Goal: Transaction & Acquisition: Purchase product/service

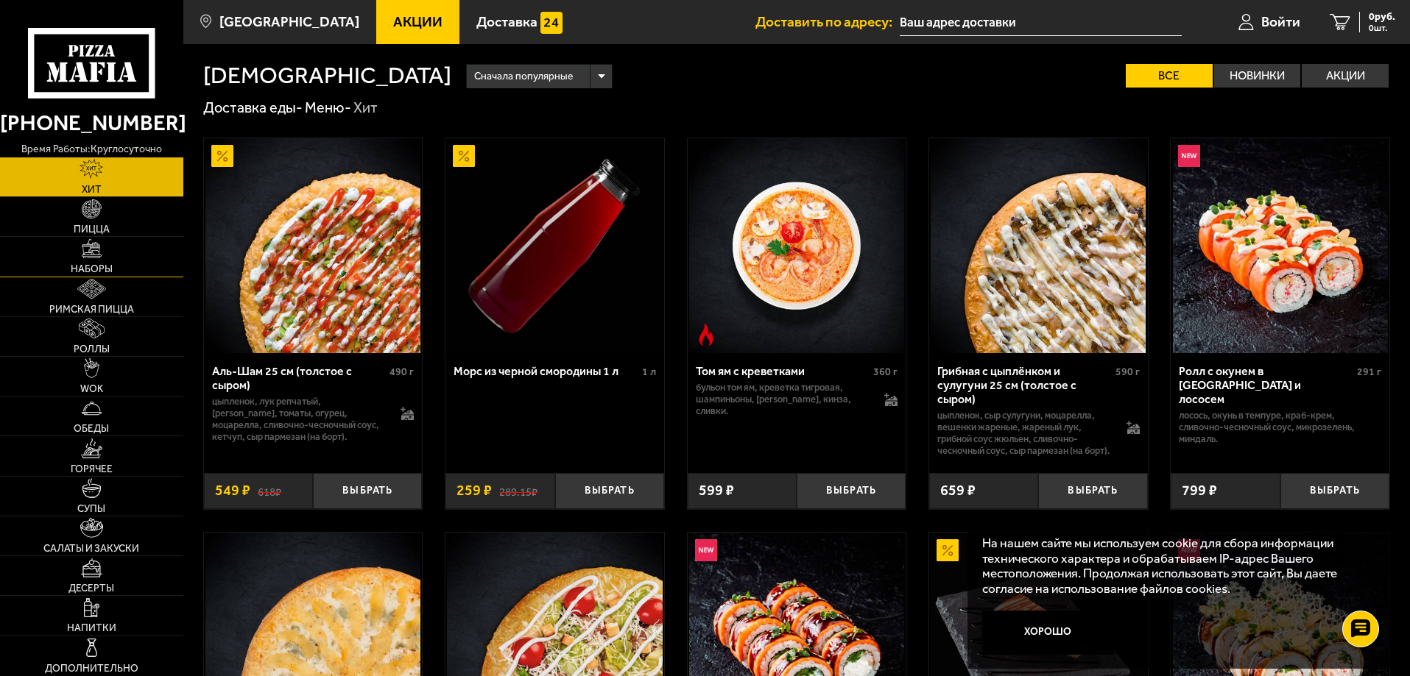
click at [119, 252] on link "Наборы" at bounding box center [91, 256] width 183 height 39
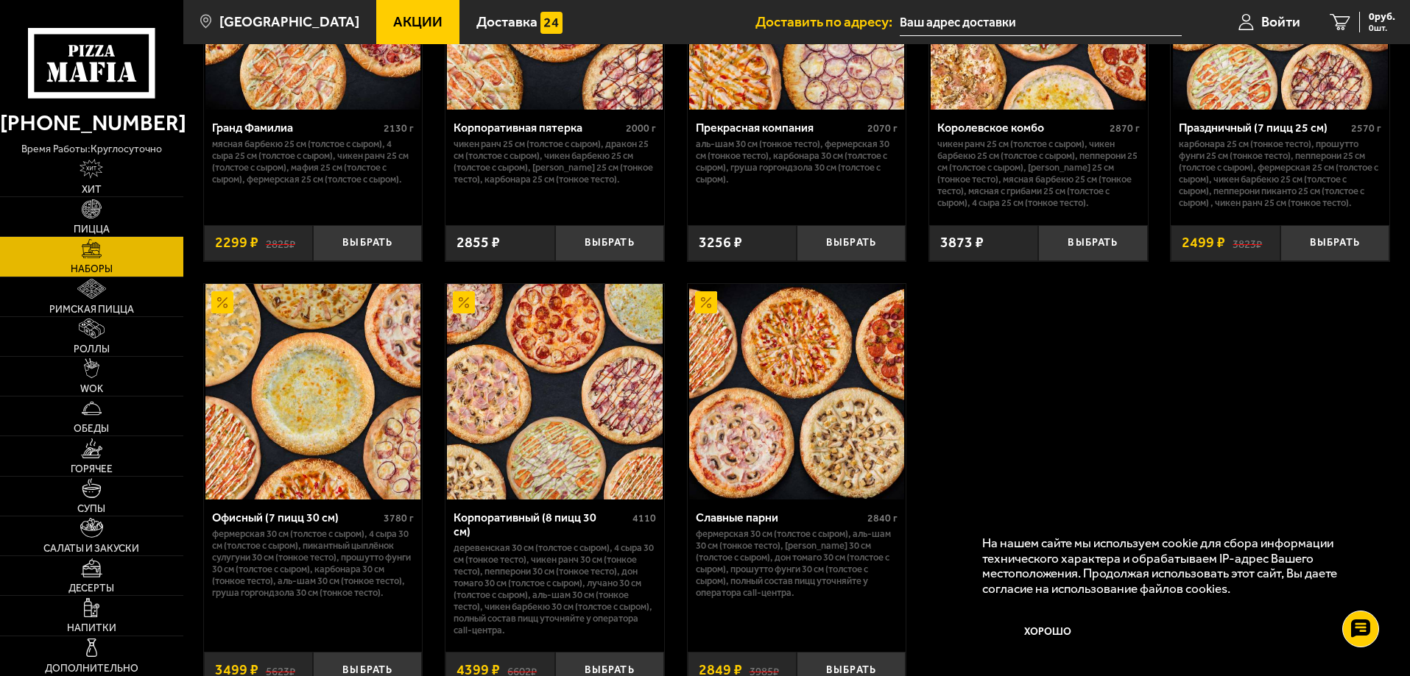
scroll to position [2135, 0]
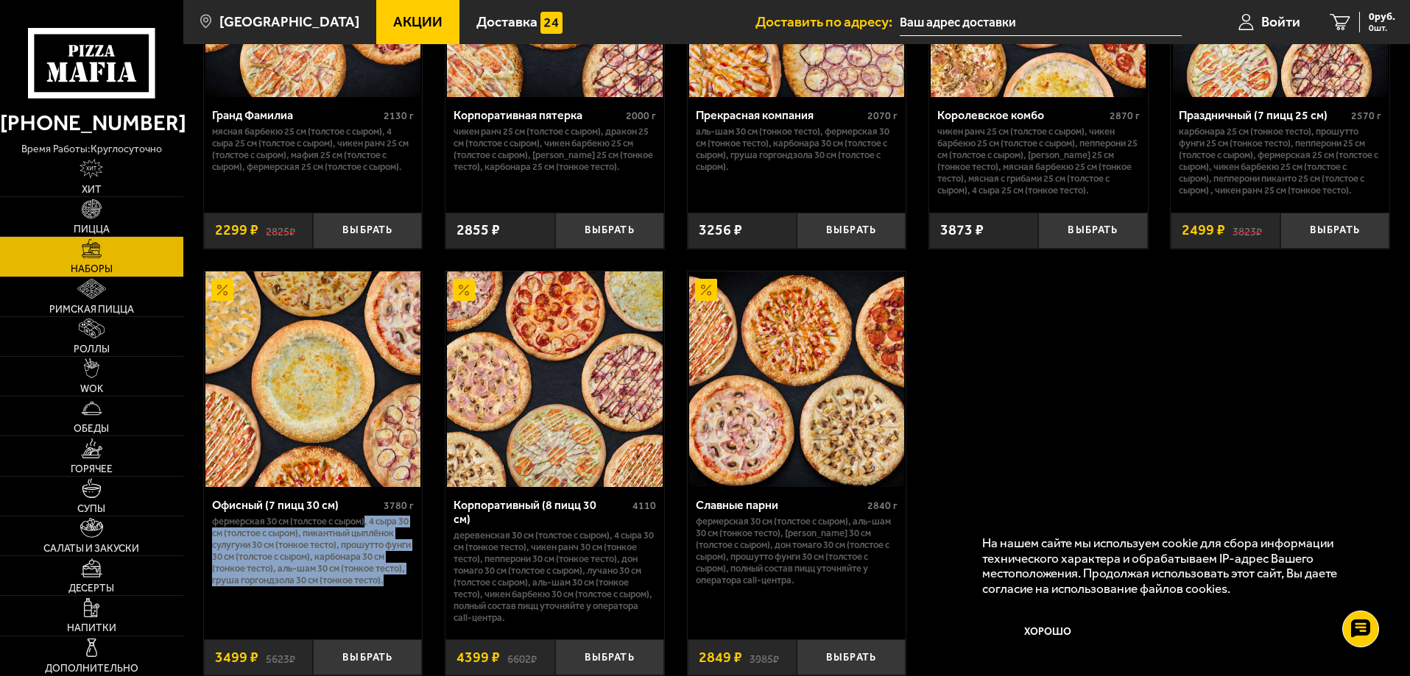
drag, startPoint x: 370, startPoint y: 534, endPoint x: 387, endPoint y: 595, distance: 63.6
click at [387, 587] on p "Фермерская 30 см (толстое с сыром), 4 сыра 30 см (толстое с сыром), Пикантный ц…" at bounding box center [313, 551] width 202 height 71
click at [382, 532] on p "Фермерская 30 см (толстое с сыром), 4 сыра 30 см (толстое с сыром), Пикантный ц…" at bounding box center [313, 551] width 202 height 71
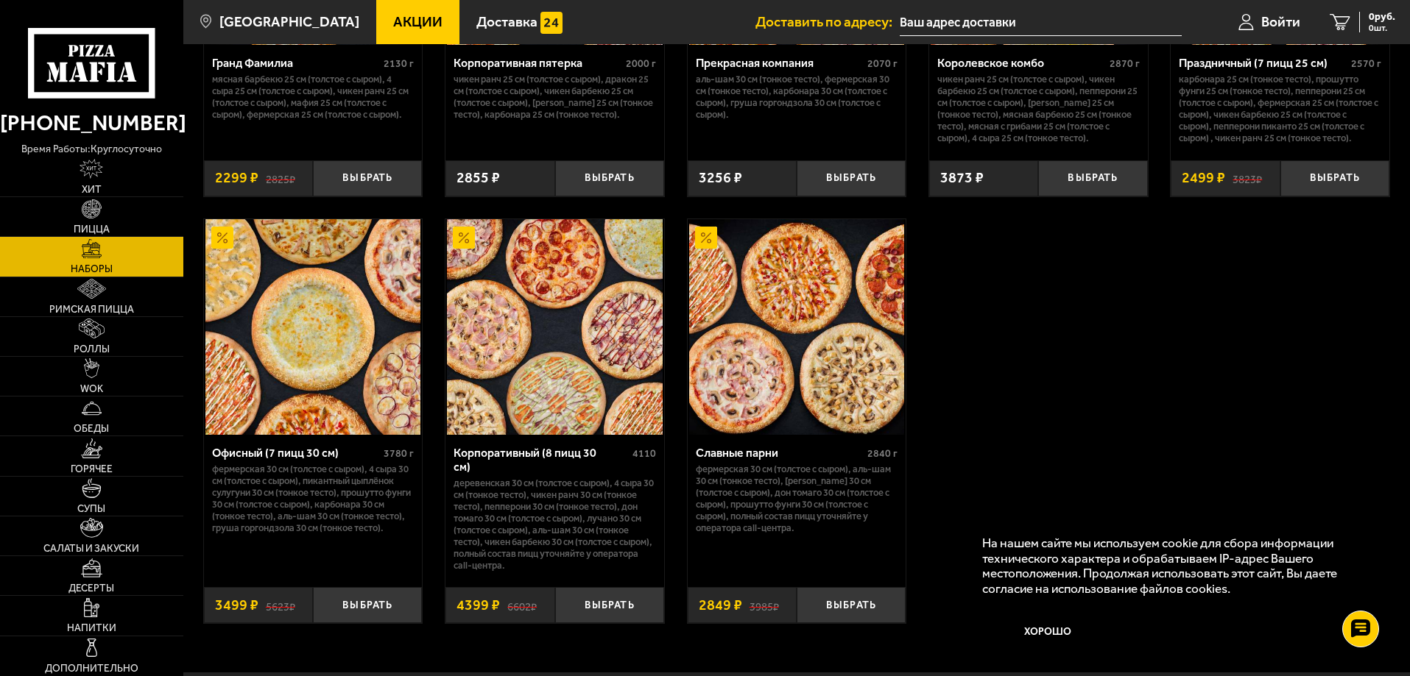
scroll to position [2198, 0]
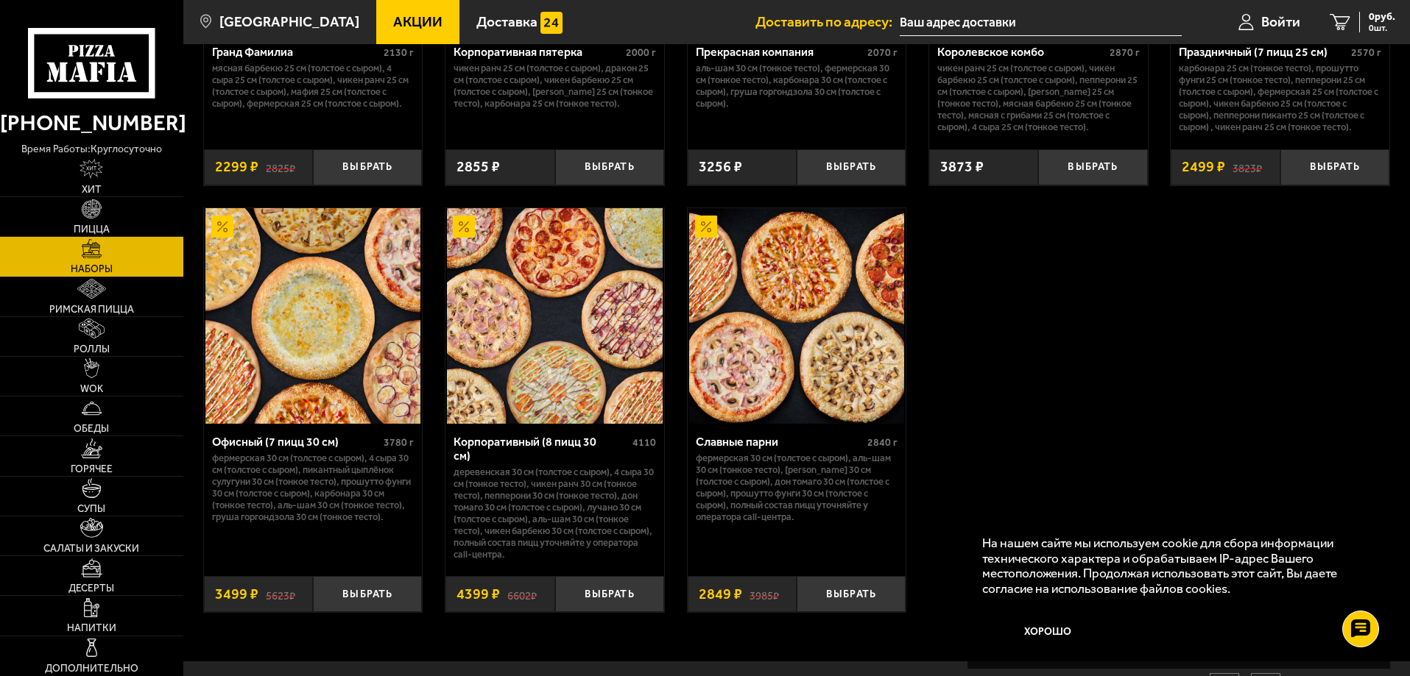
drag, startPoint x: 410, startPoint y: 244, endPoint x: 1003, endPoint y: 295, distance: 595.4
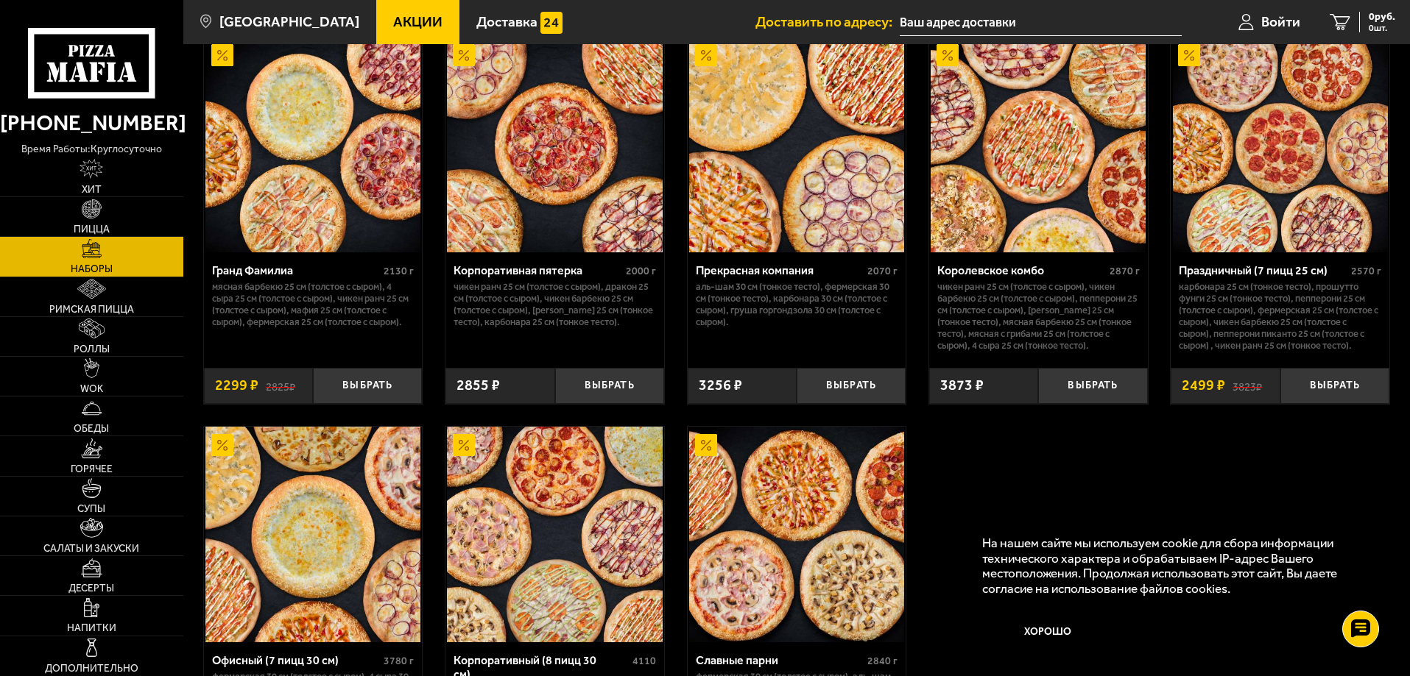
scroll to position [1977, 0]
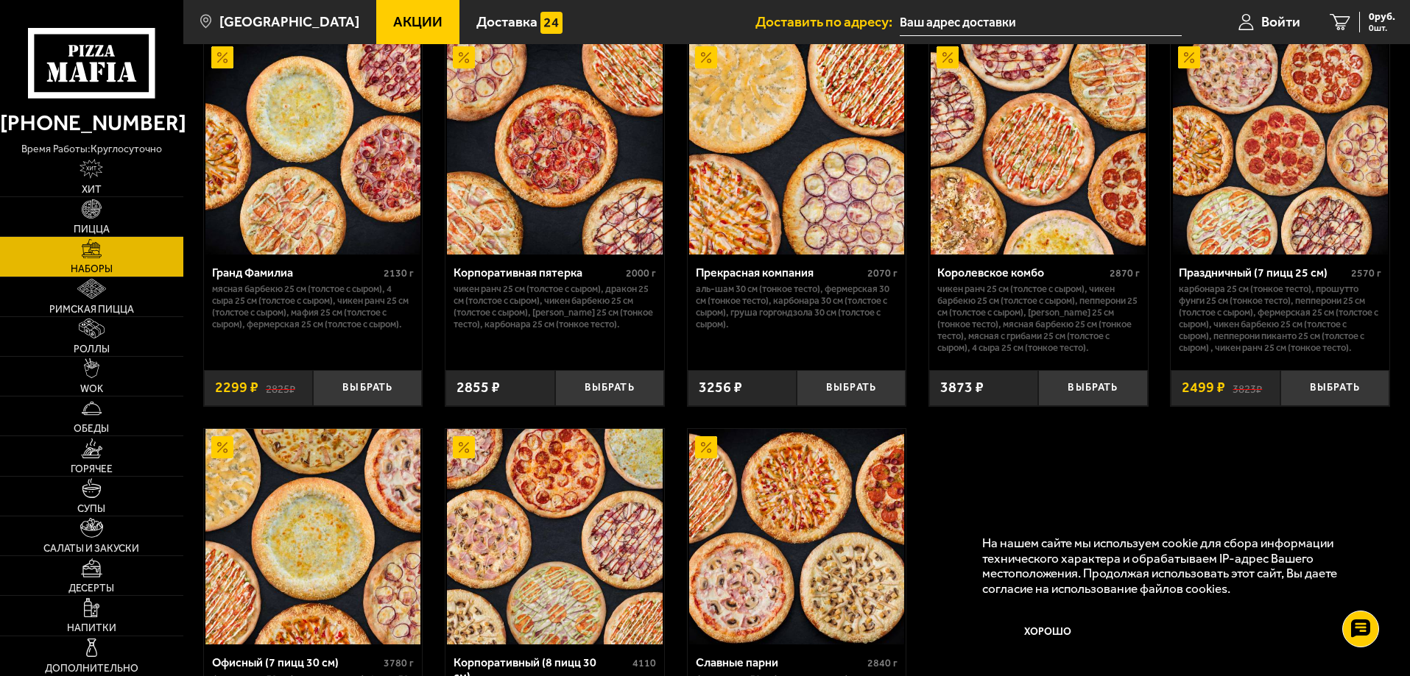
drag, startPoint x: 823, startPoint y: 169, endPoint x: 821, endPoint y: 181, distance: 11.9
drag, startPoint x: 821, startPoint y: 181, endPoint x: 1141, endPoint y: 496, distance: 448.7
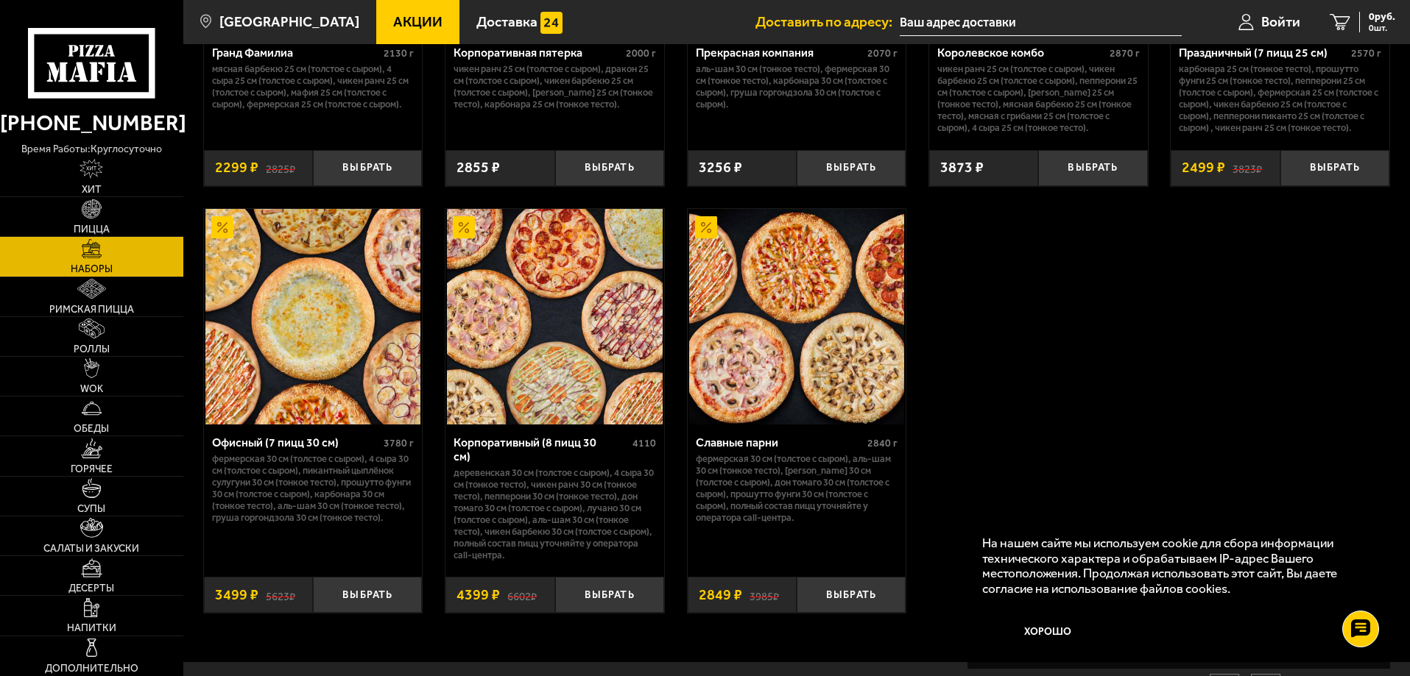
scroll to position [2198, 0]
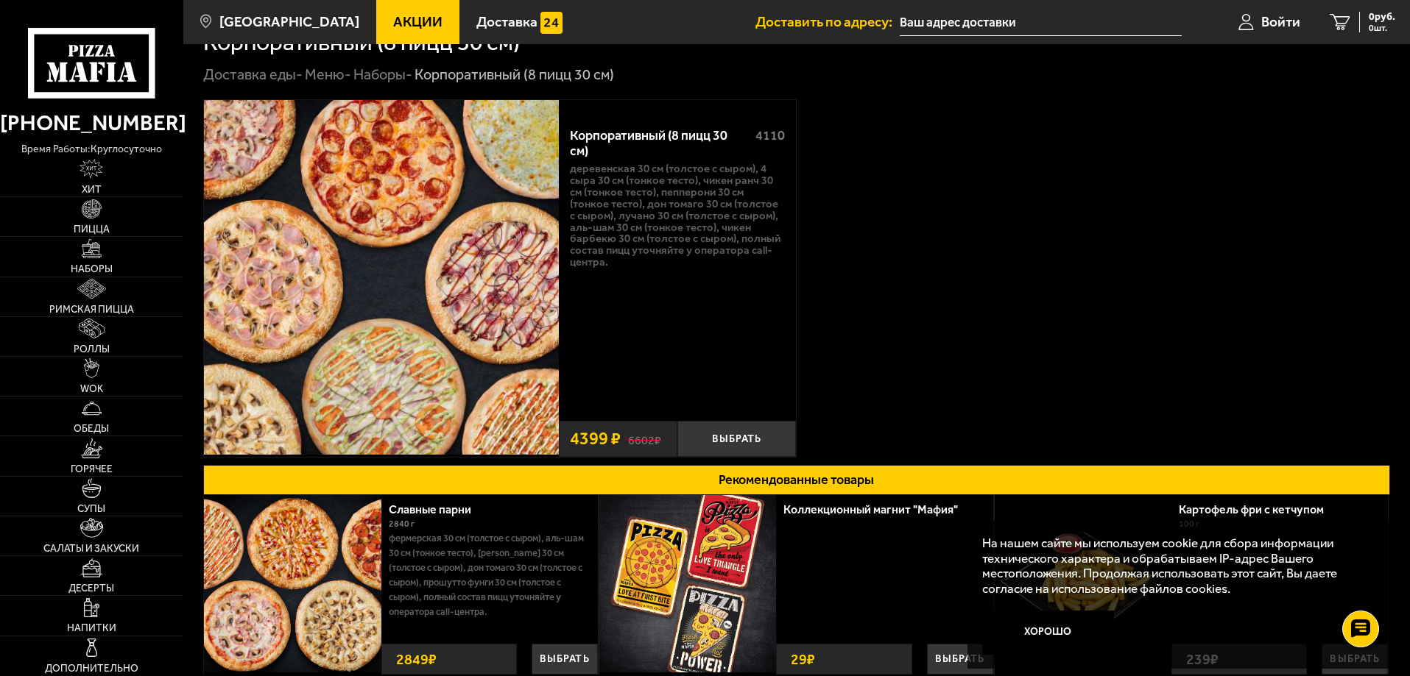
scroll to position [74, 0]
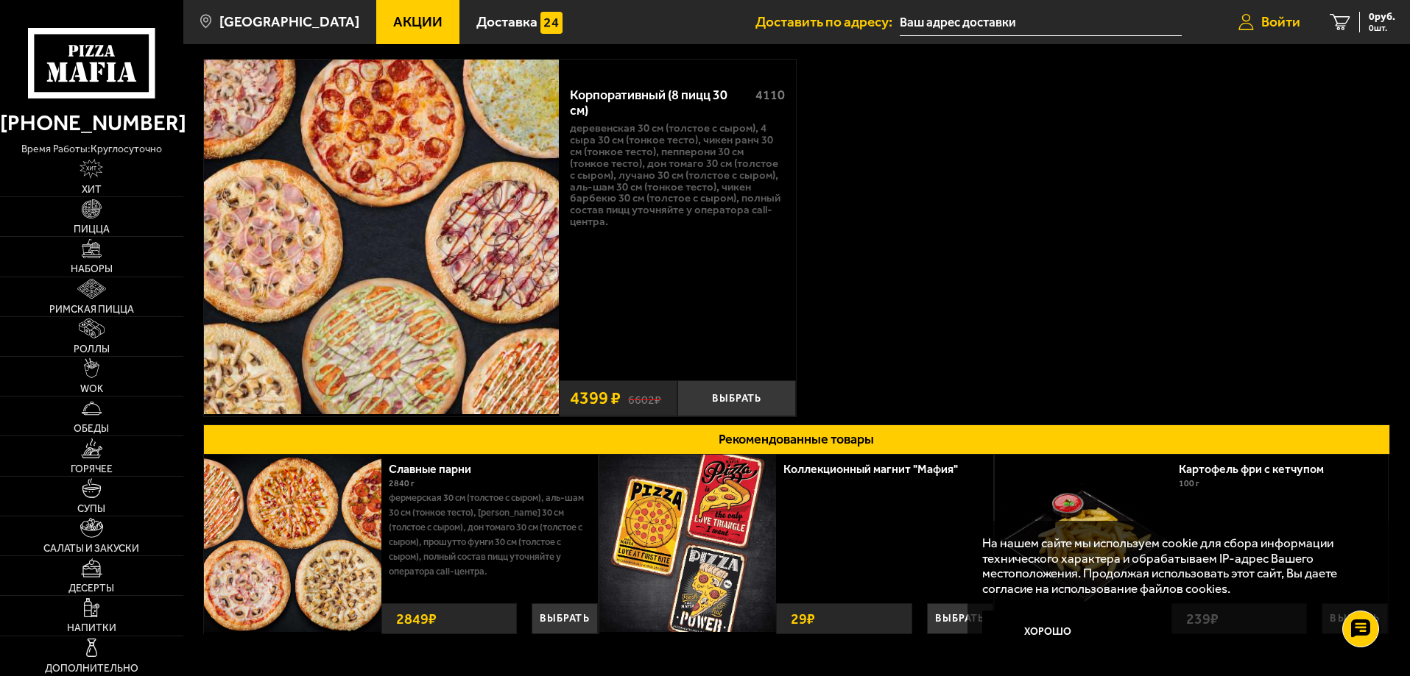
click at [1270, 29] on span "Войти" at bounding box center [1280, 22] width 39 height 14
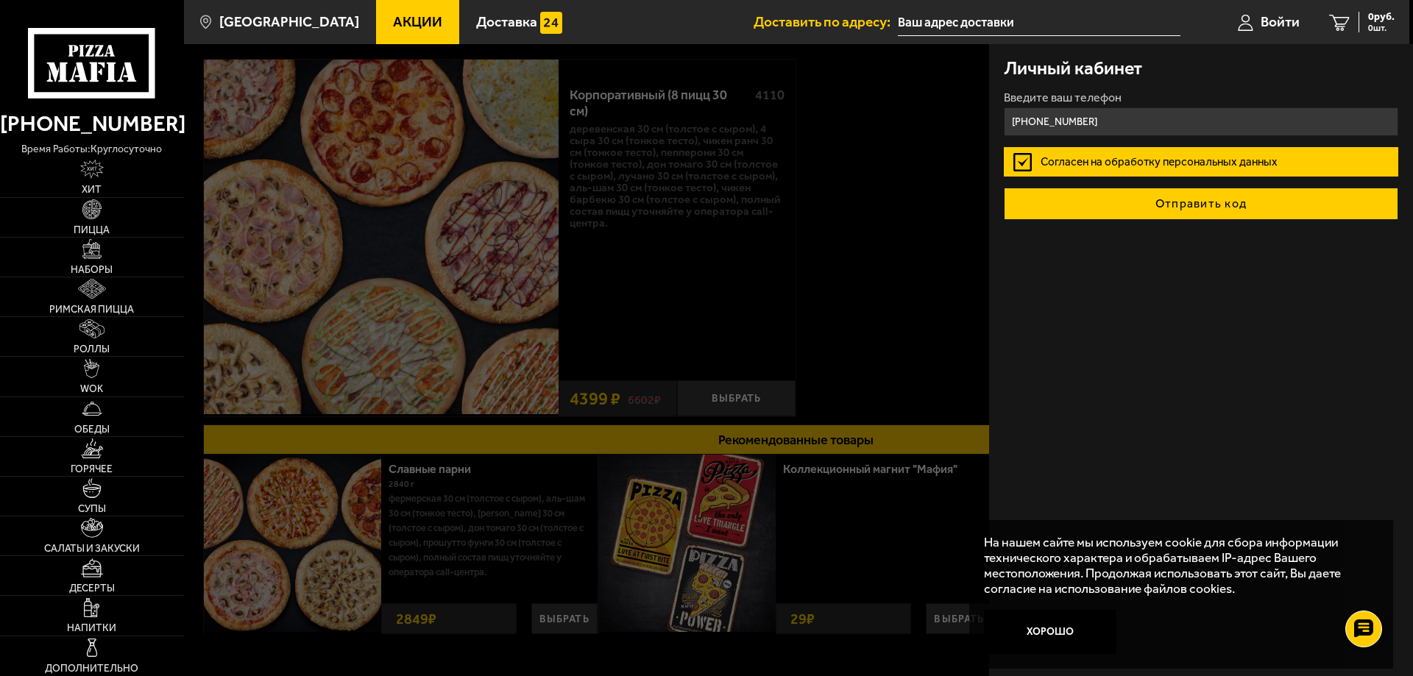
type input "+7 (999) 786-83-83"
click at [1126, 212] on button "Отправить код" at bounding box center [1201, 204] width 395 height 32
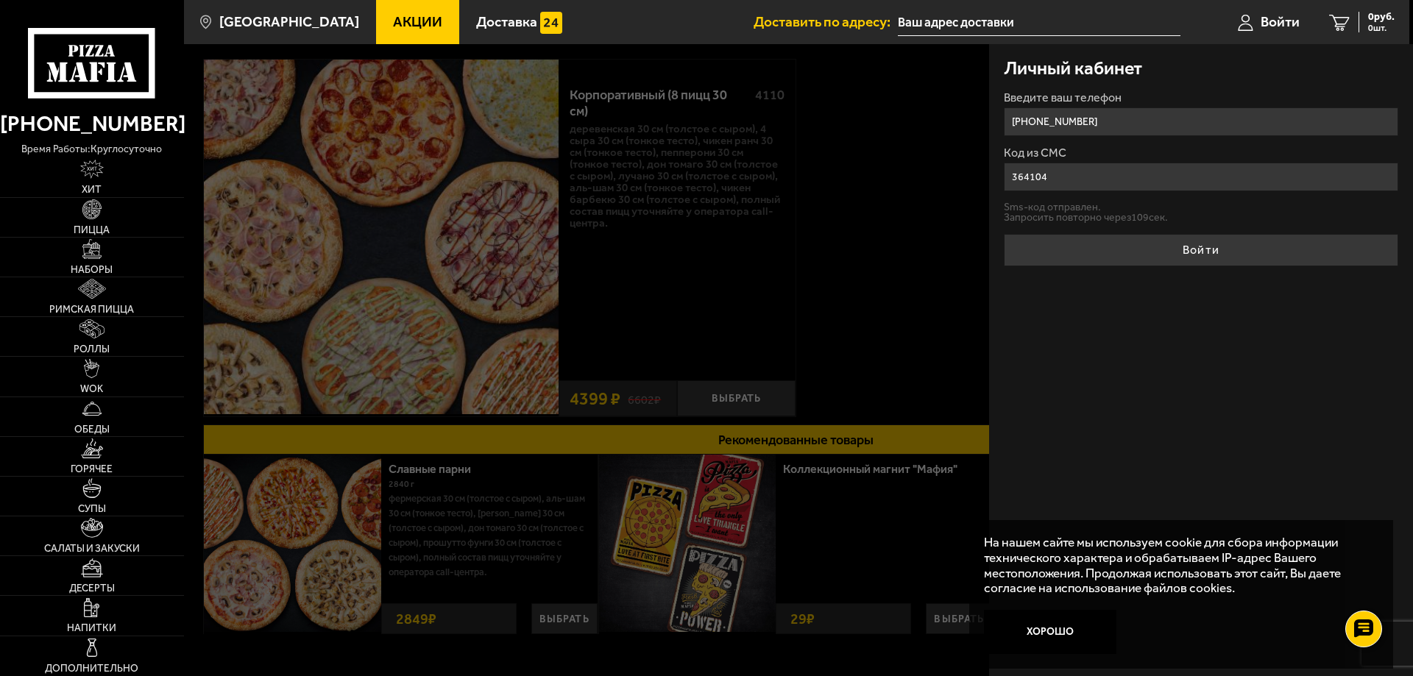
type input "364104"
click at [1004, 234] on button "Войти" at bounding box center [1201, 250] width 395 height 32
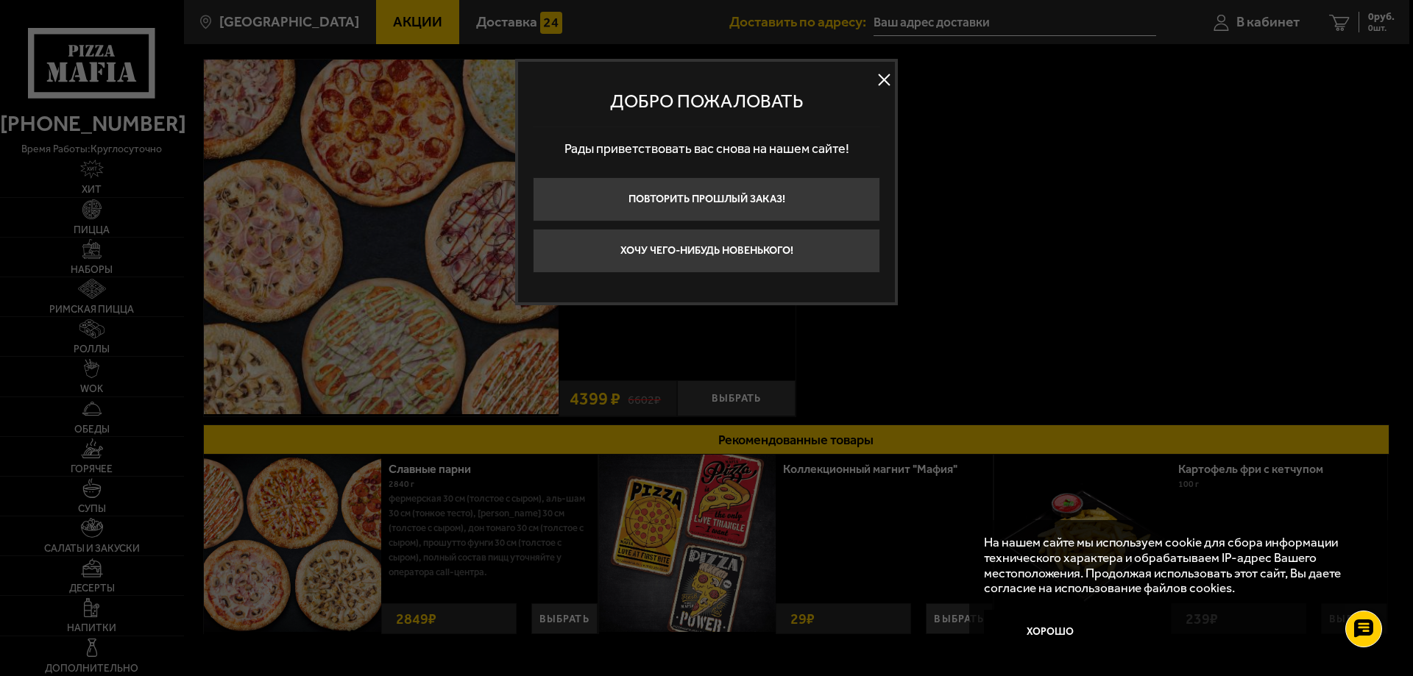
click at [883, 75] on button at bounding box center [884, 80] width 22 height 22
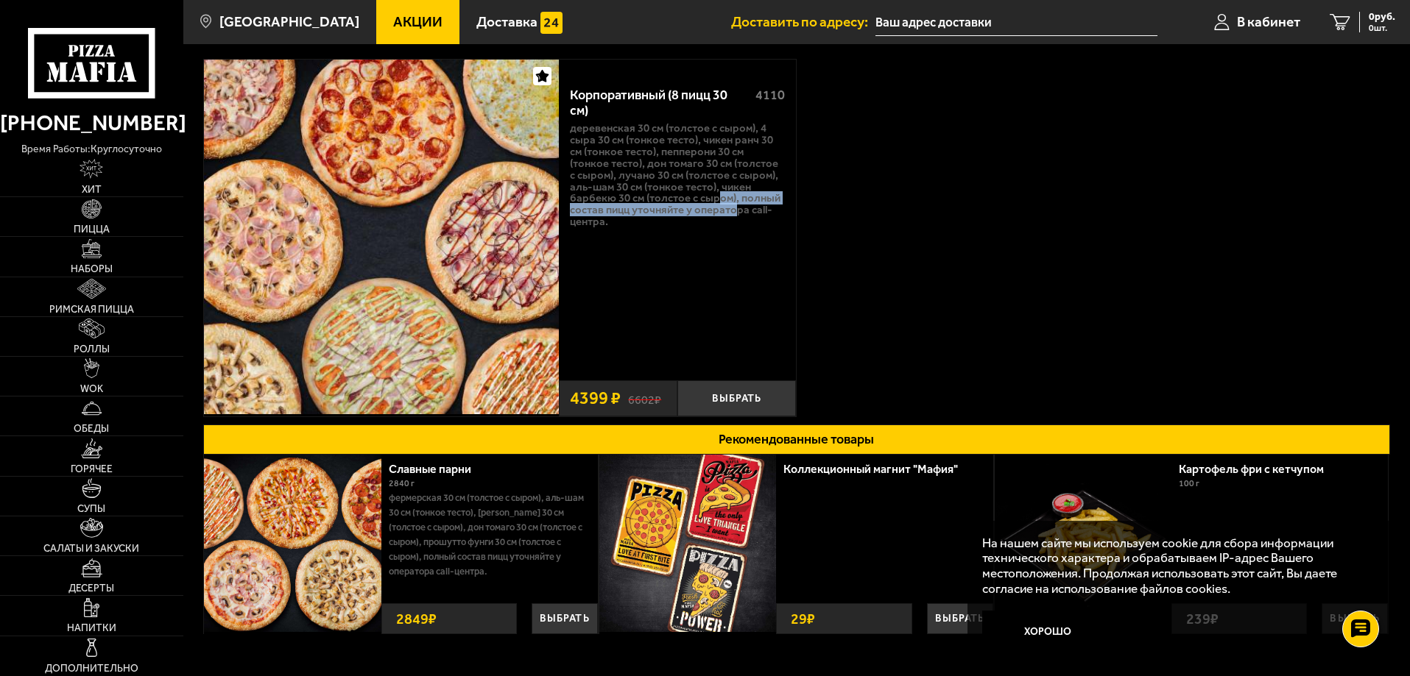
drag, startPoint x: 721, startPoint y: 201, endPoint x: 738, endPoint y: 220, distance: 26.0
click at [738, 211] on p "Деревенская 30 см (толстое с сыром), 4 сыра 30 см (тонкое тесто), Чикен Ранч 30…" at bounding box center [677, 176] width 215 height 106
click at [734, 241] on div "Корпоративный (8 пицц 30 см) 4110 Деревенская 30 см (толстое с сыром), 4 сыра 3…" at bounding box center [677, 224] width 237 height 300
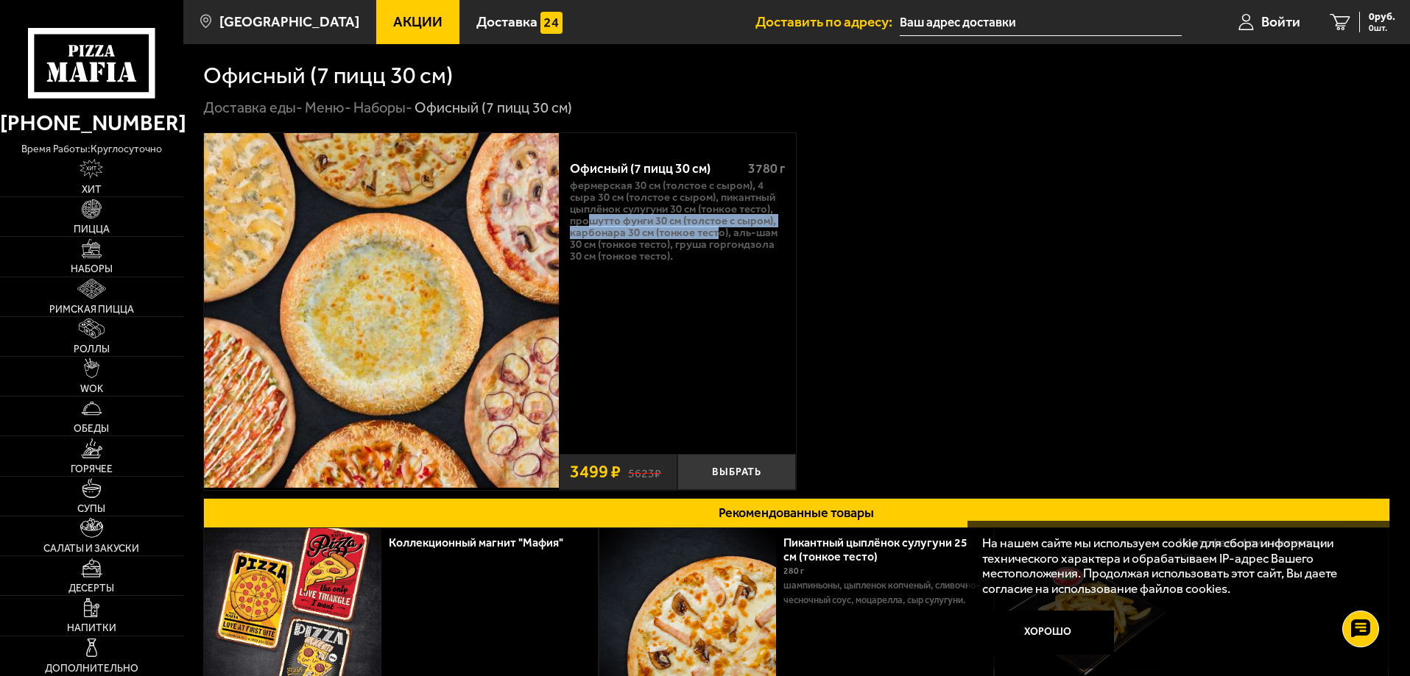
drag, startPoint x: 620, startPoint y: 219, endPoint x: 718, endPoint y: 233, distance: 99.6
click at [718, 233] on p "Фермерская 30 см (толстое с сыром), 4 сыра 30 см (толстое с сыром), Пикантный ц…" at bounding box center [677, 221] width 215 height 82
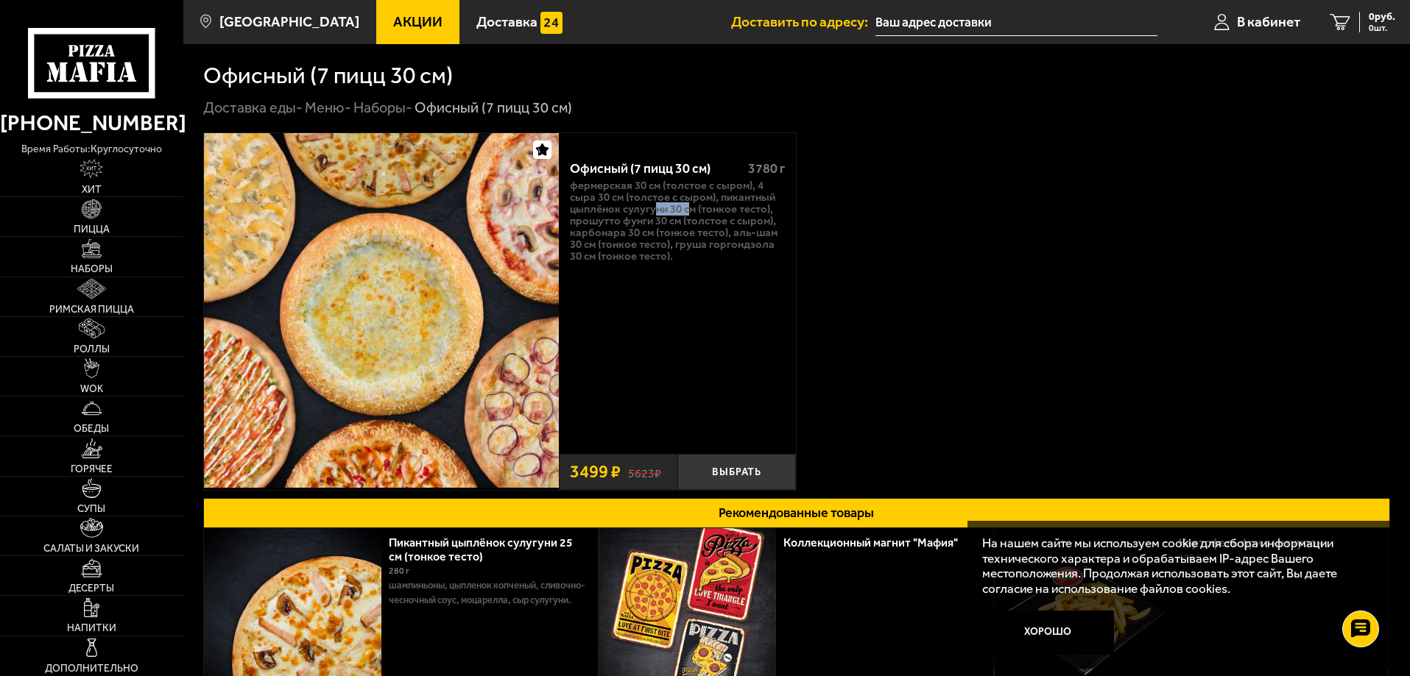
drag, startPoint x: 655, startPoint y: 211, endPoint x: 690, endPoint y: 216, distance: 35.0
click at [690, 216] on p "Фермерская 30 см (толстое с сыром), 4 сыра 30 см (толстое с сыром), Пикантный ц…" at bounding box center [677, 221] width 215 height 82
click at [734, 476] on button "Выбрать" at bounding box center [736, 472] width 119 height 36
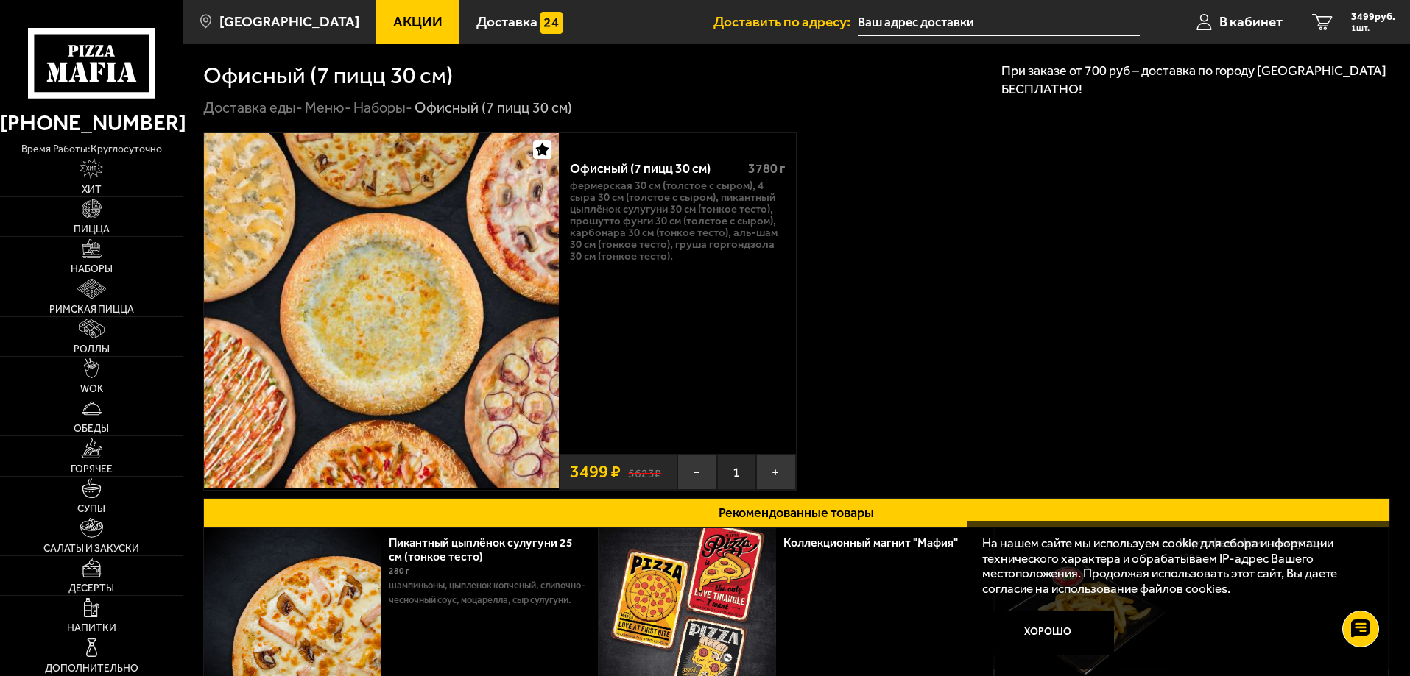
click at [1097, 77] on p "При заказе от 700 руб – доставка по городу Санкт-Петербург БЕСПЛАТНО!" at bounding box center [1198, 80] width 394 height 37
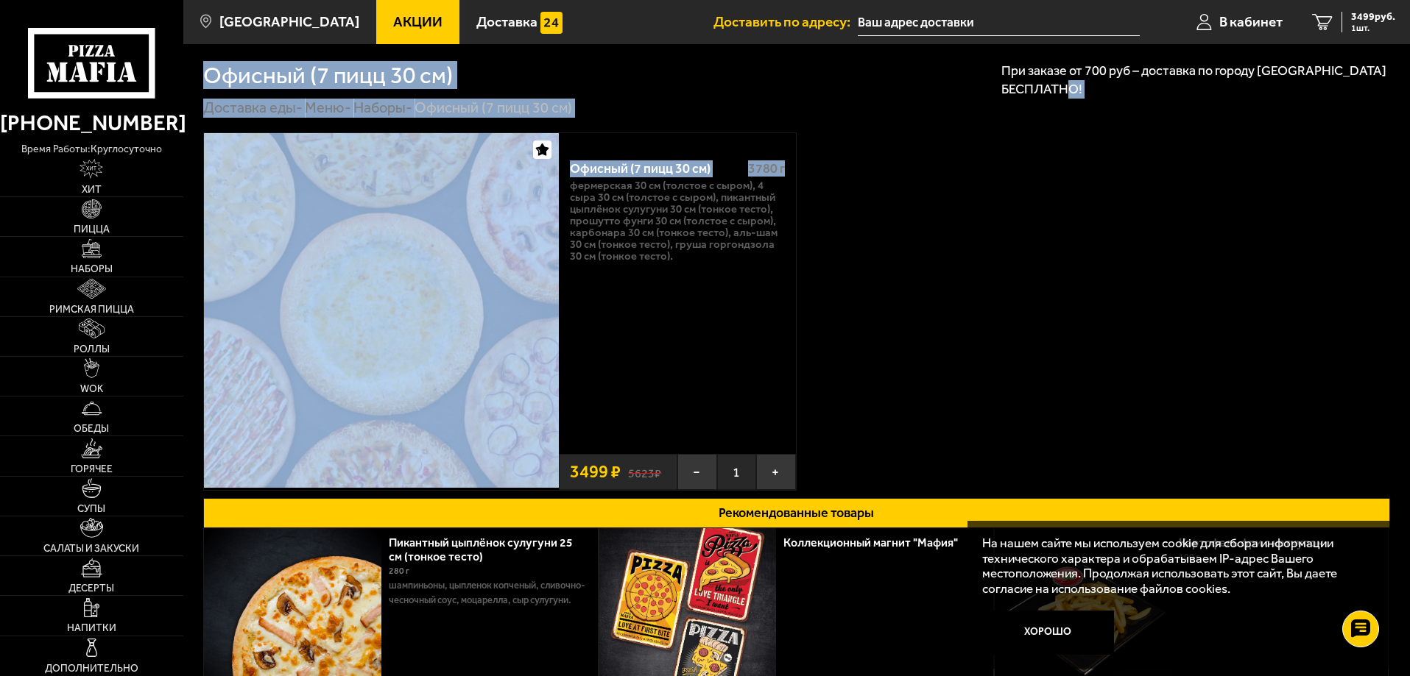
drag, startPoint x: 1248, startPoint y: 84, endPoint x: 1320, endPoint y: 134, distance: 87.2
click at [1320, 134] on main "Санкт-Петербург Все Акции Доставка Личный кабинет Акции Доставка Доставить по а…" at bounding box center [796, 450] width 1226 height 900
click at [1110, 91] on p "При заказе от 700 руб – доставка по городу Санкт-Петербург БЕСПЛАТНО!" at bounding box center [1198, 80] width 394 height 37
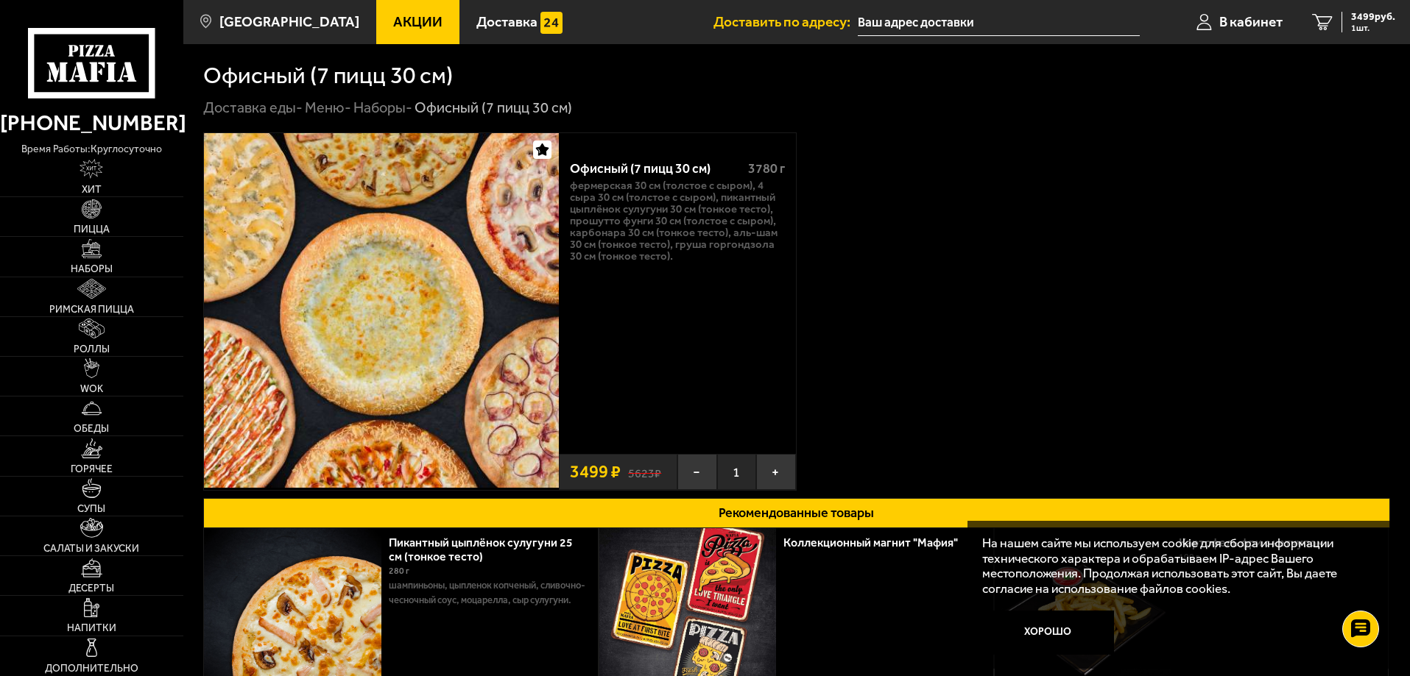
click at [1047, 75] on div "Офисный (7 пицц 30 см)" at bounding box center [796, 76] width 1187 height 24
click at [116, 366] on link "WOK" at bounding box center [91, 376] width 183 height 39
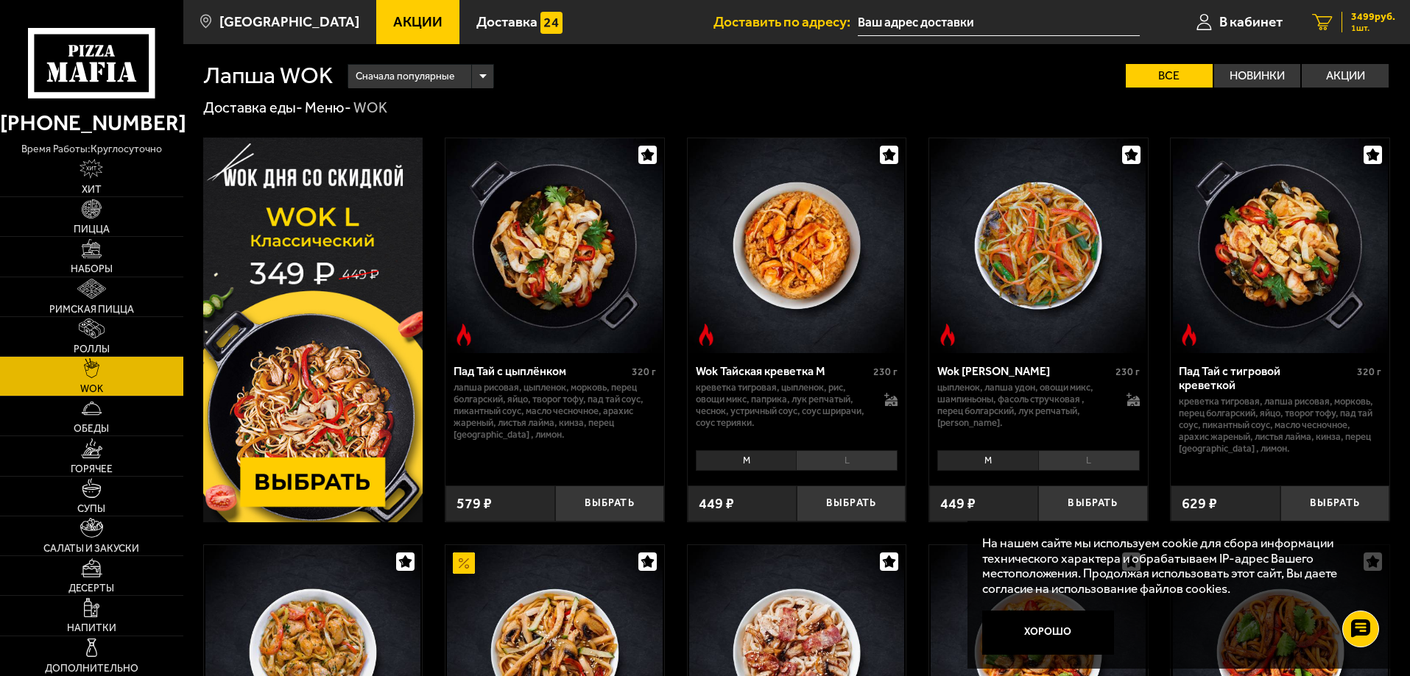
click at [1337, 26] on link "1 3499 руб. 1 шт." at bounding box center [1353, 22] width 113 height 44
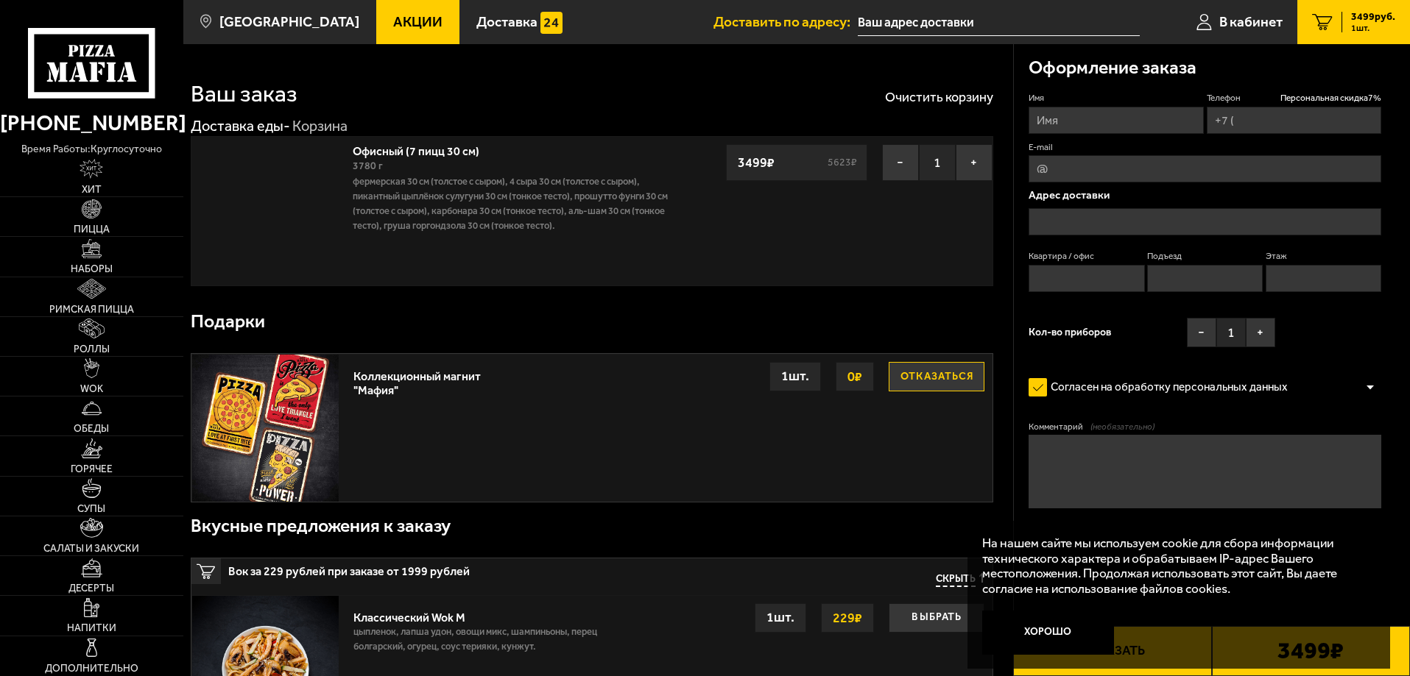
type input "+7 (999) 786-83-83"
type input "проспект Народного Ополчения, 22"
type input "1"
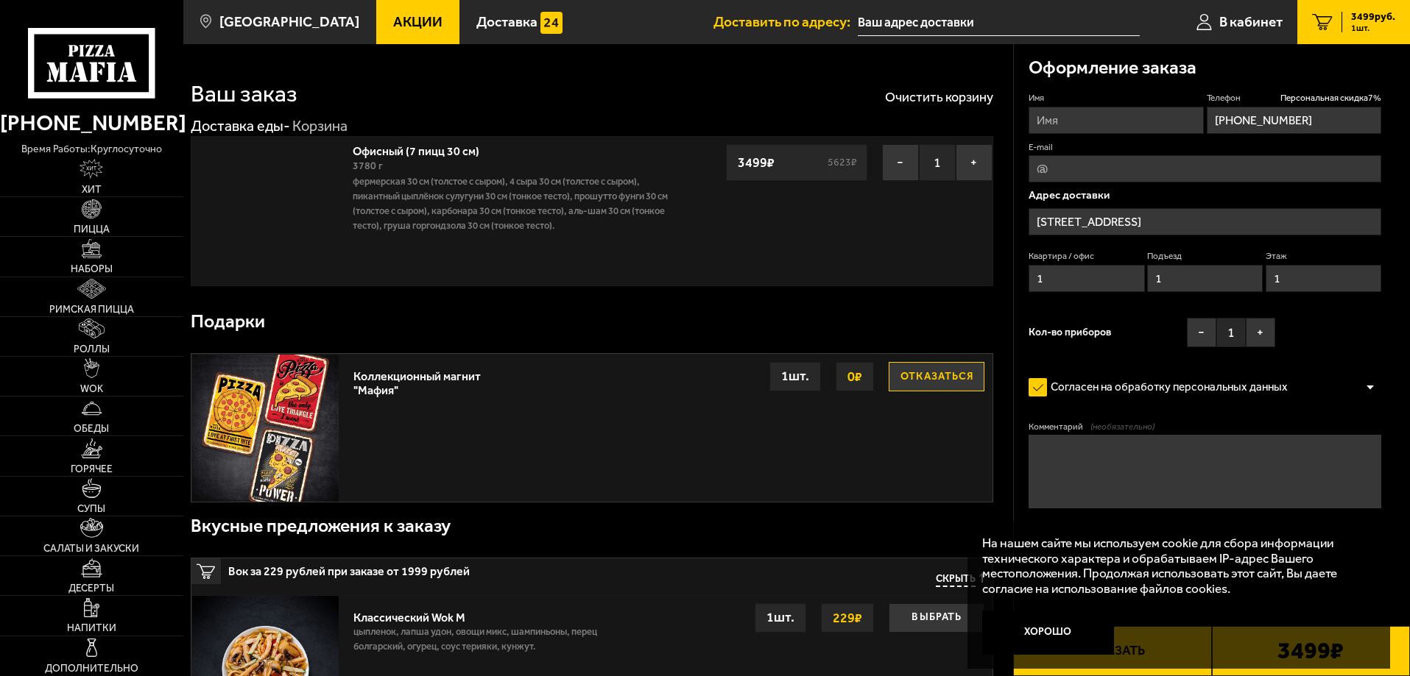
type input "проспект Народного Ополчения, 22"
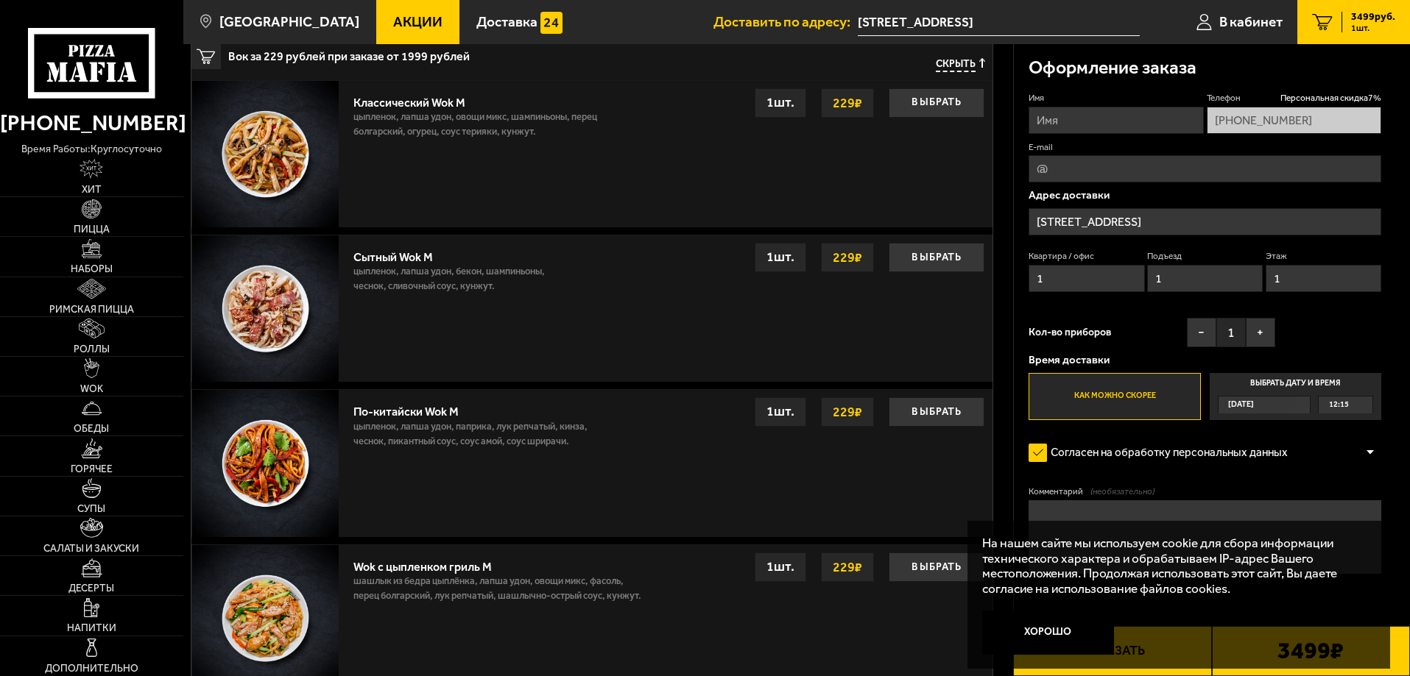
scroll to position [74, 0]
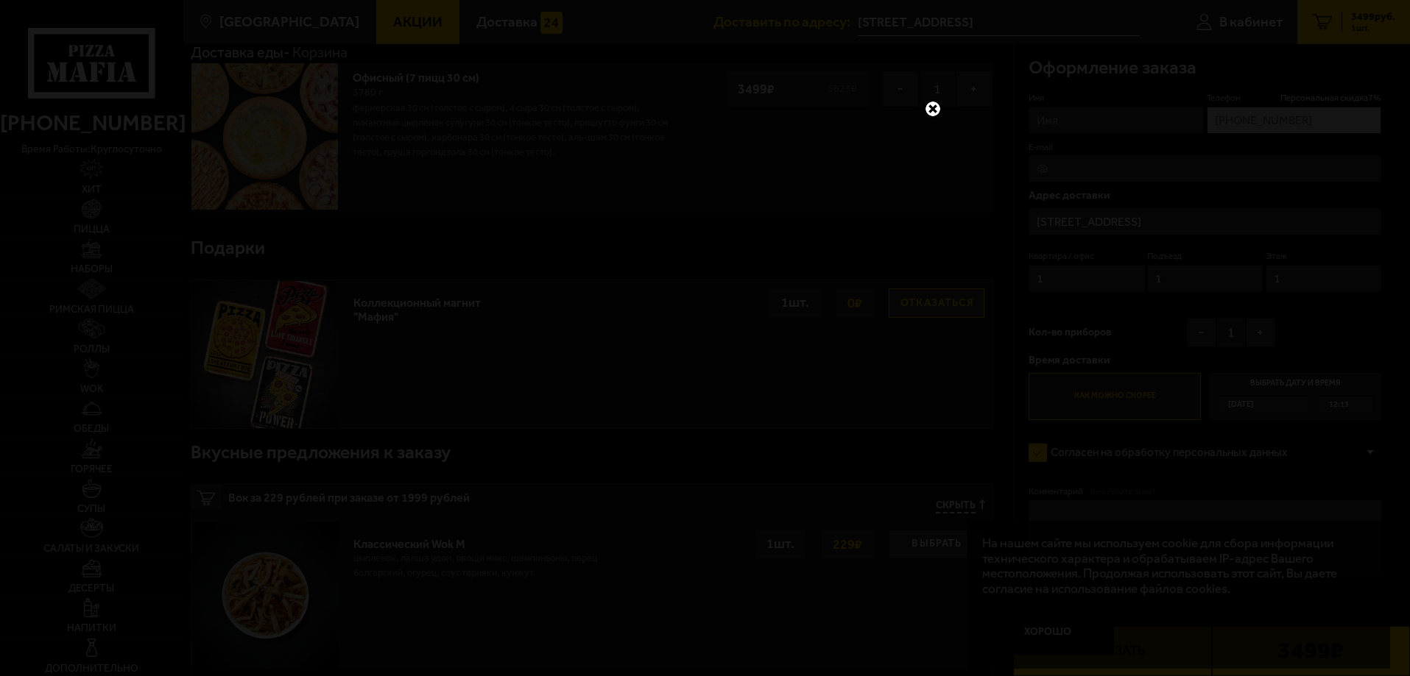
click at [934, 99] on link at bounding box center [932, 108] width 19 height 19
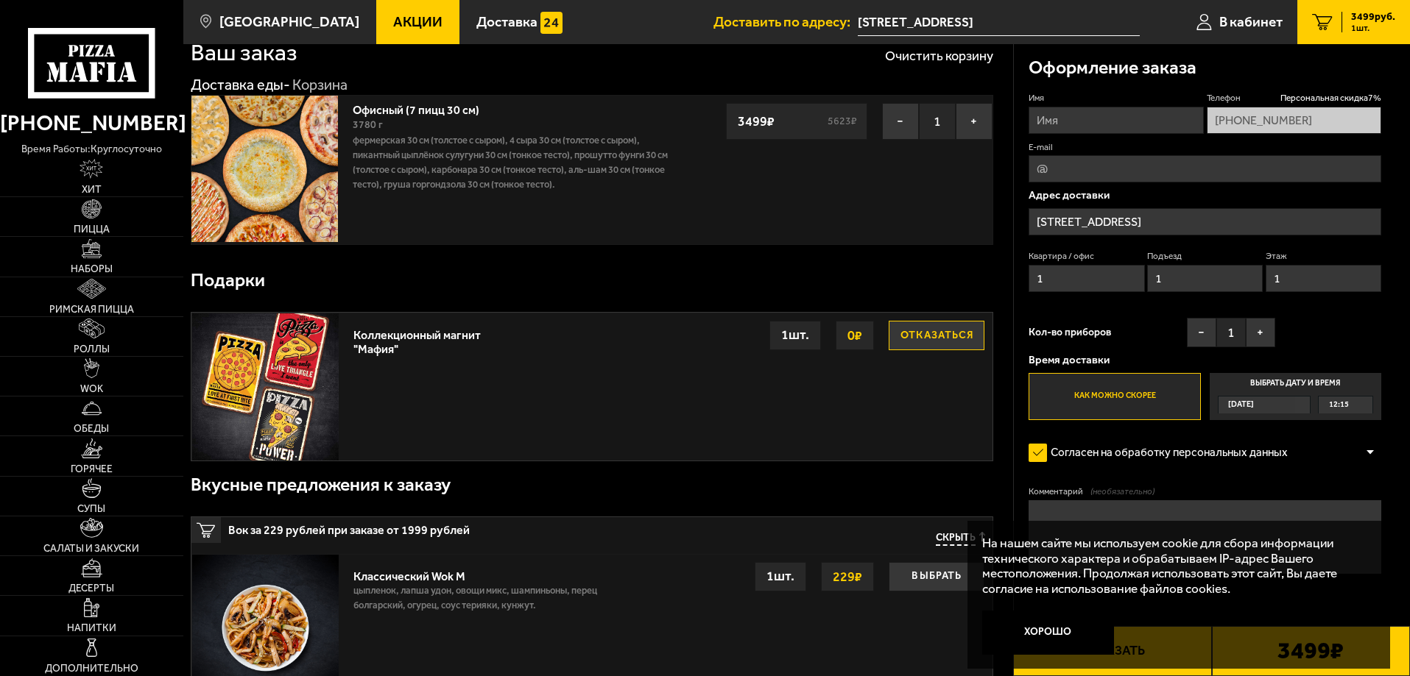
scroll to position [221, 0]
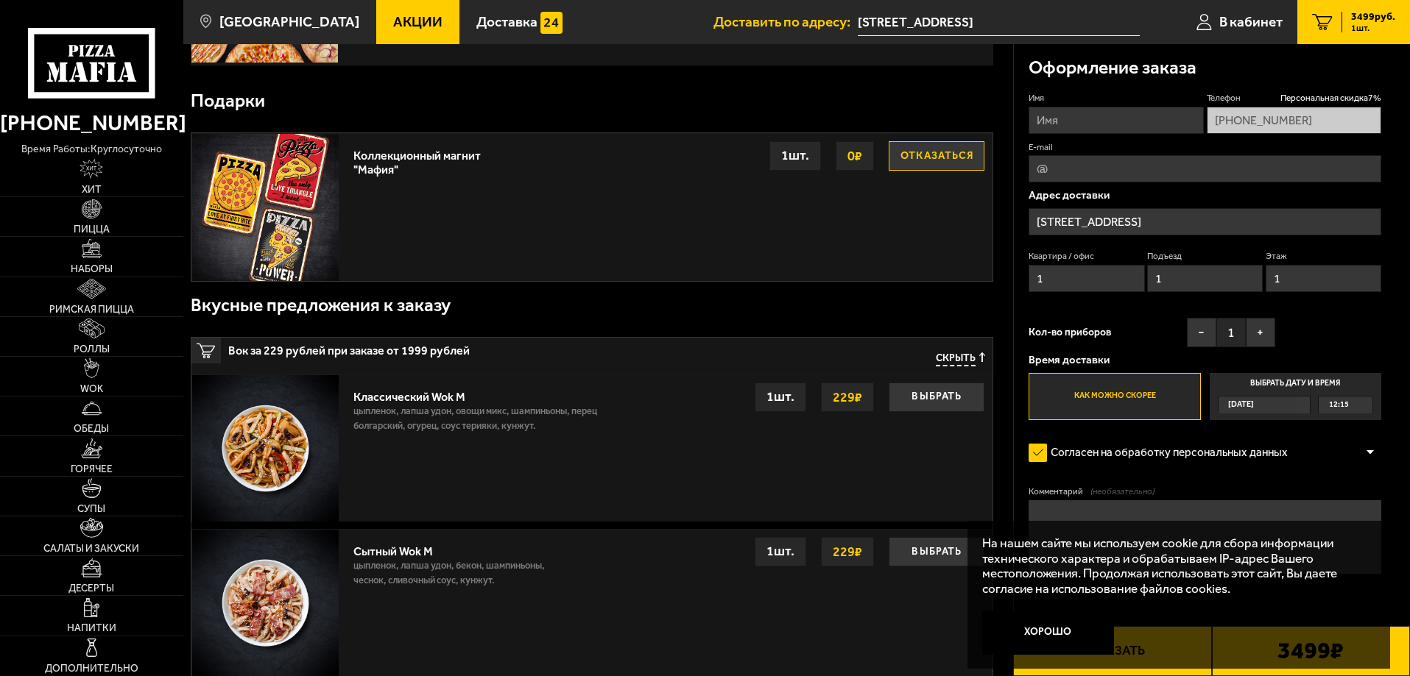
click at [1081, 100] on label "Имя" at bounding box center [1115, 98] width 174 height 13
click at [1081, 107] on input "Имя" at bounding box center [1115, 120] width 174 height 27
click at [1074, 121] on input "Имя" at bounding box center [1115, 120] width 174 height 27
type input "Артем"
click at [1068, 169] on input "E-mail" at bounding box center [1204, 168] width 353 height 27
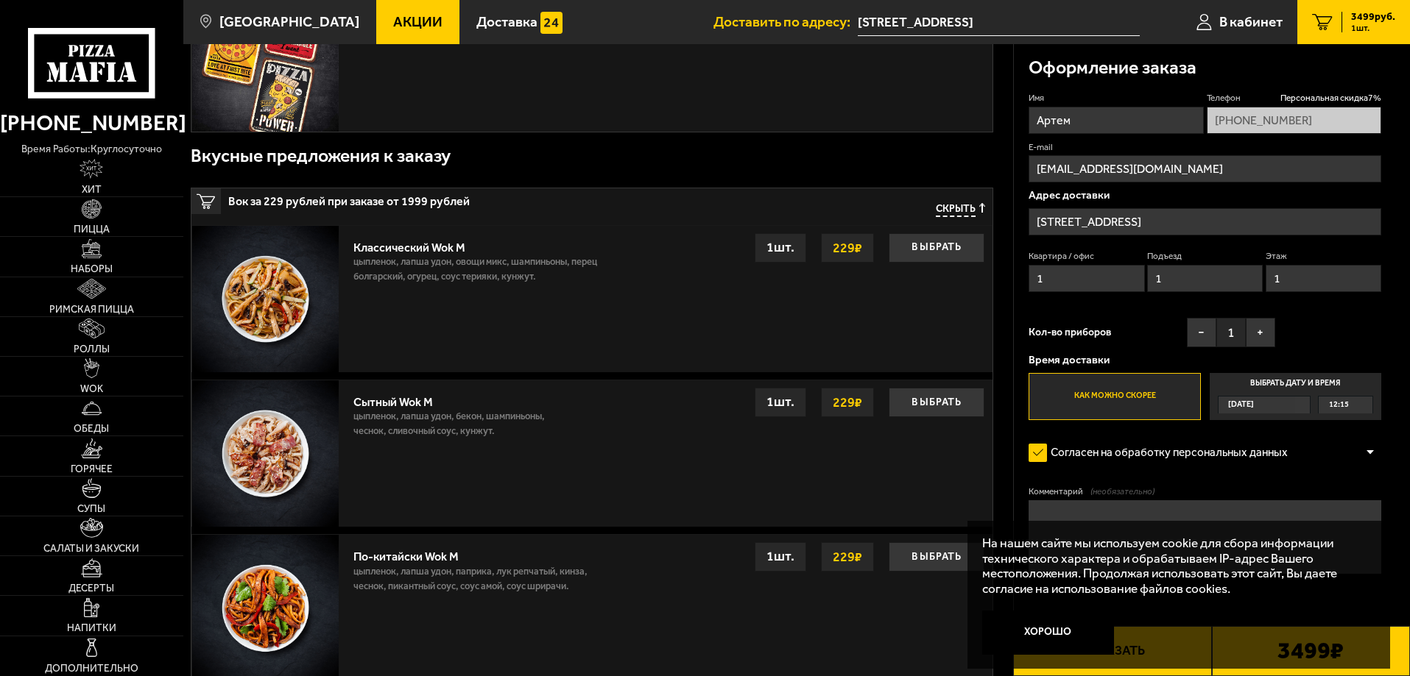
scroll to position [368, 0]
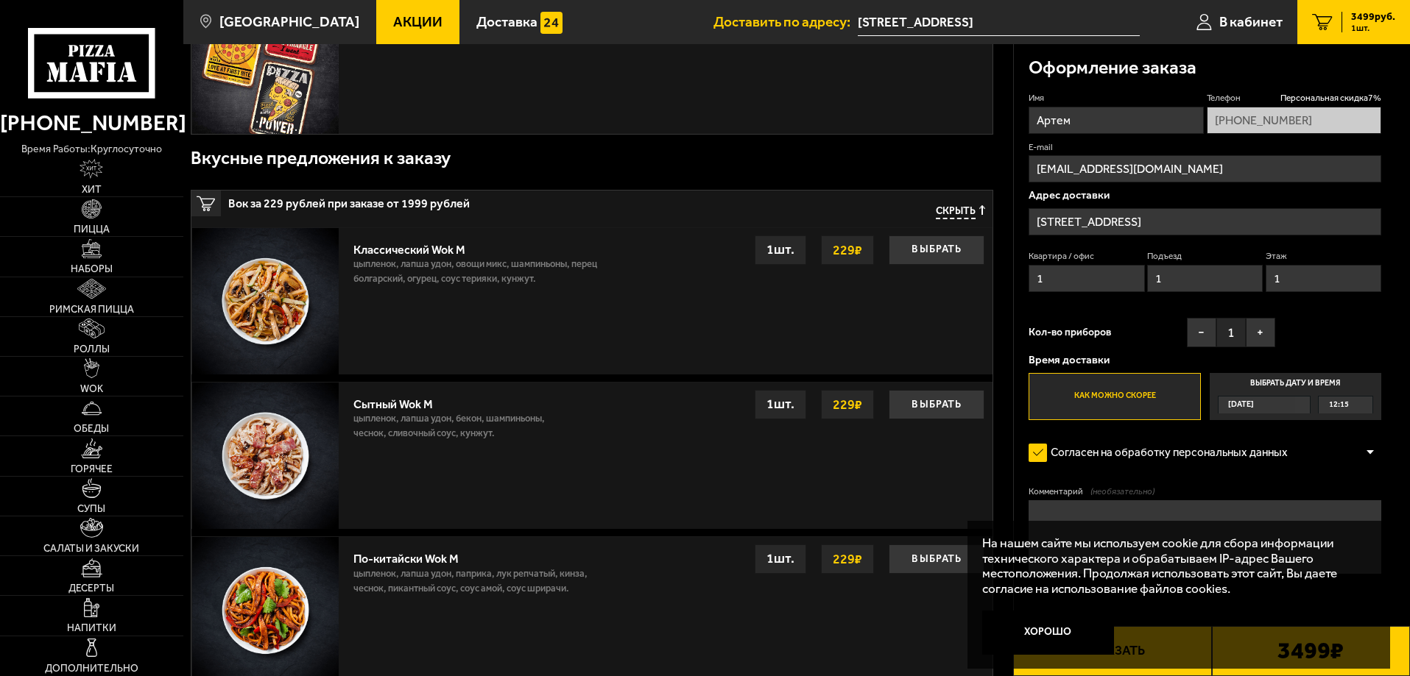
type input "artemilnv@yandex.ru"
click at [1323, 406] on div "12:15" at bounding box center [1345, 405] width 54 height 17
click at [0, 0] on input "Выбрать дату и время Сегодня 12:15" at bounding box center [0, 0] width 0 height 0
click at [1335, 406] on span "12:15" at bounding box center [1339, 405] width 20 height 17
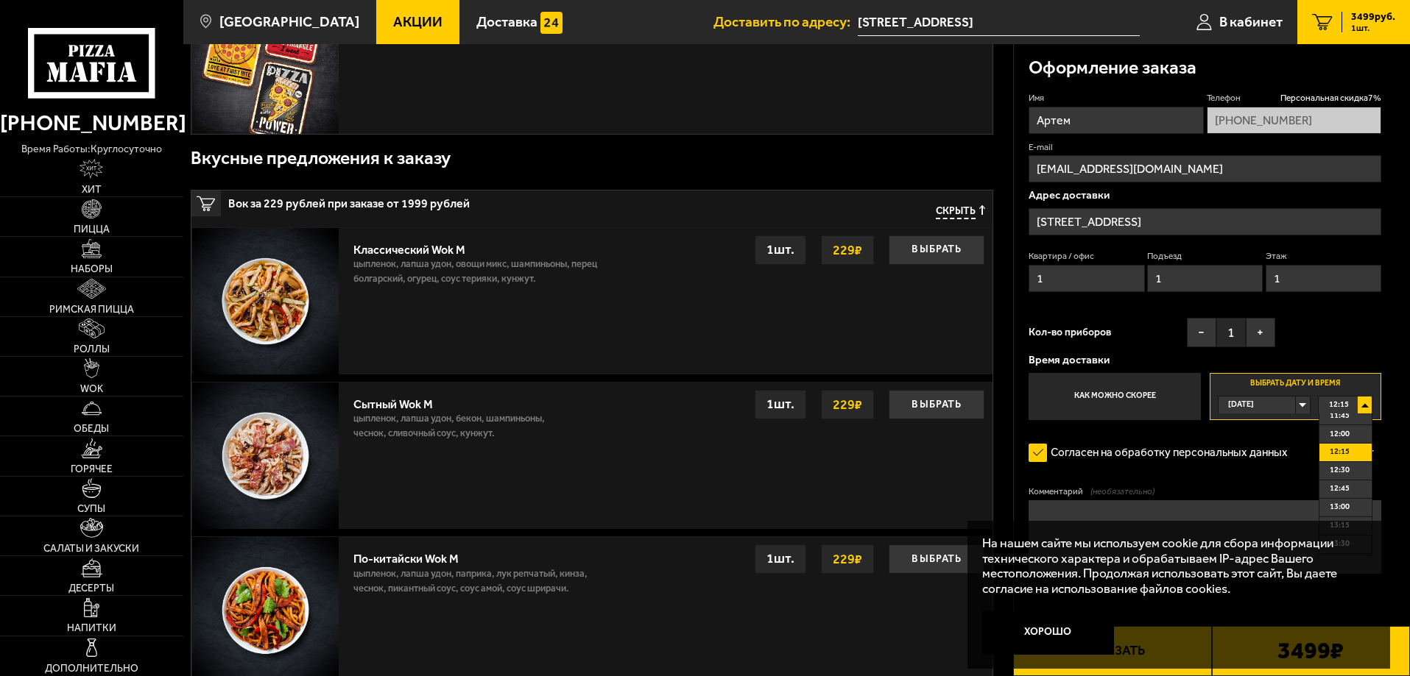
scroll to position [0, 0]
click at [1347, 509] on span "13:00" at bounding box center [1339, 514] width 20 height 17
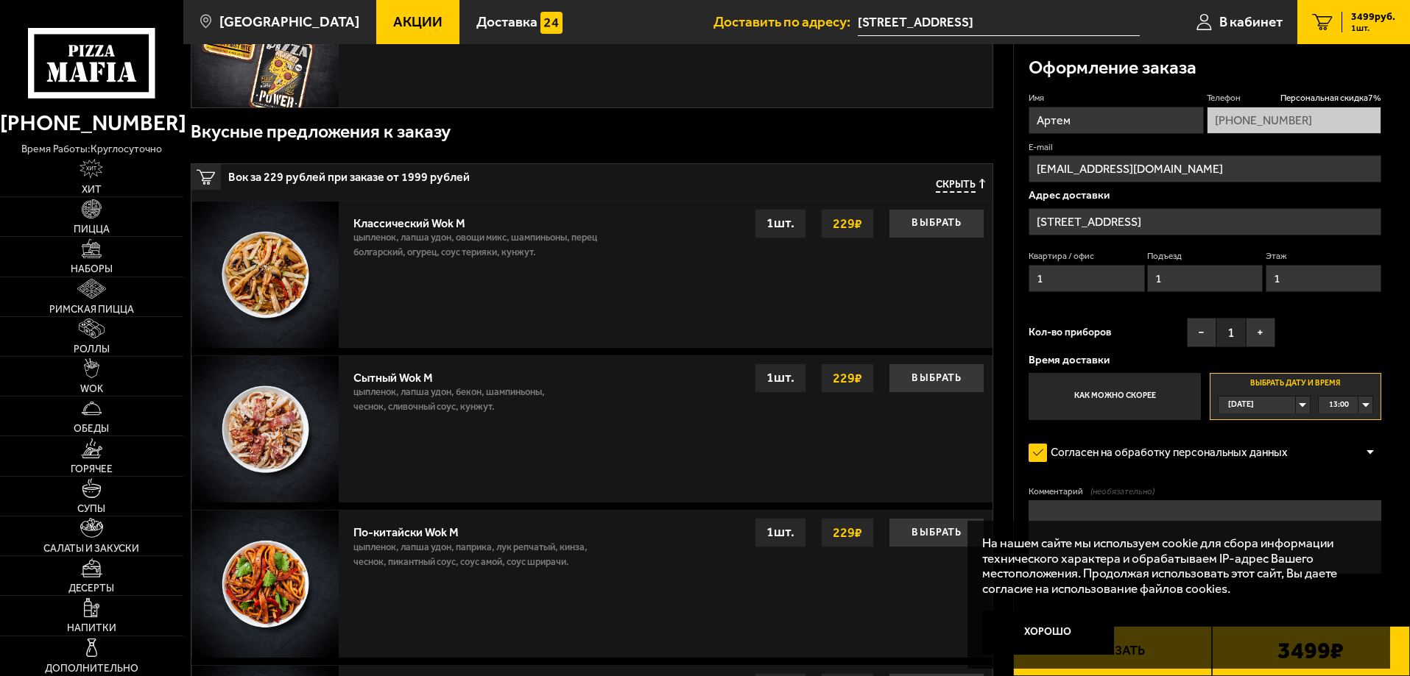
scroll to position [442, 0]
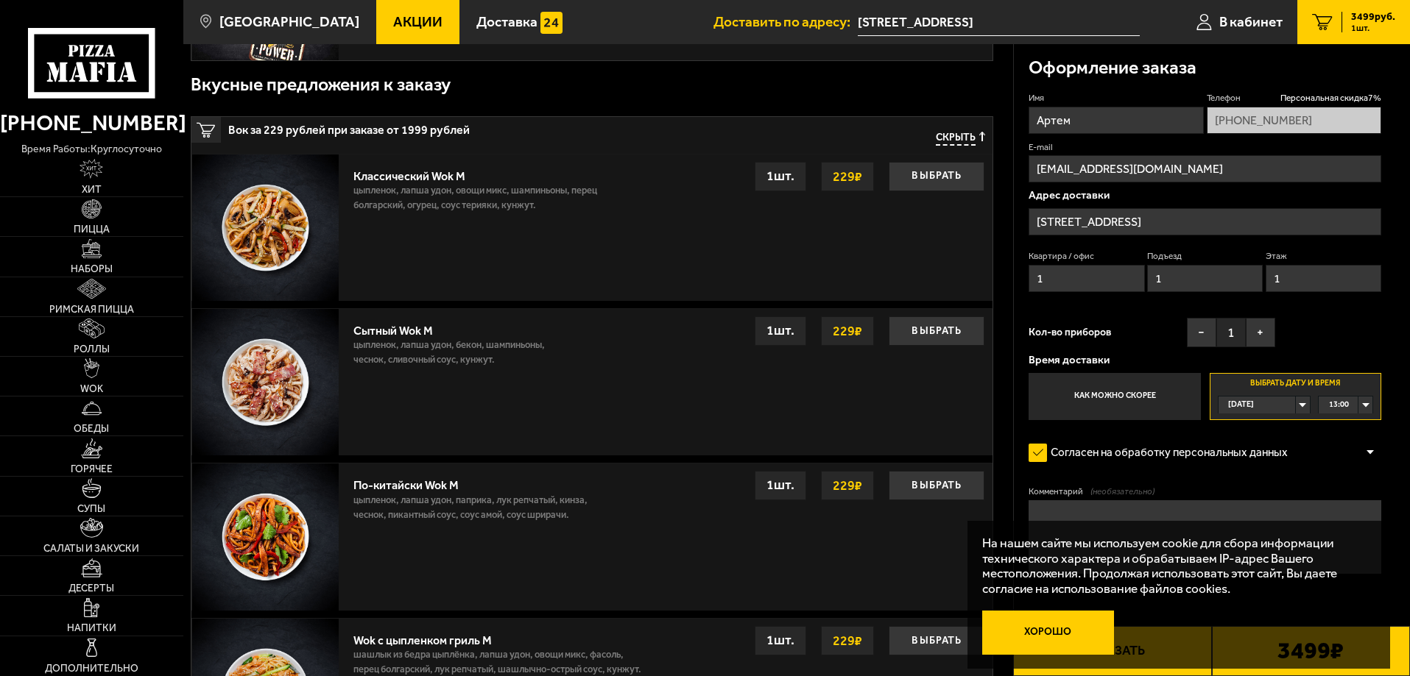
click at [1046, 629] on button "Хорошо" at bounding box center [1048, 633] width 132 height 44
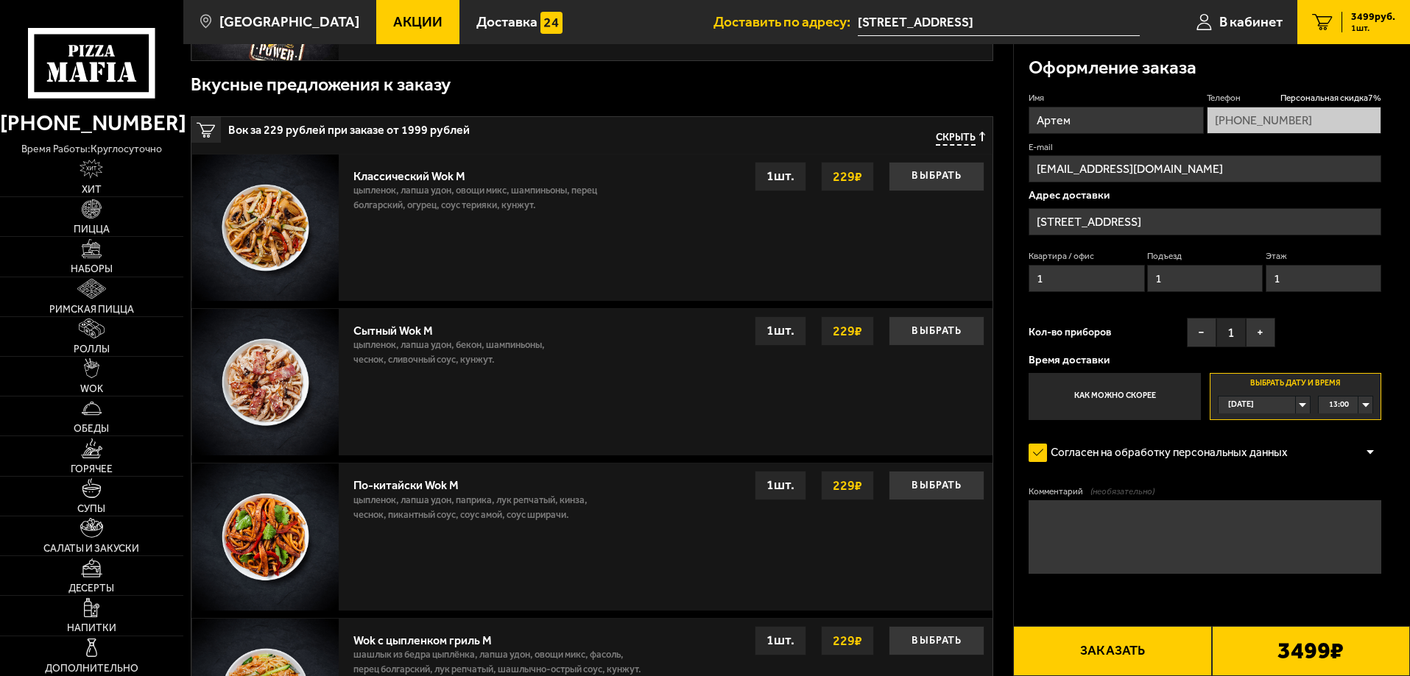
click at [1345, 409] on span "13:00" at bounding box center [1339, 405] width 20 height 17
click at [1346, 492] on span "12:45" at bounding box center [1339, 495] width 20 height 17
drag, startPoint x: 1092, startPoint y: 524, endPoint x: 1118, endPoint y: 509, distance: 30.7
click at [1092, 523] on textarea "Комментарий (необязательно)" at bounding box center [1204, 538] width 353 height 74
click at [1069, 506] on textarea "Комментарий (необязательно)" at bounding box center [1204, 538] width 353 height 74
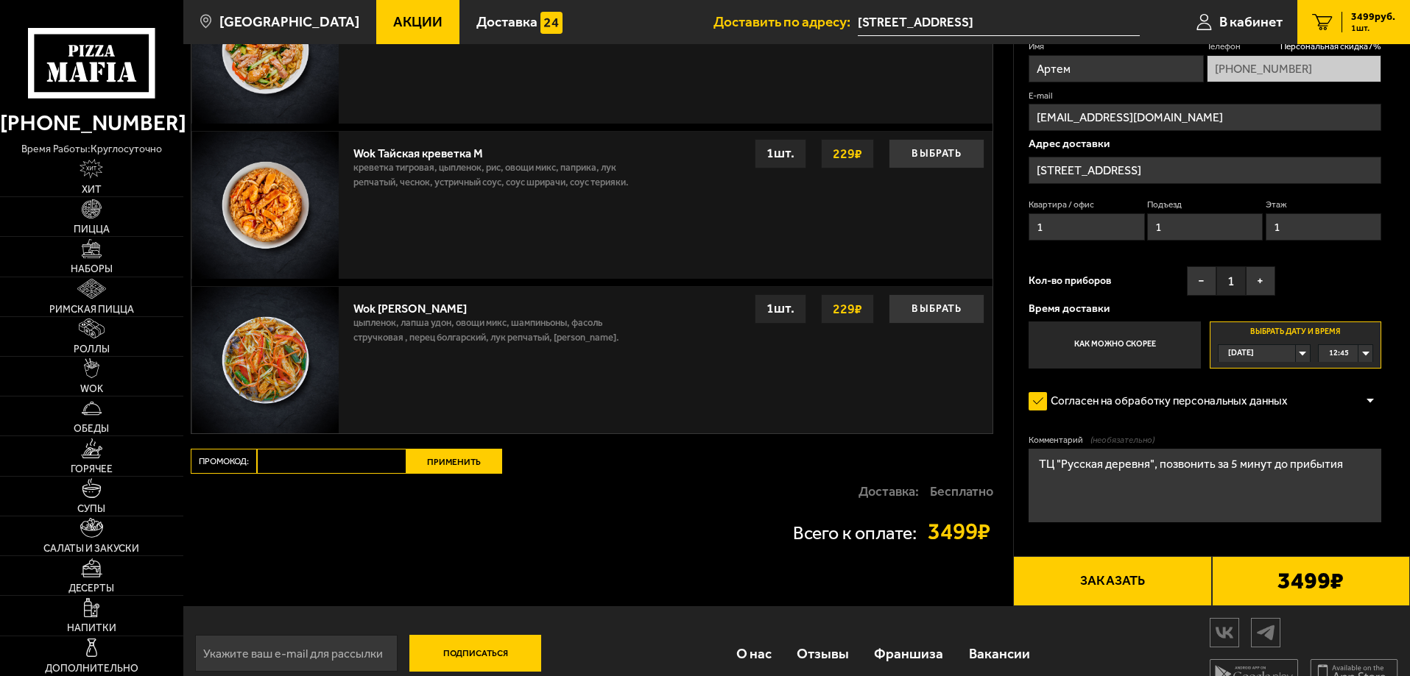
scroll to position [1112, 0]
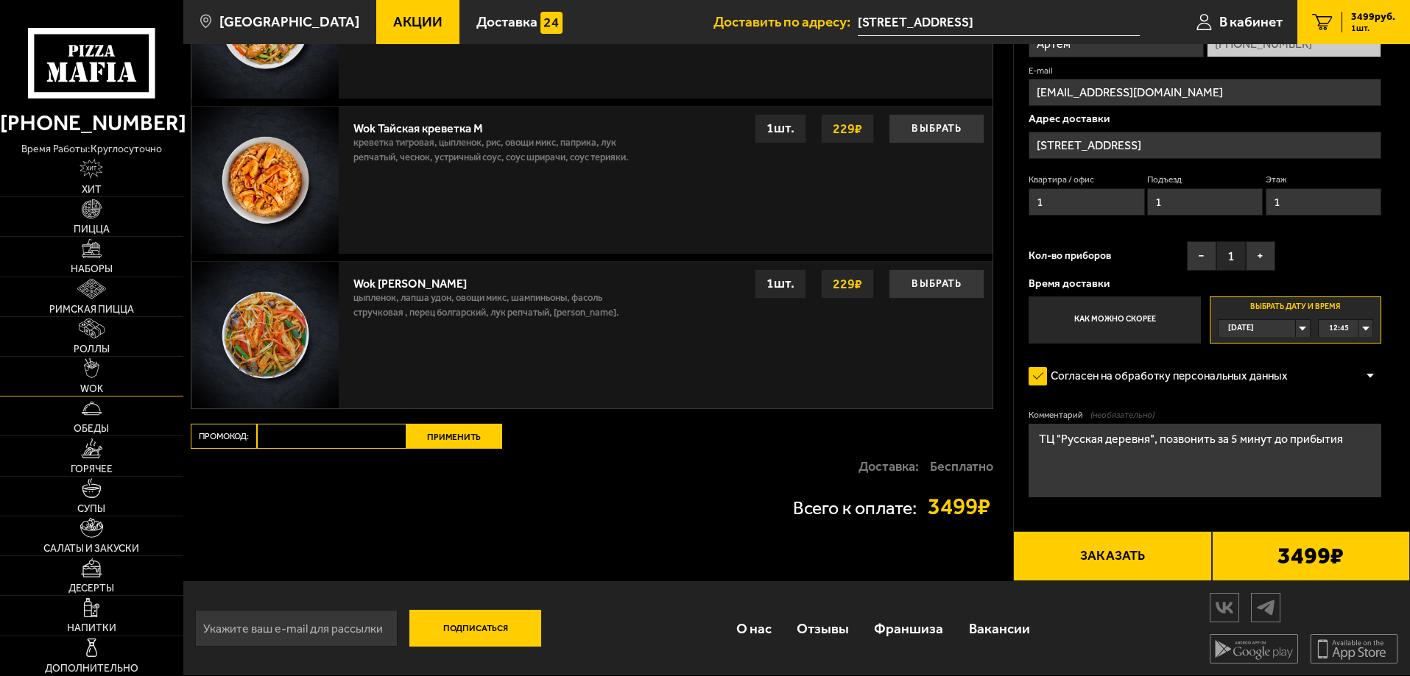
type textarea "ТЦ "Русская деревня", позвонить за 5 минут до прибытия"
click at [158, 368] on link "WOK" at bounding box center [91, 376] width 183 height 39
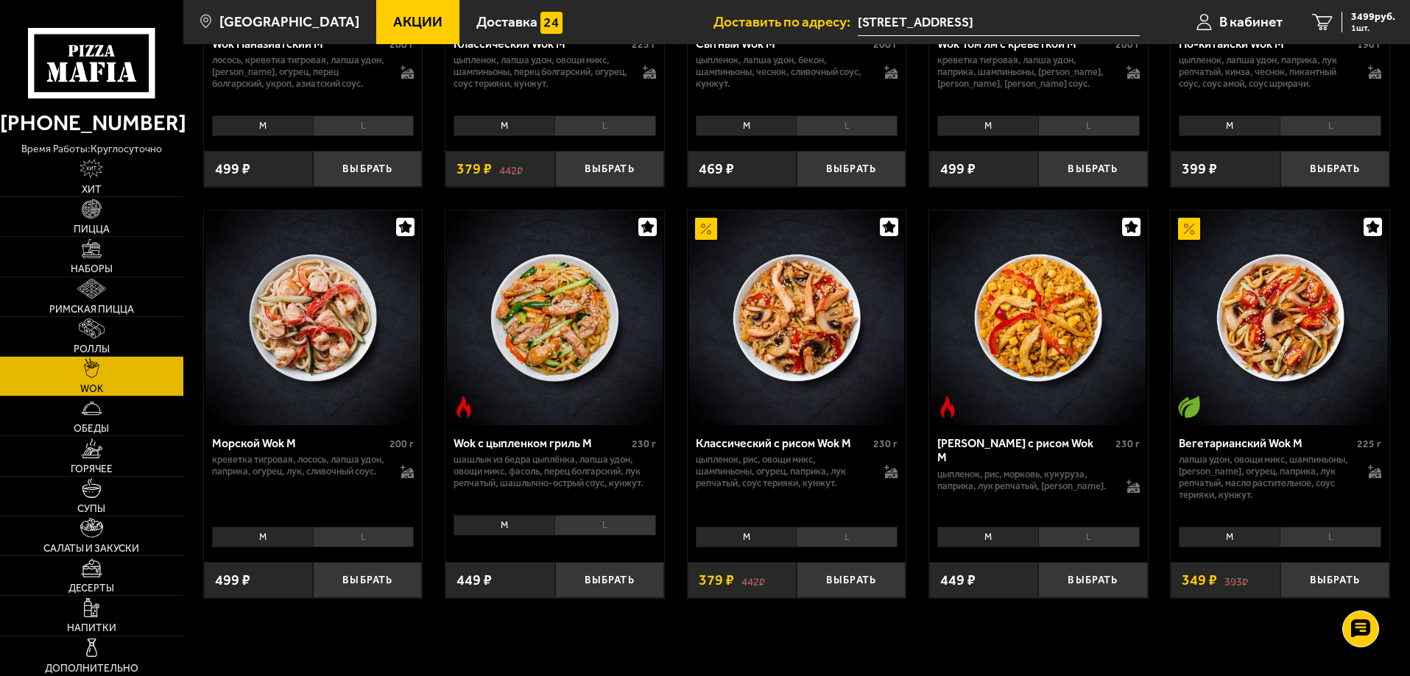
scroll to position [736, 0]
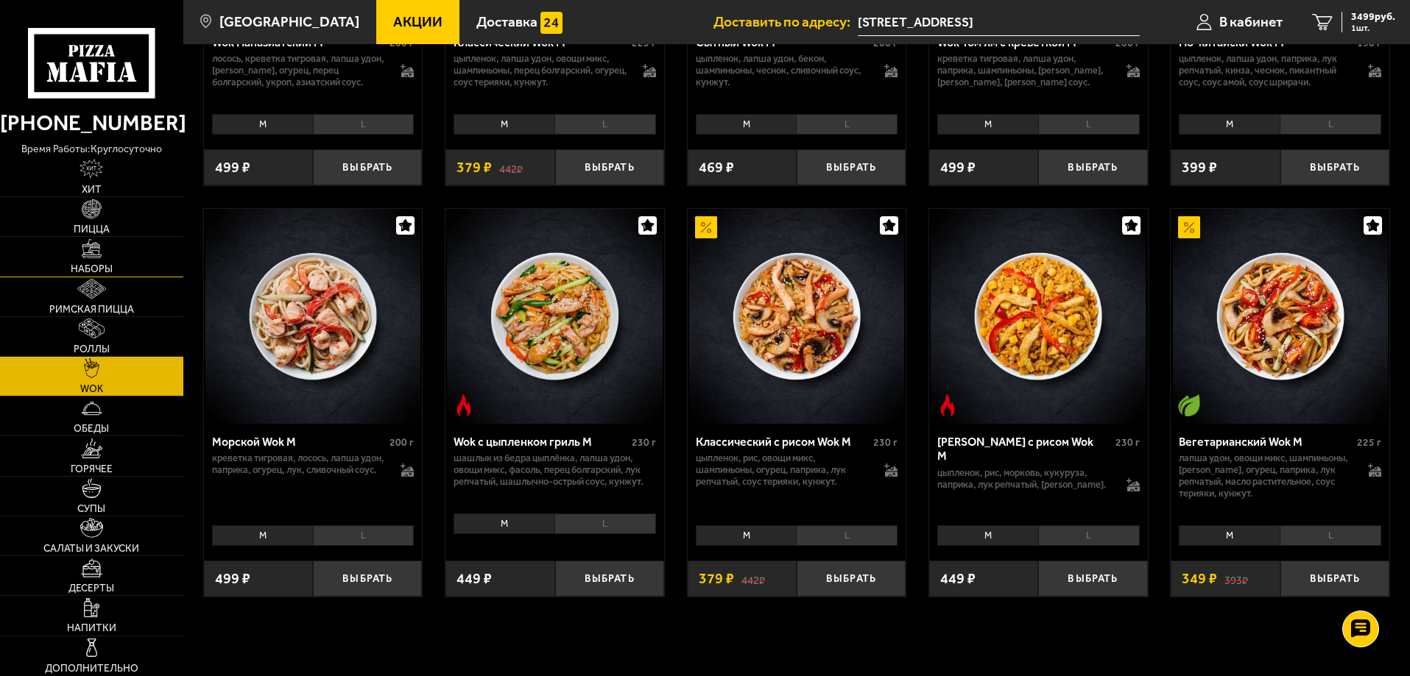
click at [124, 264] on link "Наборы" at bounding box center [91, 256] width 183 height 39
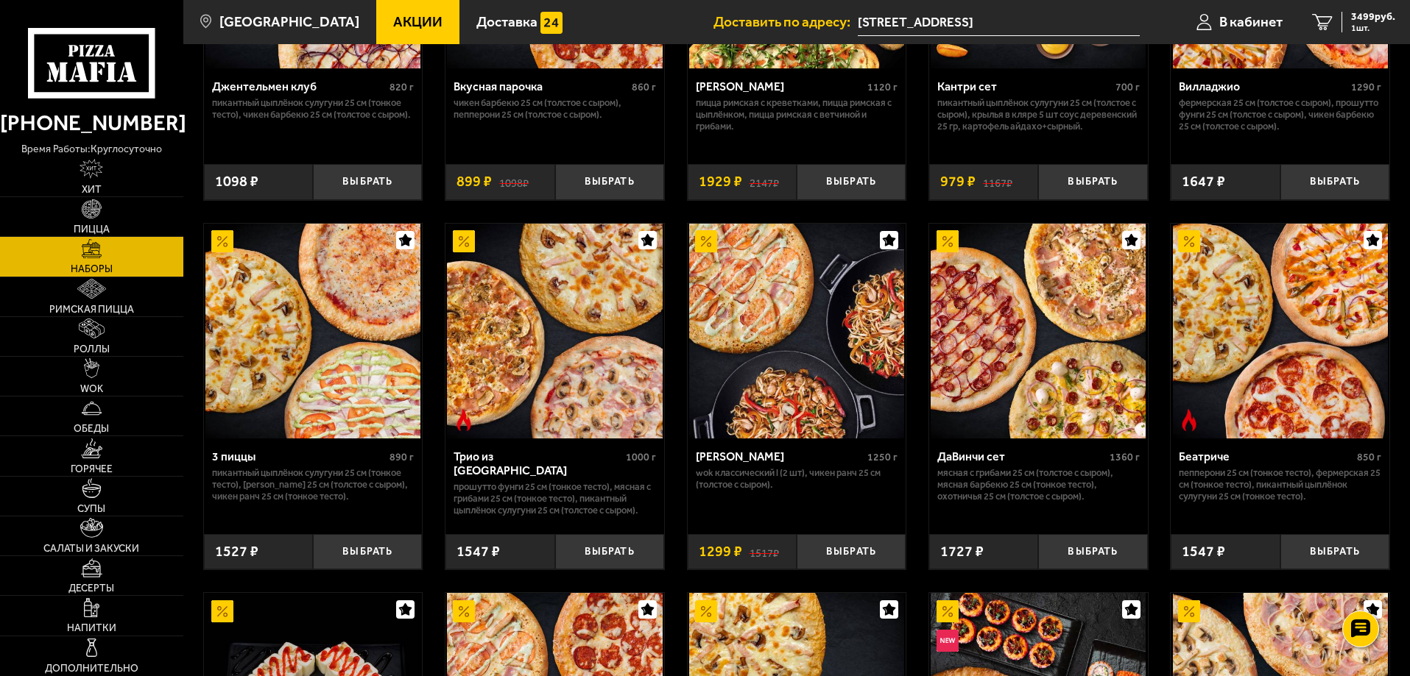
scroll to position [726, 0]
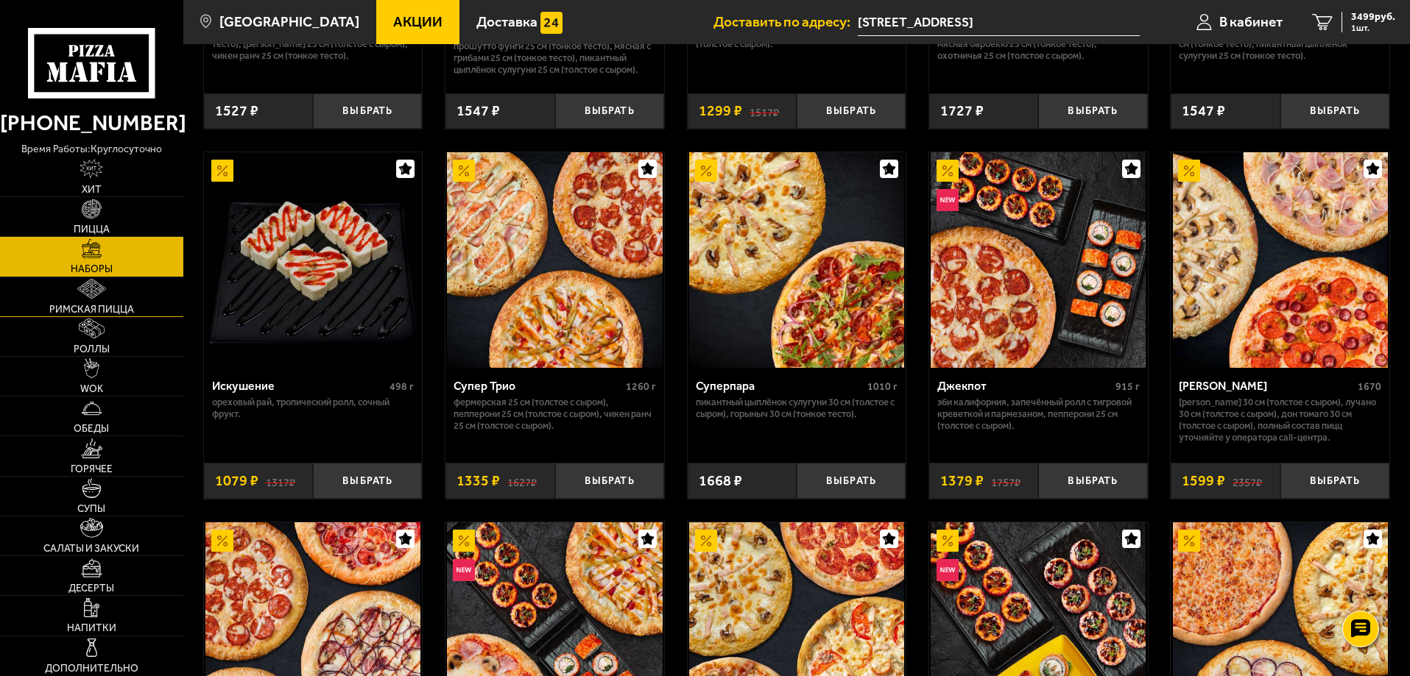
click at [152, 301] on link "Римская пицца" at bounding box center [91, 296] width 183 height 39
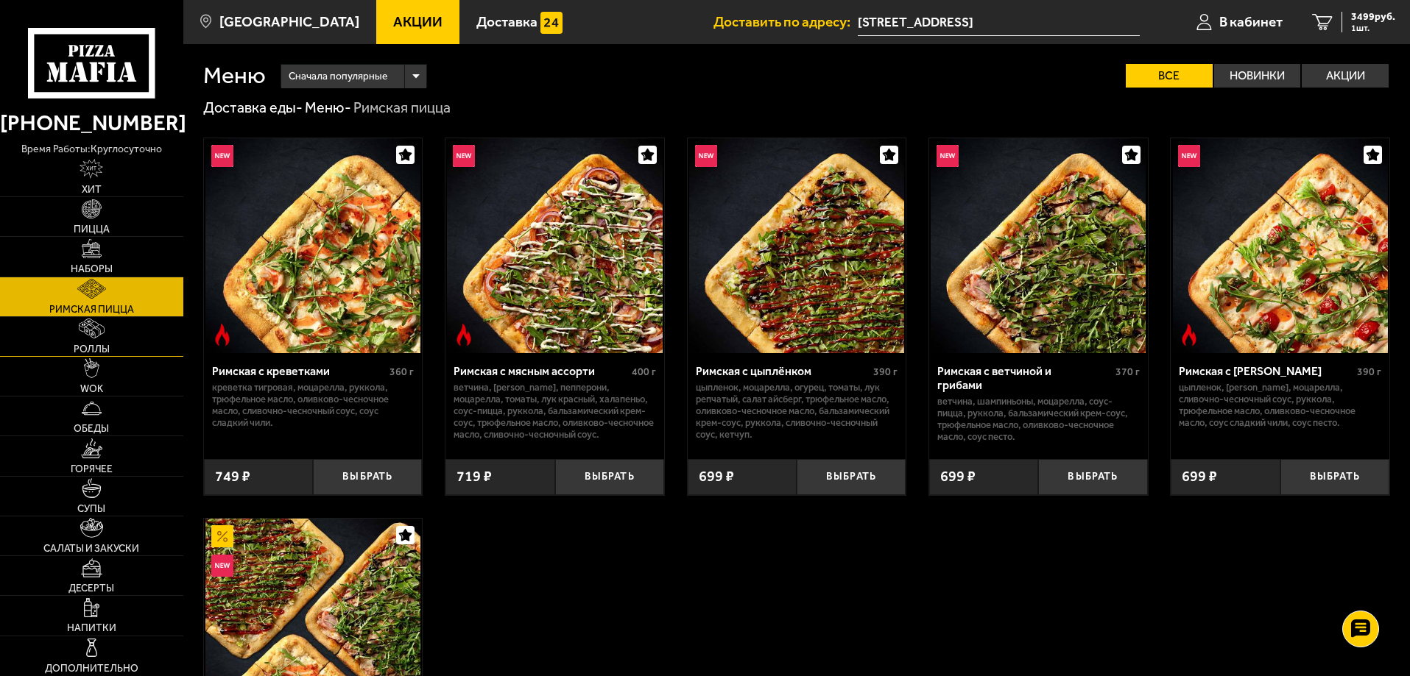
click at [117, 347] on link "Роллы" at bounding box center [91, 336] width 183 height 39
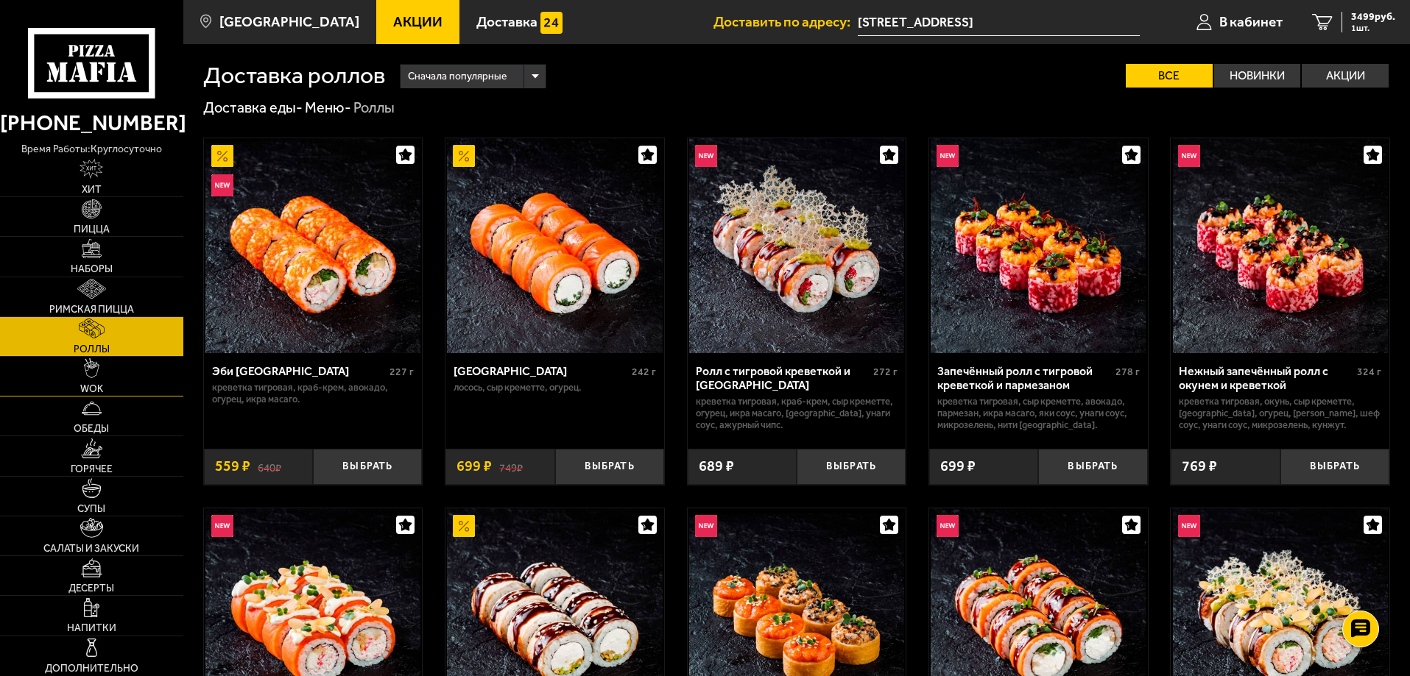
click at [116, 379] on link "WOK" at bounding box center [91, 376] width 183 height 39
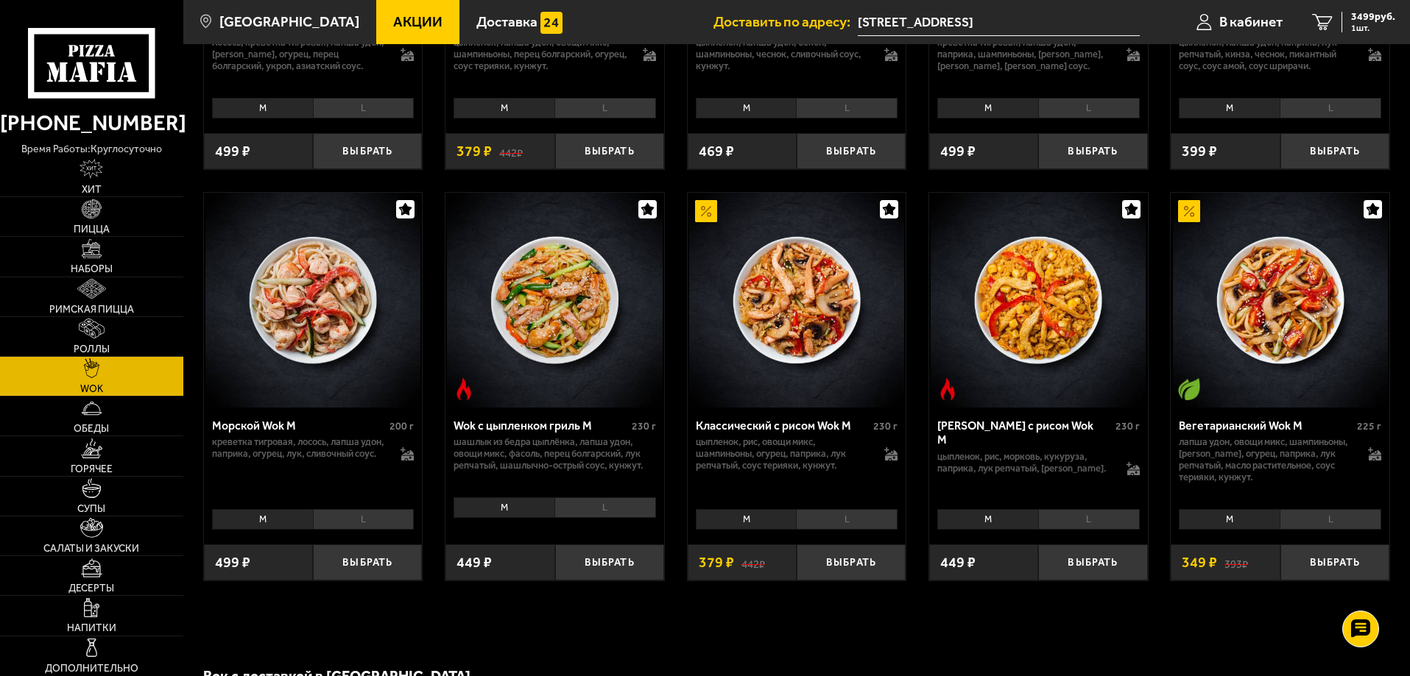
scroll to position [754, 0]
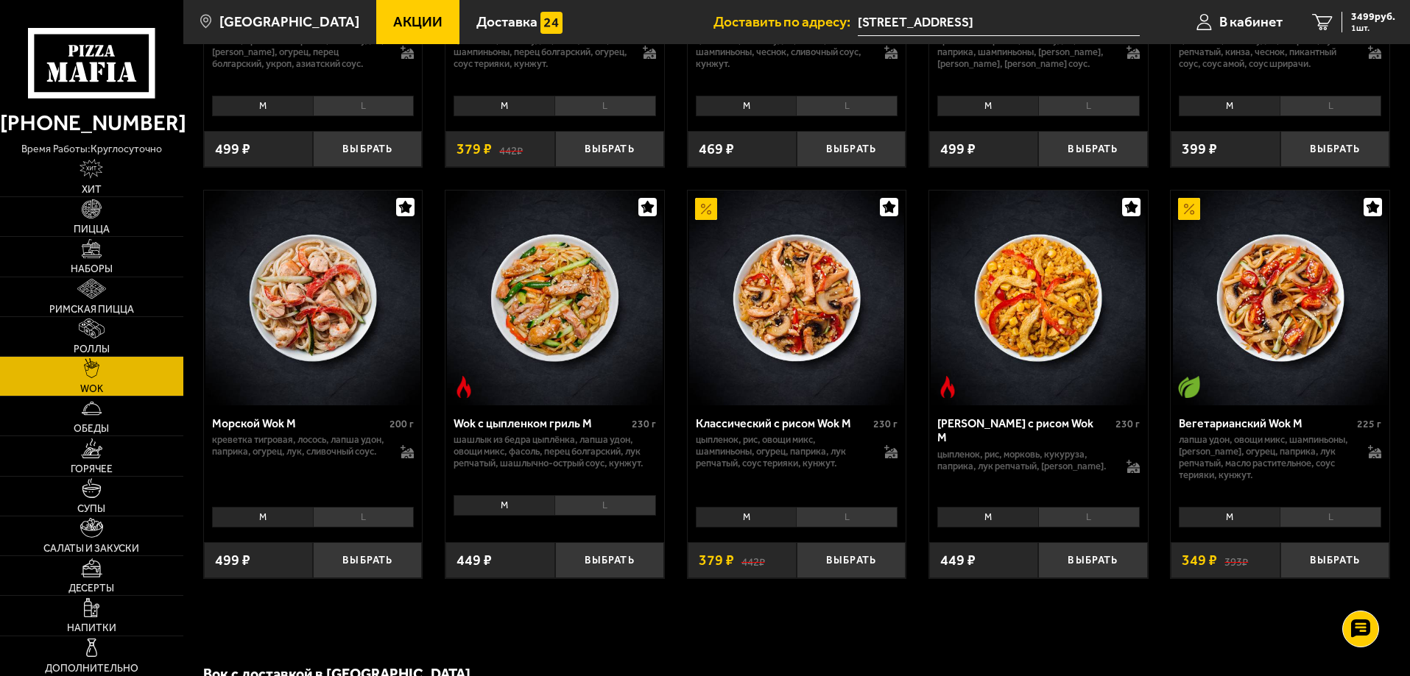
click at [1085, 523] on li "L" at bounding box center [1089, 517] width 102 height 21
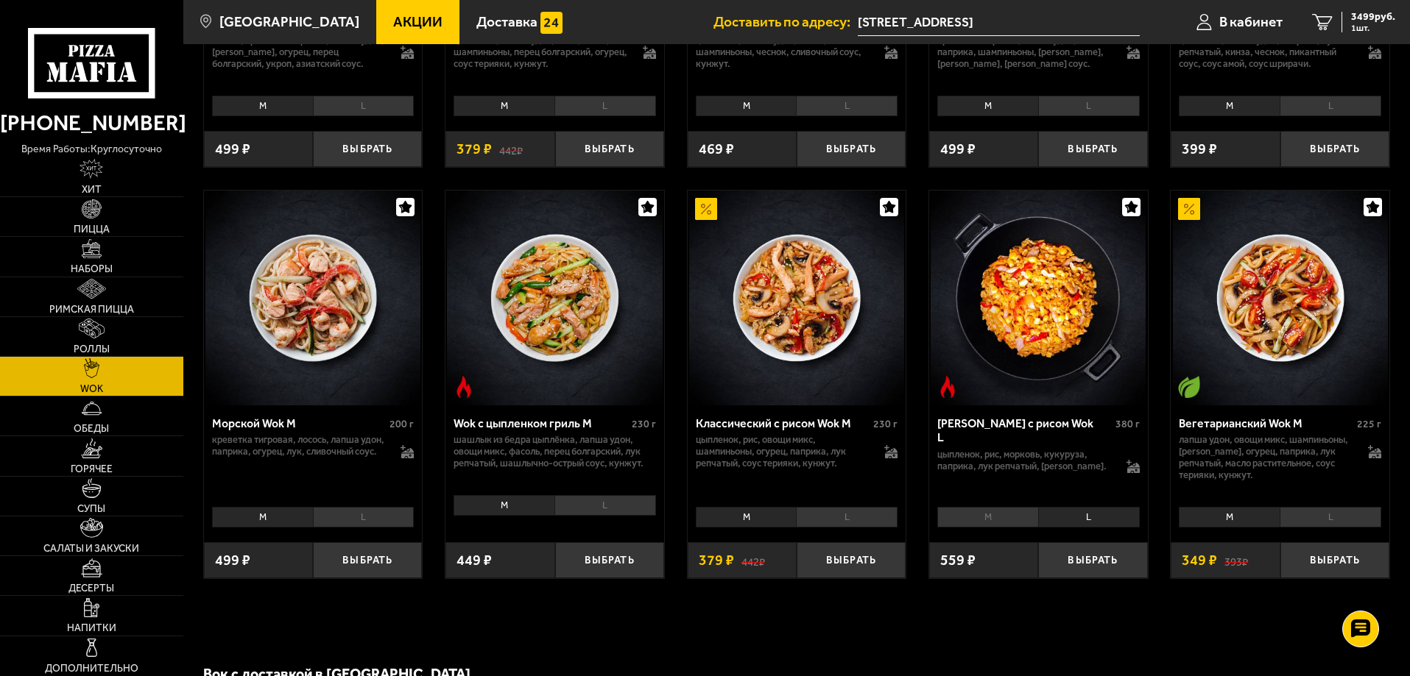
click at [844, 517] on li "L" at bounding box center [847, 517] width 102 height 21
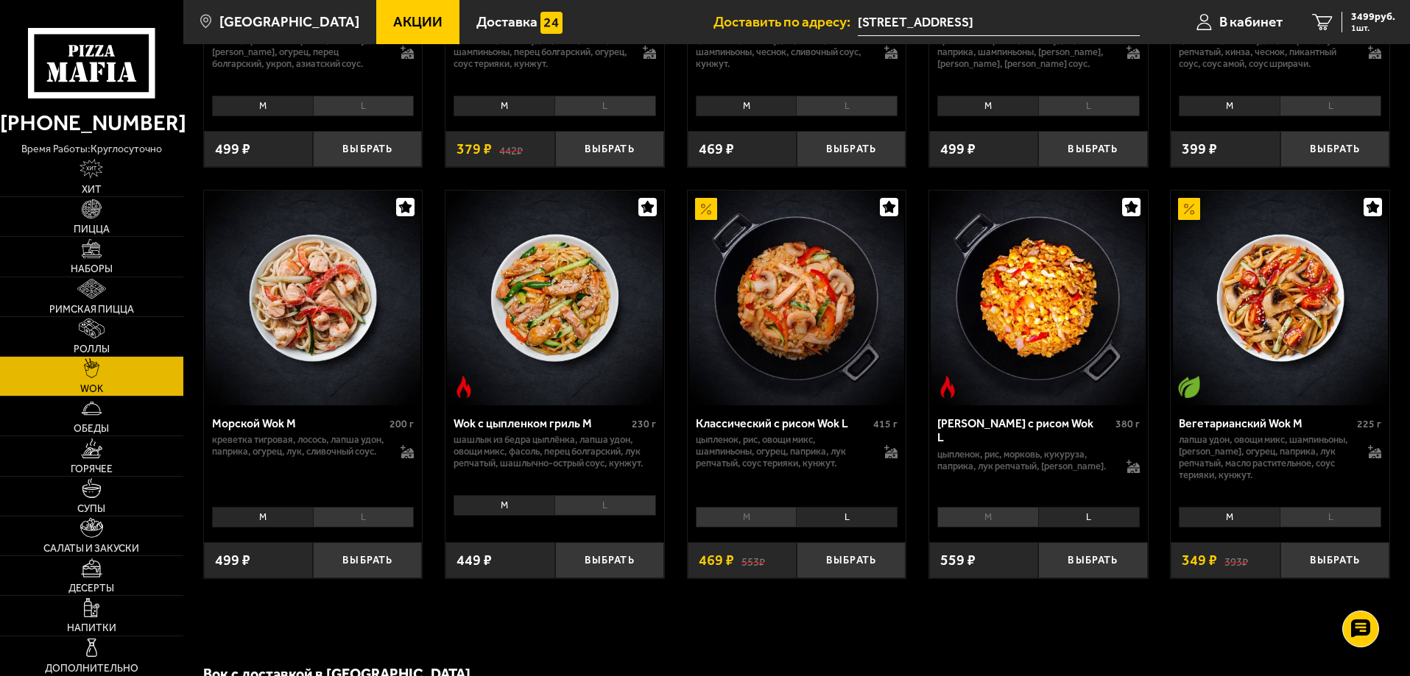
click at [865, 521] on li "L" at bounding box center [847, 517] width 102 height 21
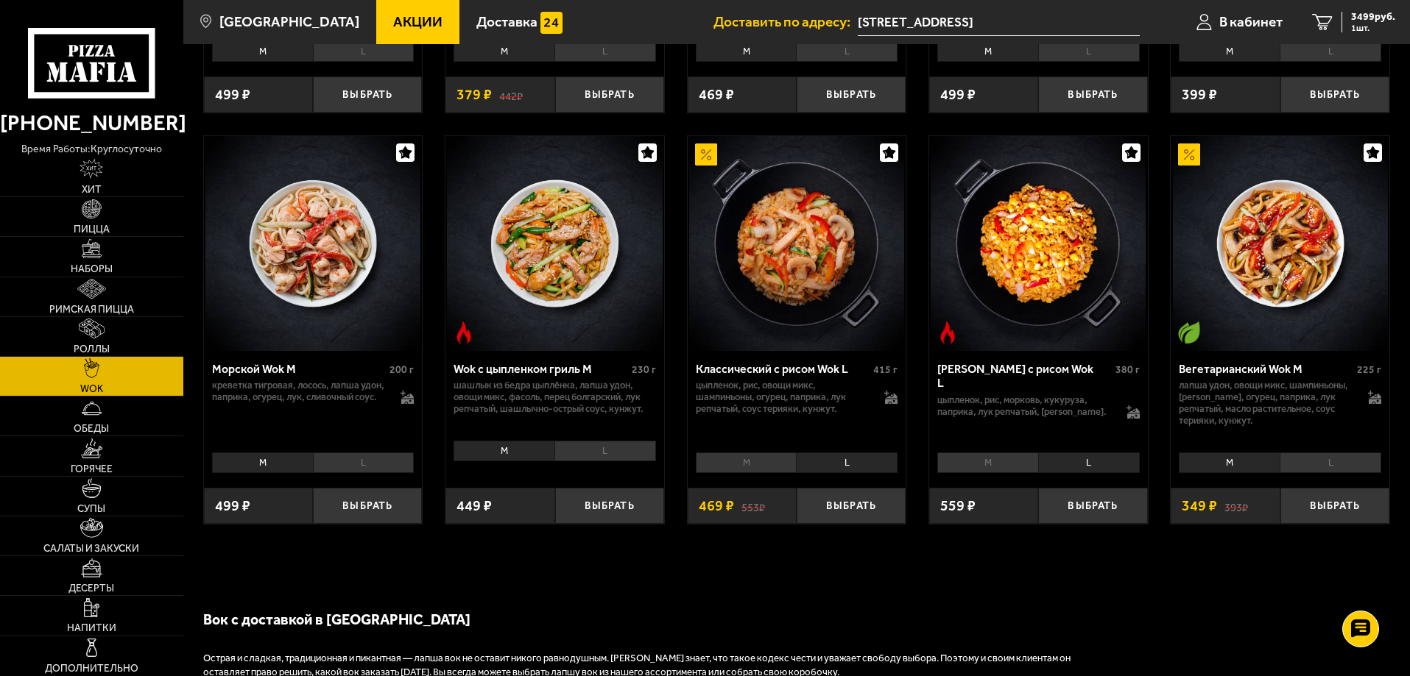
scroll to position [810, 0]
click at [842, 517] on button "Выбрать" at bounding box center [850, 505] width 109 height 36
click at [1351, 8] on link "2 3968 руб. 2 шт." at bounding box center [1353, 22] width 113 height 44
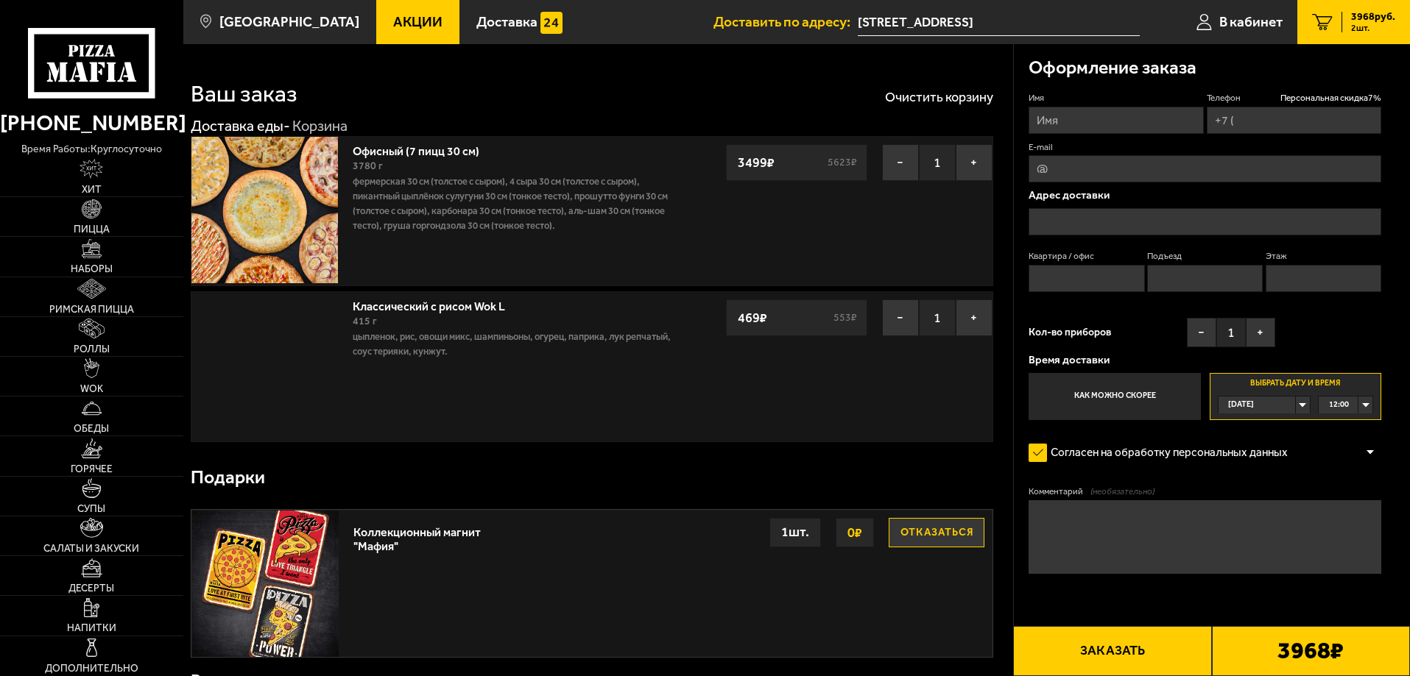
type input "+7 (999) 786-83-83"
type input "проспект Народного Ополчения, 22"
type input "1"
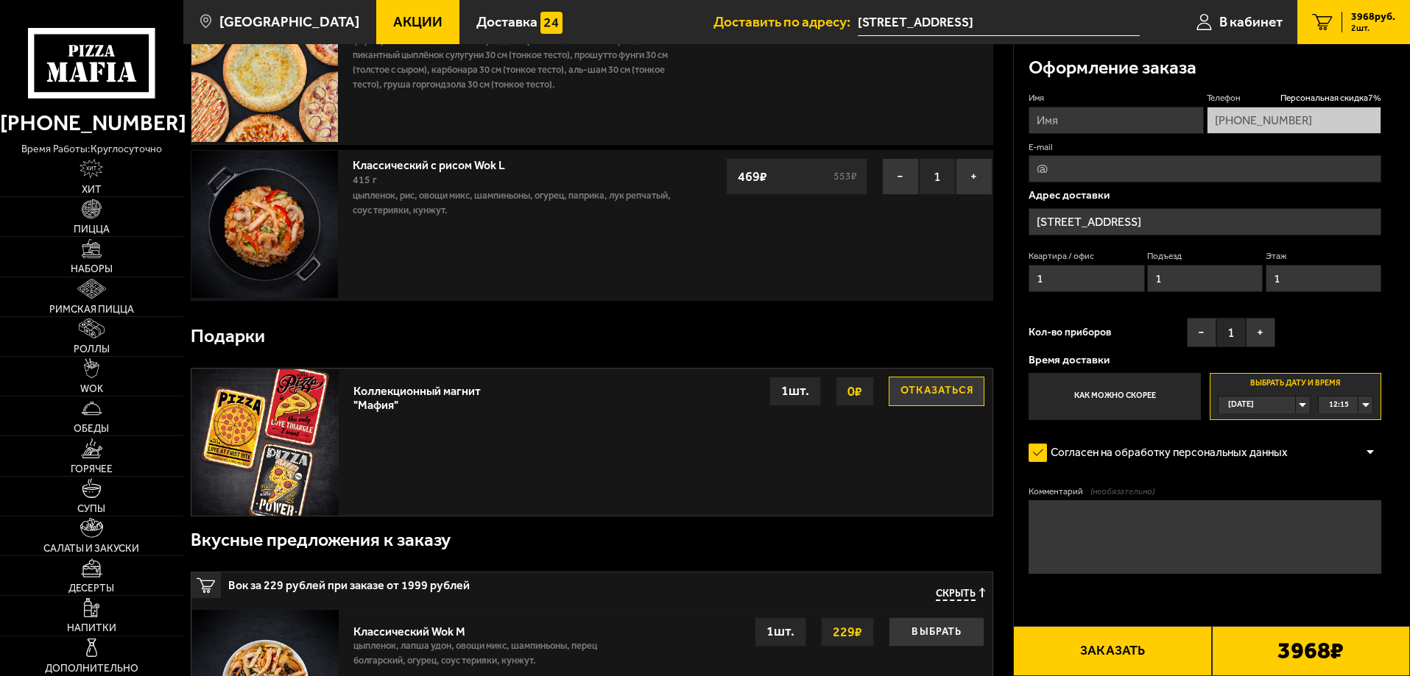
scroll to position [147, 0]
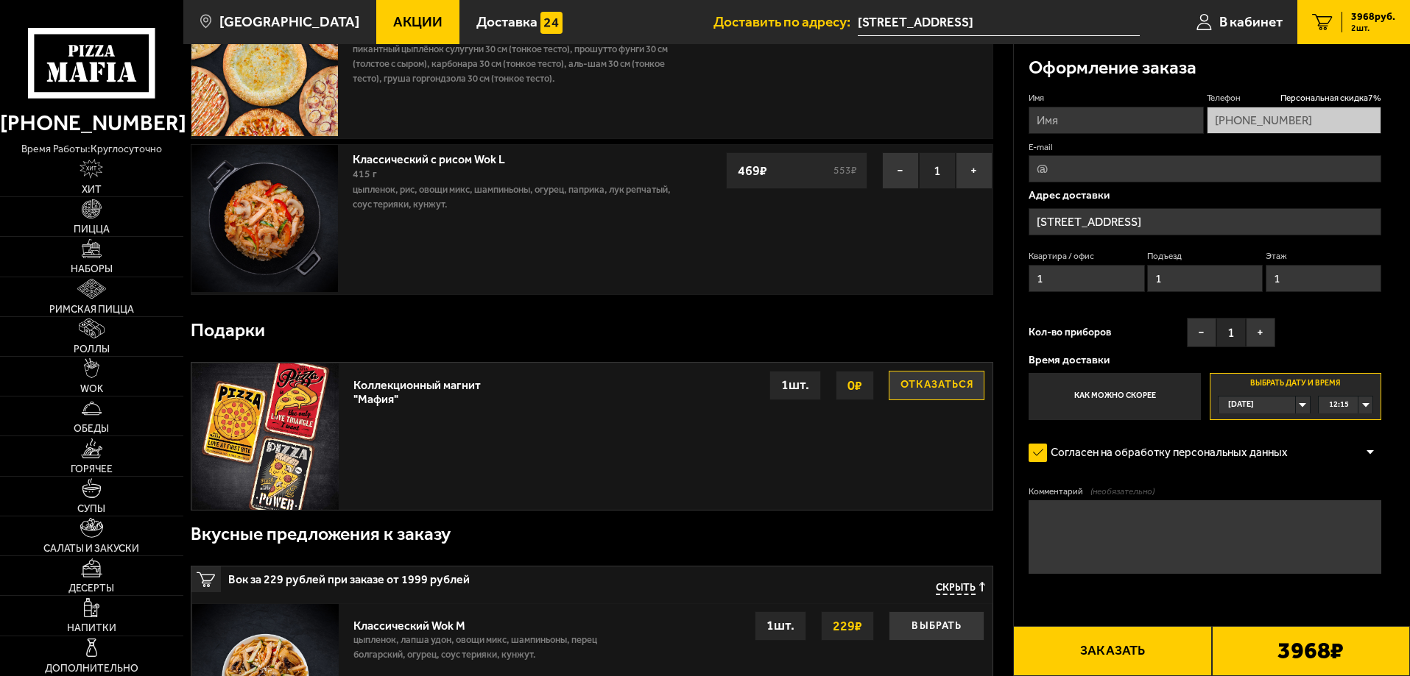
click at [1113, 124] on input "Имя" at bounding box center [1115, 120] width 174 height 27
type input "Артем"
click at [1112, 162] on input "E-mail" at bounding box center [1204, 168] width 353 height 27
type input "artemilnv@yandex.ru"
click at [1099, 515] on textarea "Комментарий (необязательно)" at bounding box center [1204, 538] width 353 height 74
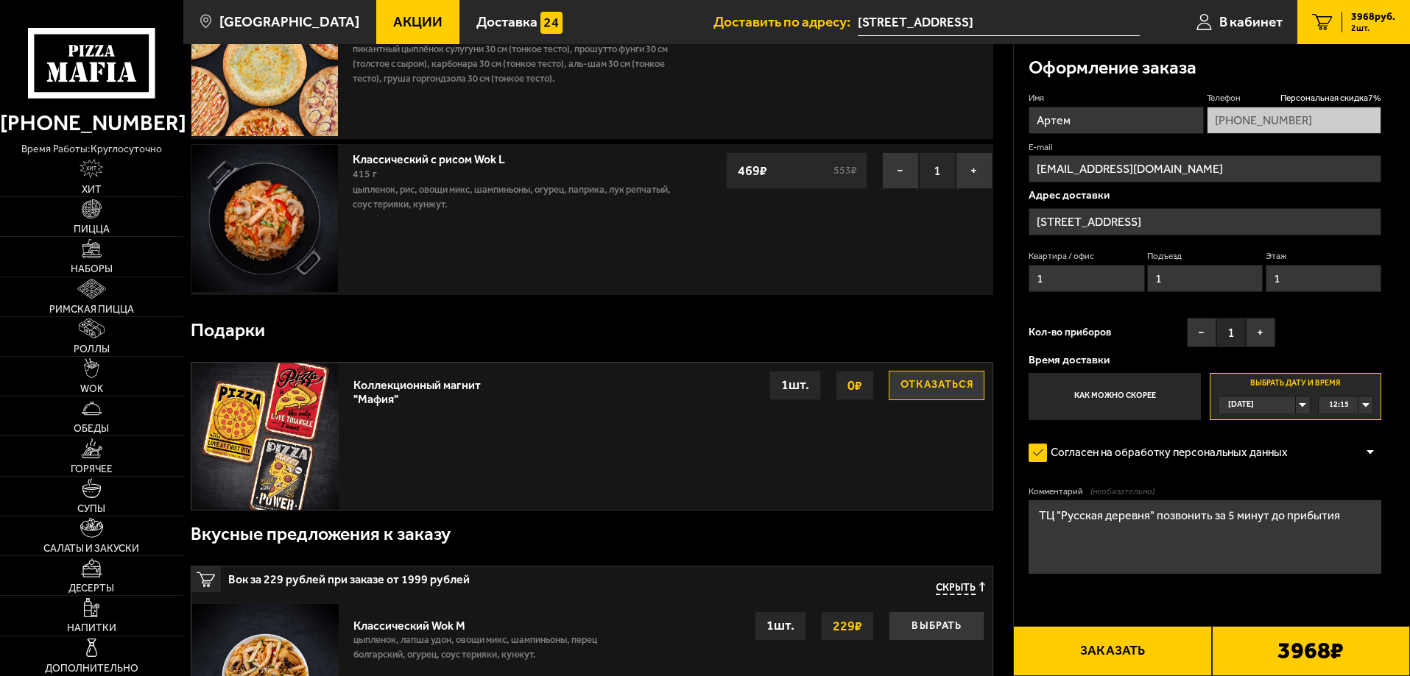
click at [1153, 513] on textarea "ТЦ "Русская деревня" позвонить за 5 минут до прибытия" at bounding box center [1204, 538] width 353 height 74
click at [1328, 520] on textarea "ТЦ "Русская деревня", позвонить за 5 минут до прибытия" at bounding box center [1204, 538] width 353 height 74
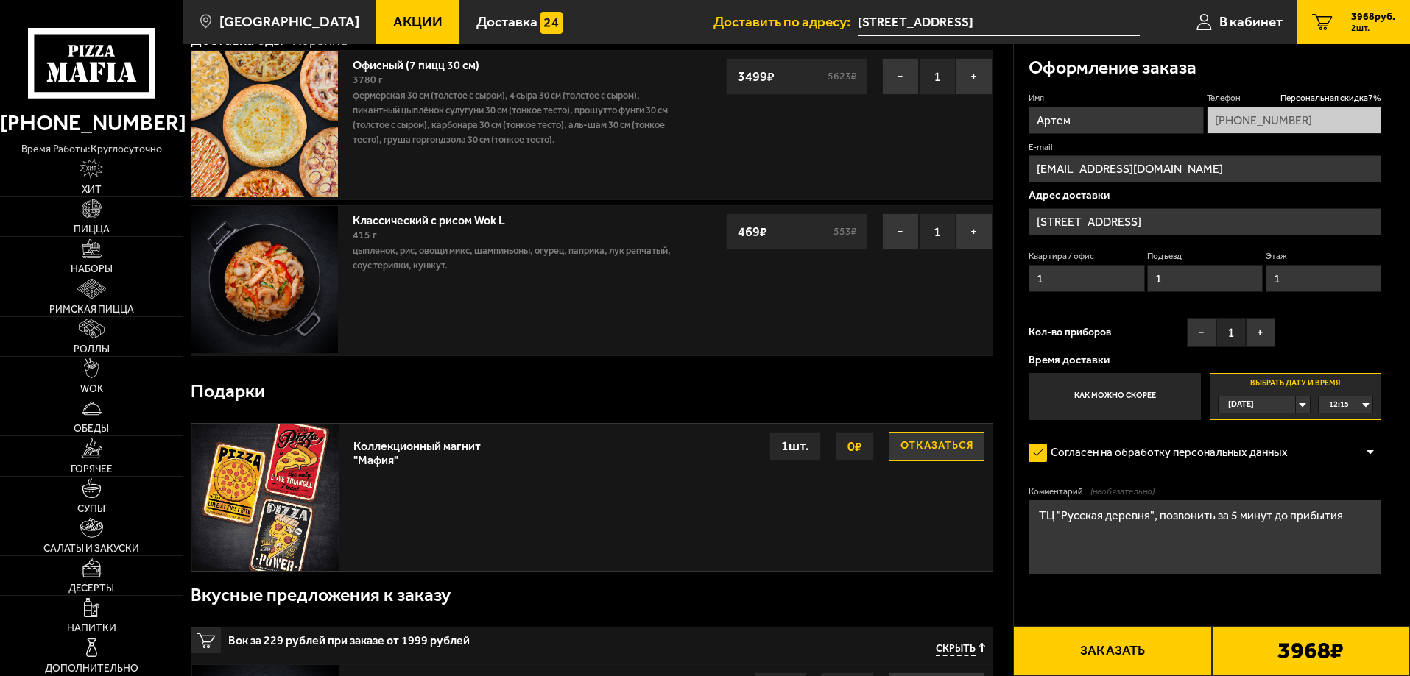
scroll to position [0, 0]
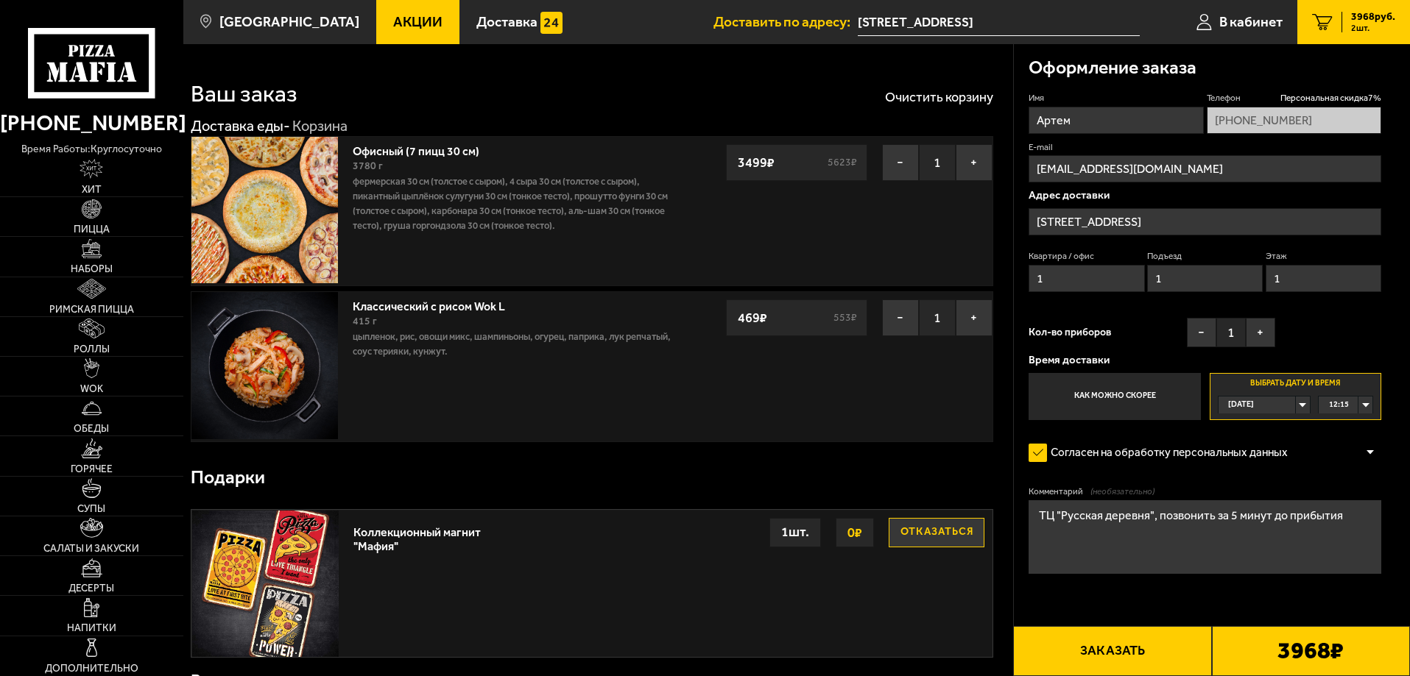
type textarea "ТЦ "Русская деревня", позвонить за 5 минут до прибытия"
click at [1136, 648] on button "Заказать" at bounding box center [1112, 651] width 198 height 50
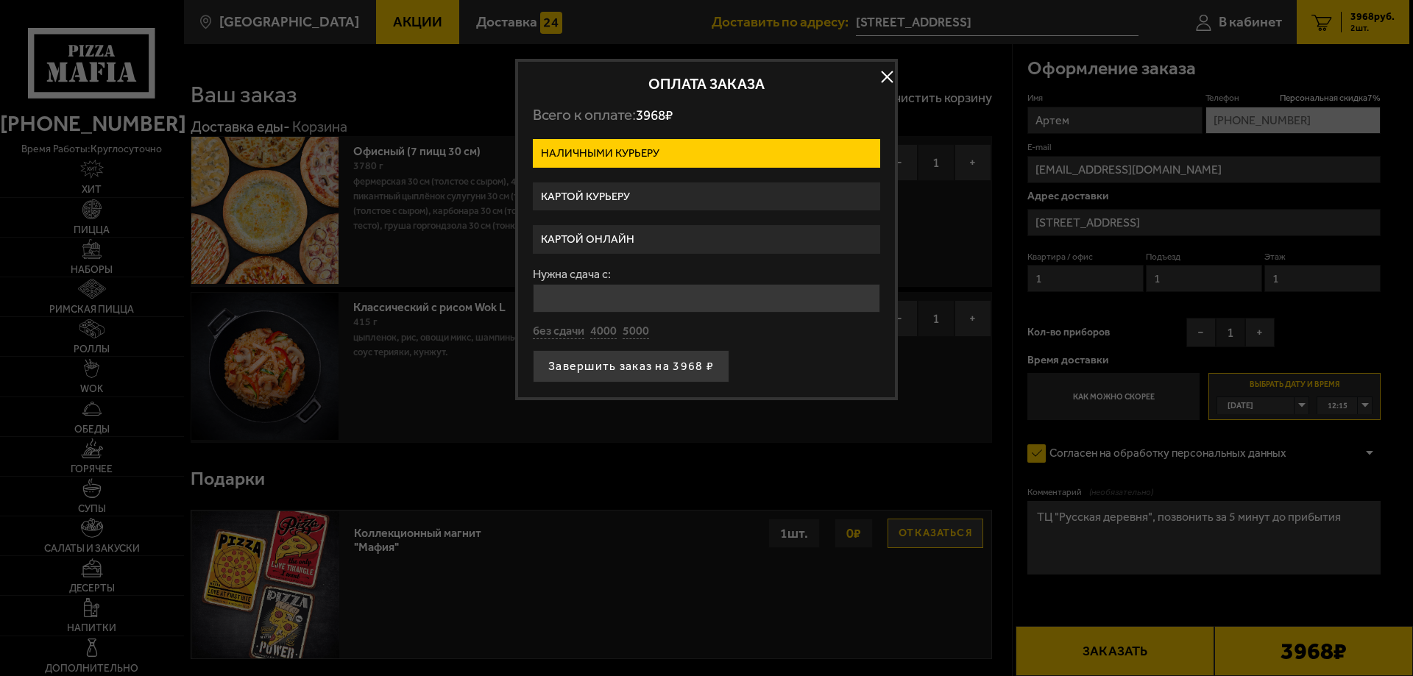
click at [763, 255] on form "Наличными курьеру Картой курьеру Картой онлайн Нужна сдача с: без сдачи 4000 50…" at bounding box center [706, 261] width 347 height 244
click at [763, 252] on label "Картой онлайн" at bounding box center [706, 239] width 347 height 29
click at [0, 0] on input "Картой онлайн" at bounding box center [0, 0] width 0 height 0
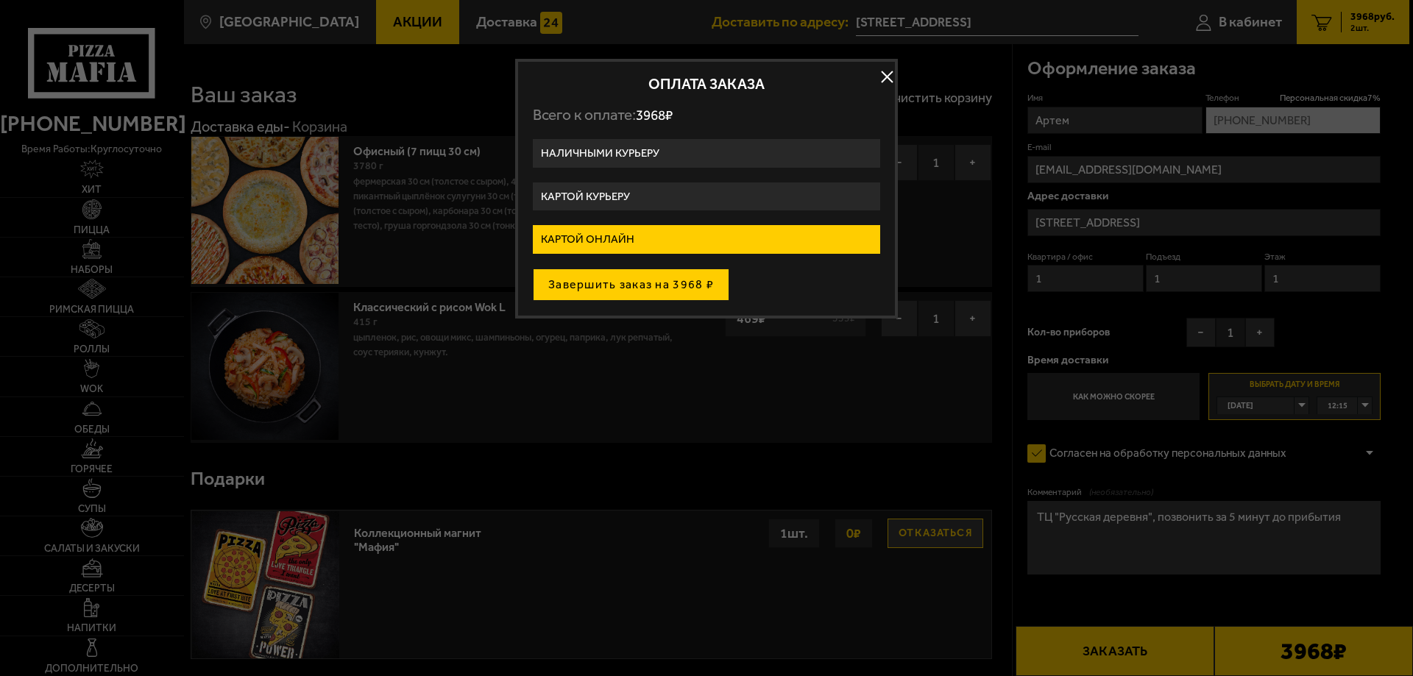
click at [695, 277] on button "Завершить заказ на 3968 ₽" at bounding box center [631, 285] width 197 height 32
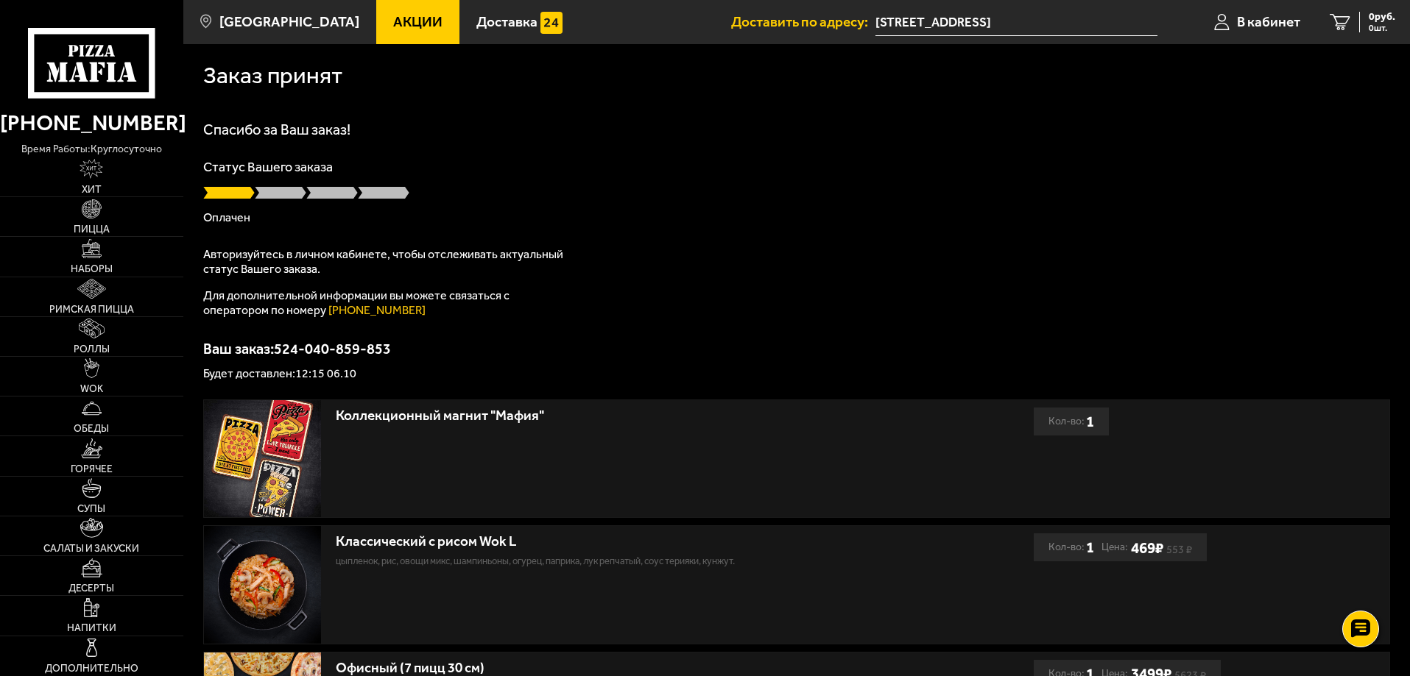
click at [675, 192] on div at bounding box center [796, 192] width 1187 height 15
drag, startPoint x: 311, startPoint y: 375, endPoint x: 364, endPoint y: 375, distance: 53.7
click at [364, 375] on p "Будет доставлен: 12:15 06.10" at bounding box center [796, 374] width 1187 height 12
click at [1037, 118] on div "Заказ принят Спасибо за Ваш заказ! Статус Вашего заказа Оплачен Авторизуйтесь в…" at bounding box center [796, 436] width 1226 height 785
drag, startPoint x: 1237, startPoint y: 7, endPoint x: 1276, endPoint y: 183, distance: 180.2
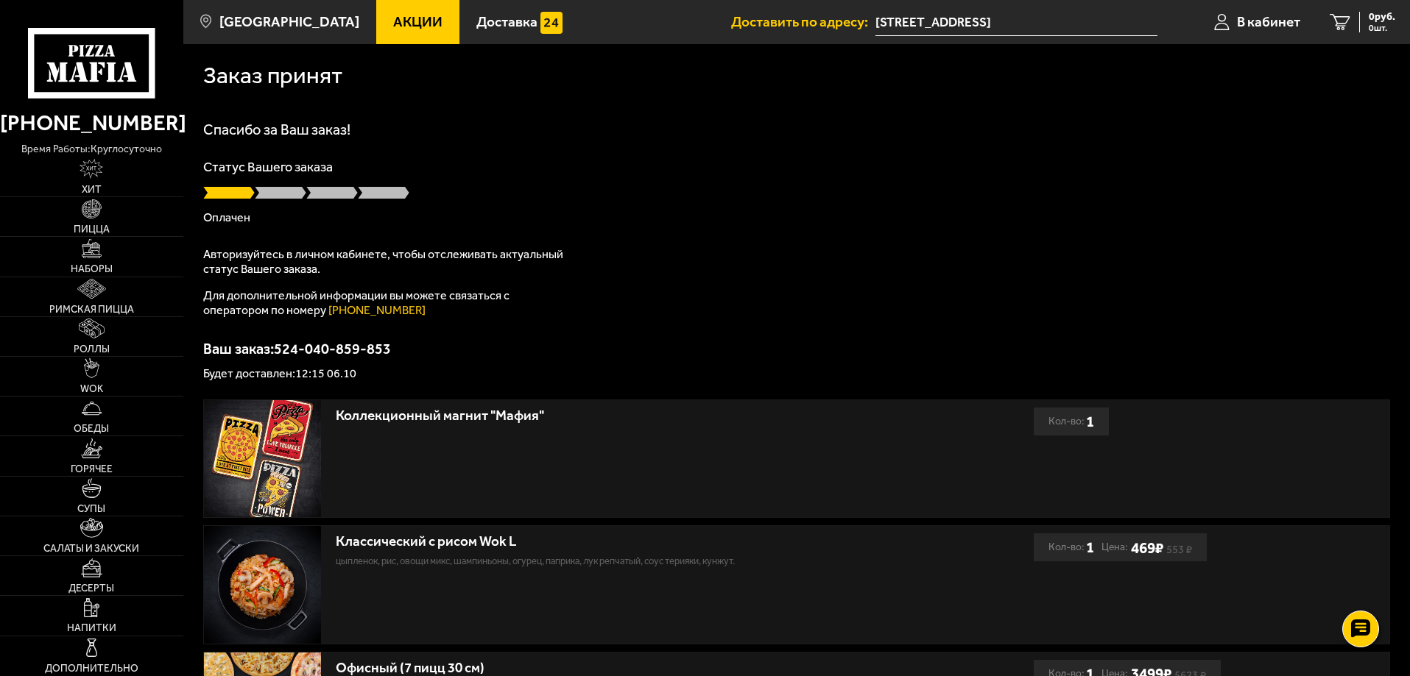
click at [1276, 183] on div "Статус Вашего заказа Оплачен" at bounding box center [796, 191] width 1187 height 63
drag, startPoint x: 1242, startPoint y: 15, endPoint x: 896, endPoint y: 102, distance: 357.4
click at [896, 102] on div "Заказ принят" at bounding box center [796, 73] width 1187 height 58
drag, startPoint x: 1250, startPoint y: 26, endPoint x: 502, endPoint y: 142, distance: 756.7
click at [1253, 16] on span "В кабинет" at bounding box center [1268, 22] width 63 height 14
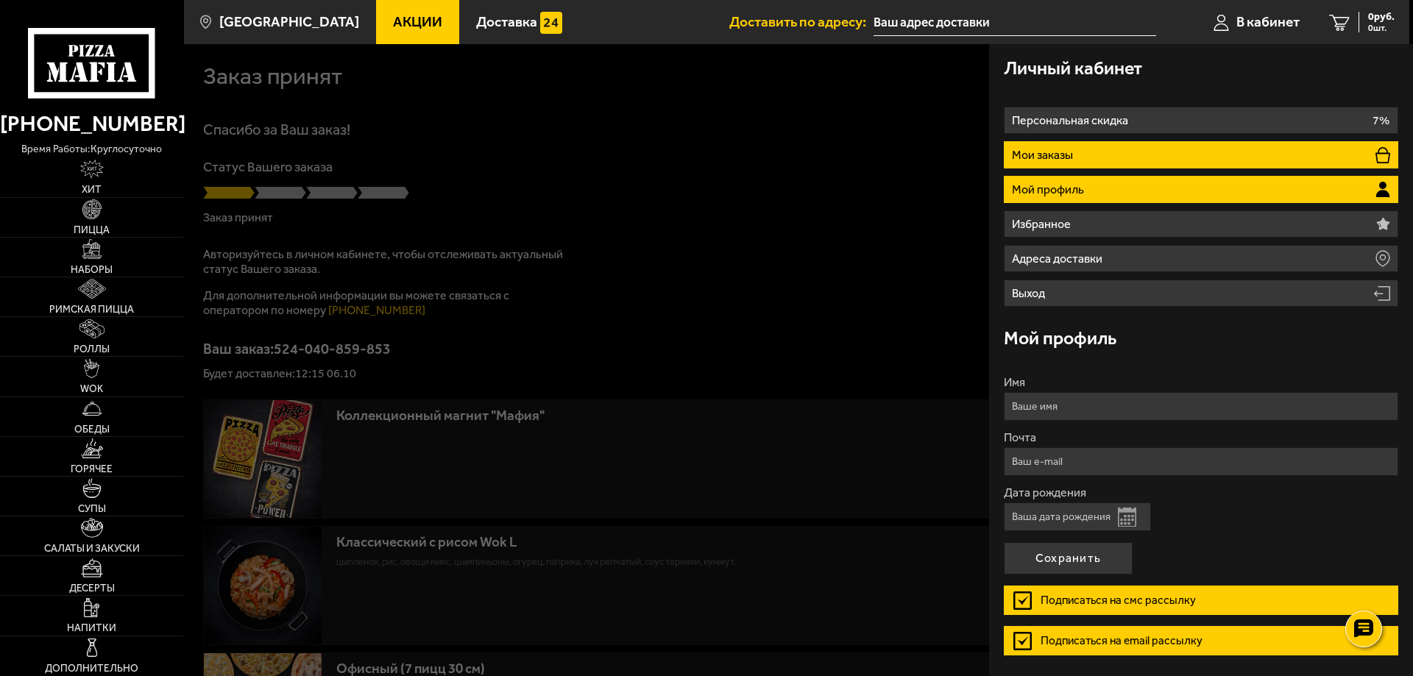
click at [1125, 159] on li "Мои заказы" at bounding box center [1201, 154] width 395 height 27
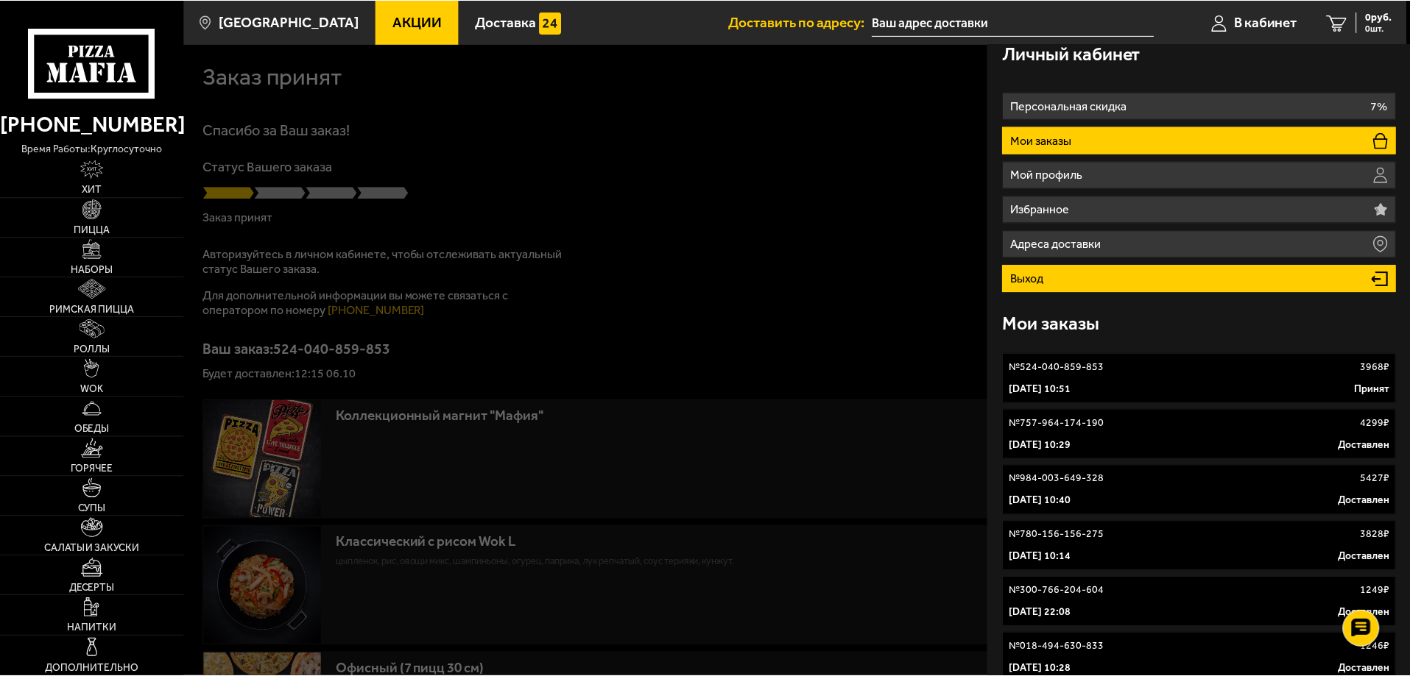
scroll to position [27, 0]
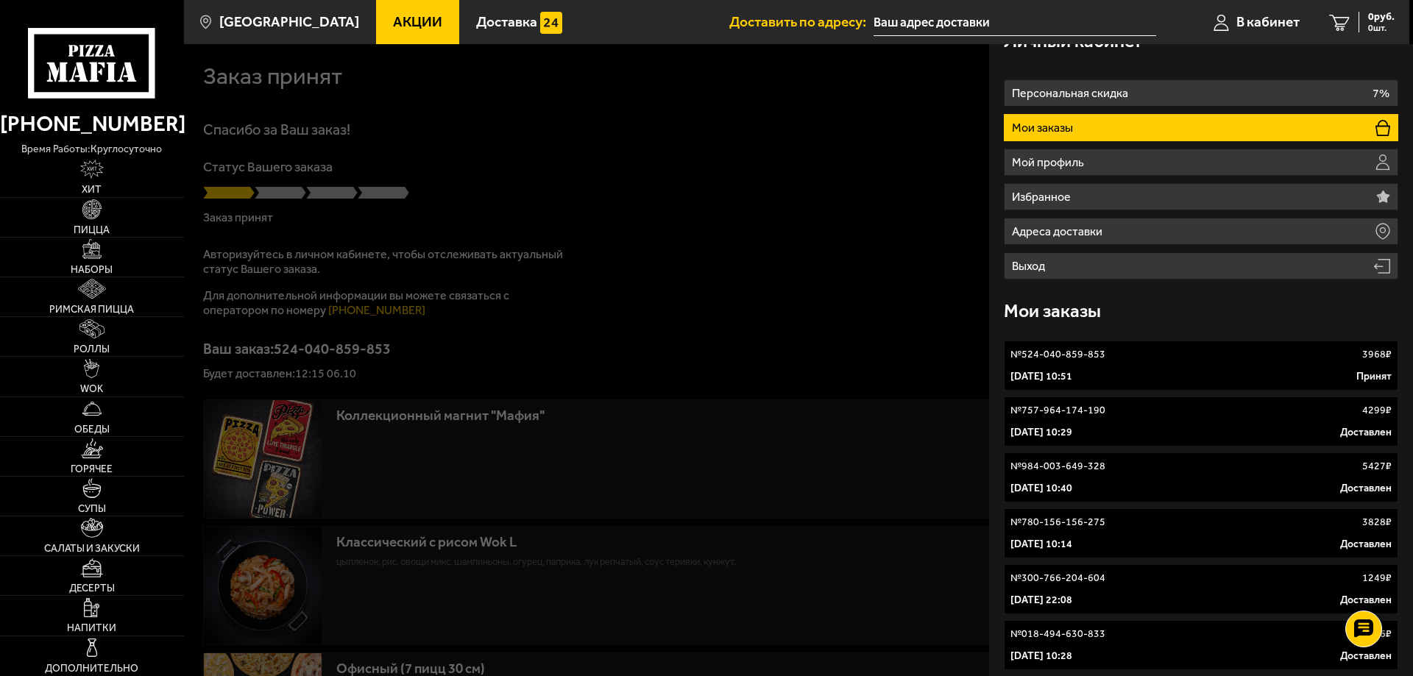
click at [1072, 370] on p "6 октября 2025 г. 10:51" at bounding box center [1042, 377] width 62 height 15
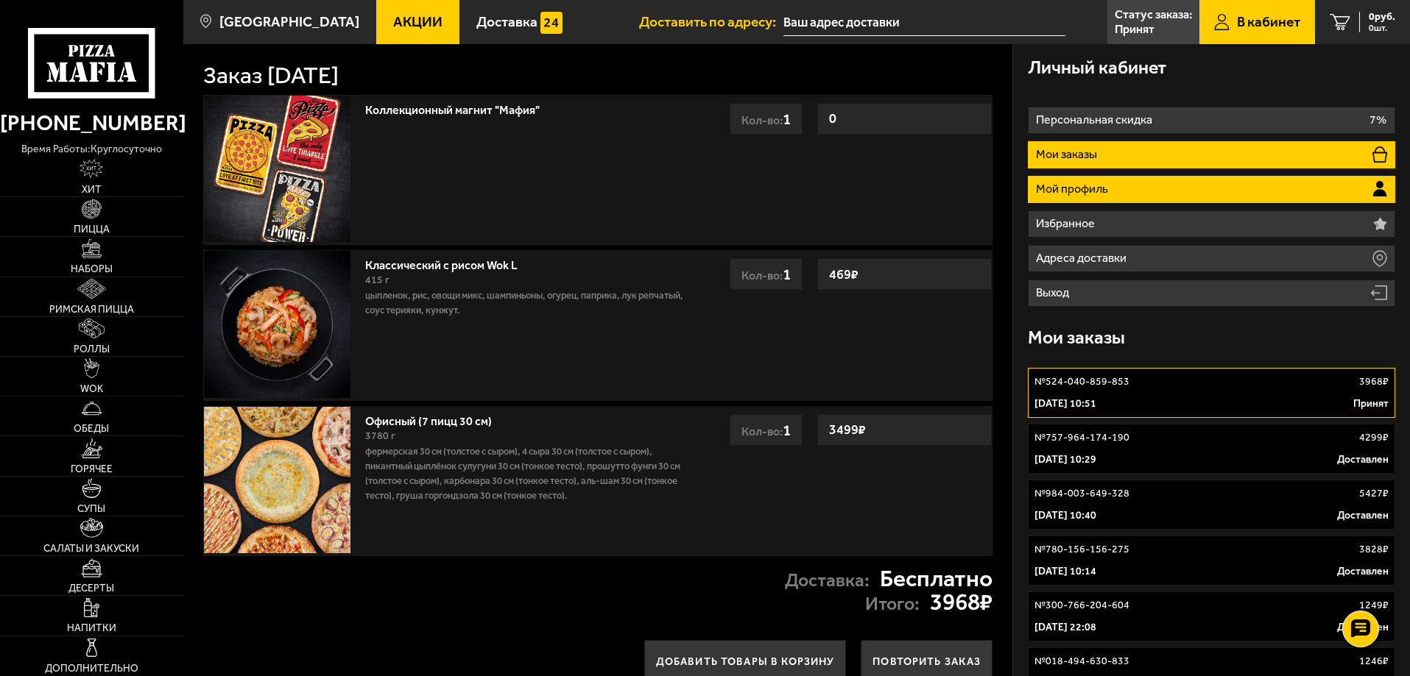
click at [1095, 183] on p "Мой профиль" at bounding box center [1074, 189] width 76 height 12
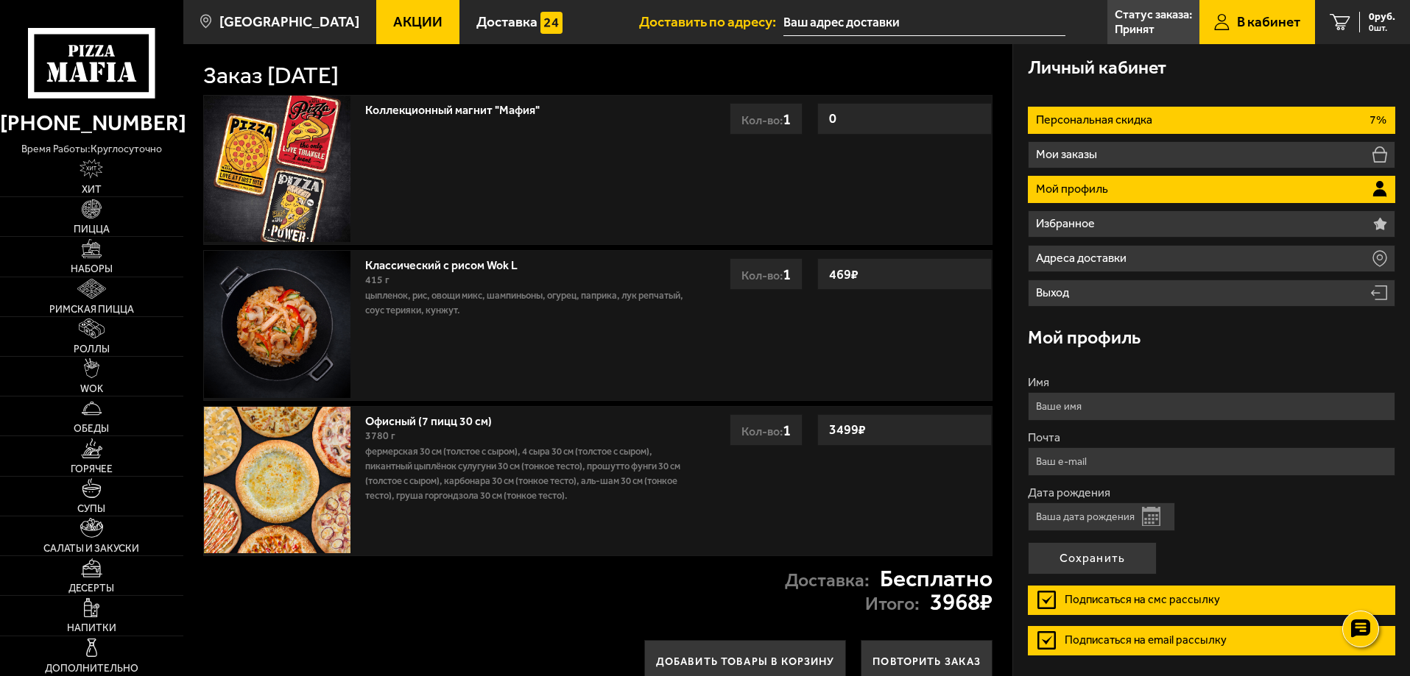
click at [1097, 119] on p "Персональная скидка" at bounding box center [1096, 120] width 120 height 12
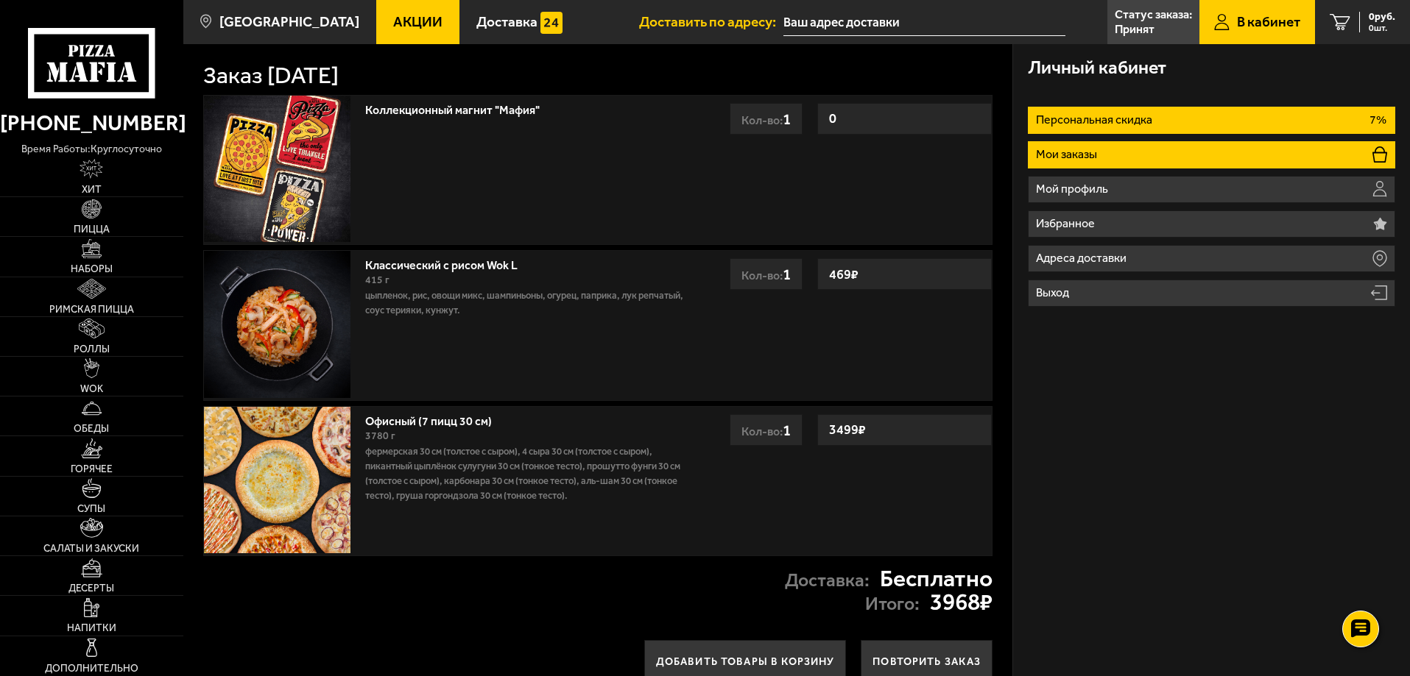
click at [1097, 157] on p "Мои заказы" at bounding box center [1068, 155] width 65 height 12
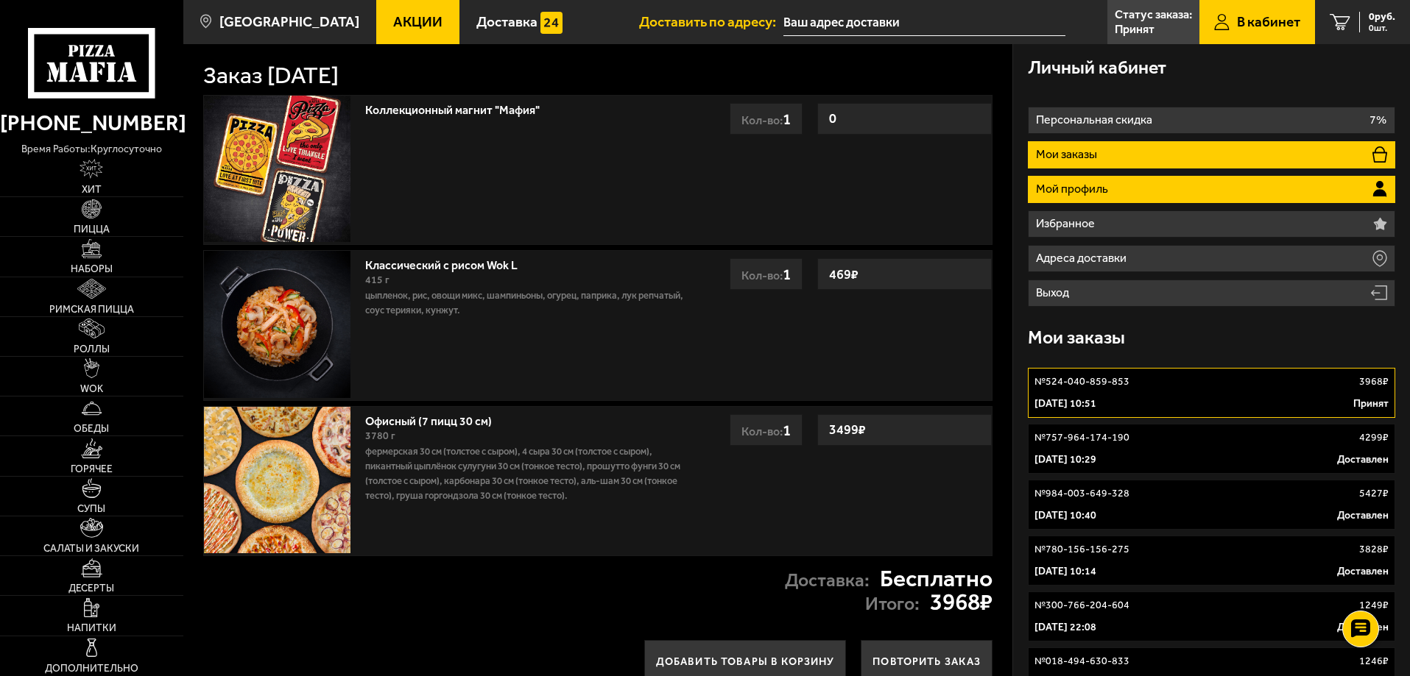
click at [1099, 186] on p "Мой профиль" at bounding box center [1074, 189] width 76 height 12
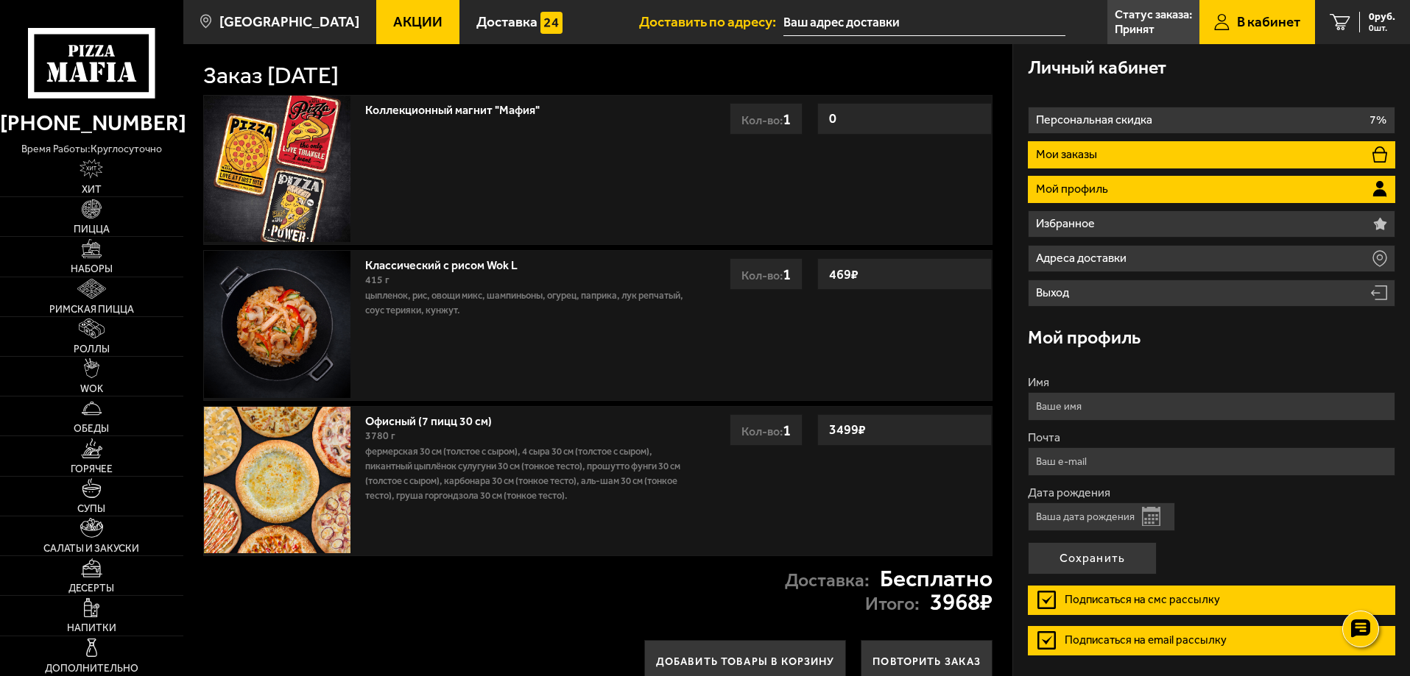
click at [1097, 154] on p "Мои заказы" at bounding box center [1068, 155] width 65 height 12
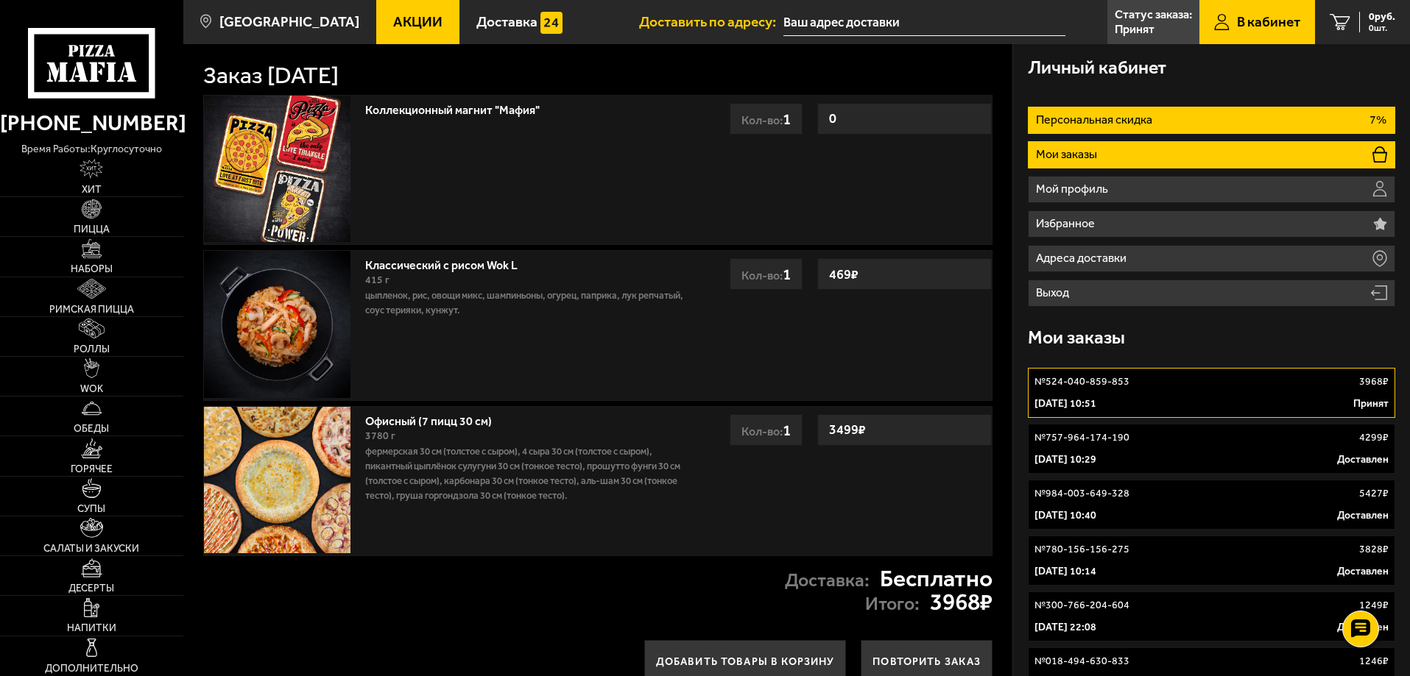
click at [1103, 119] on p "Персональная скидка" at bounding box center [1096, 120] width 120 height 12
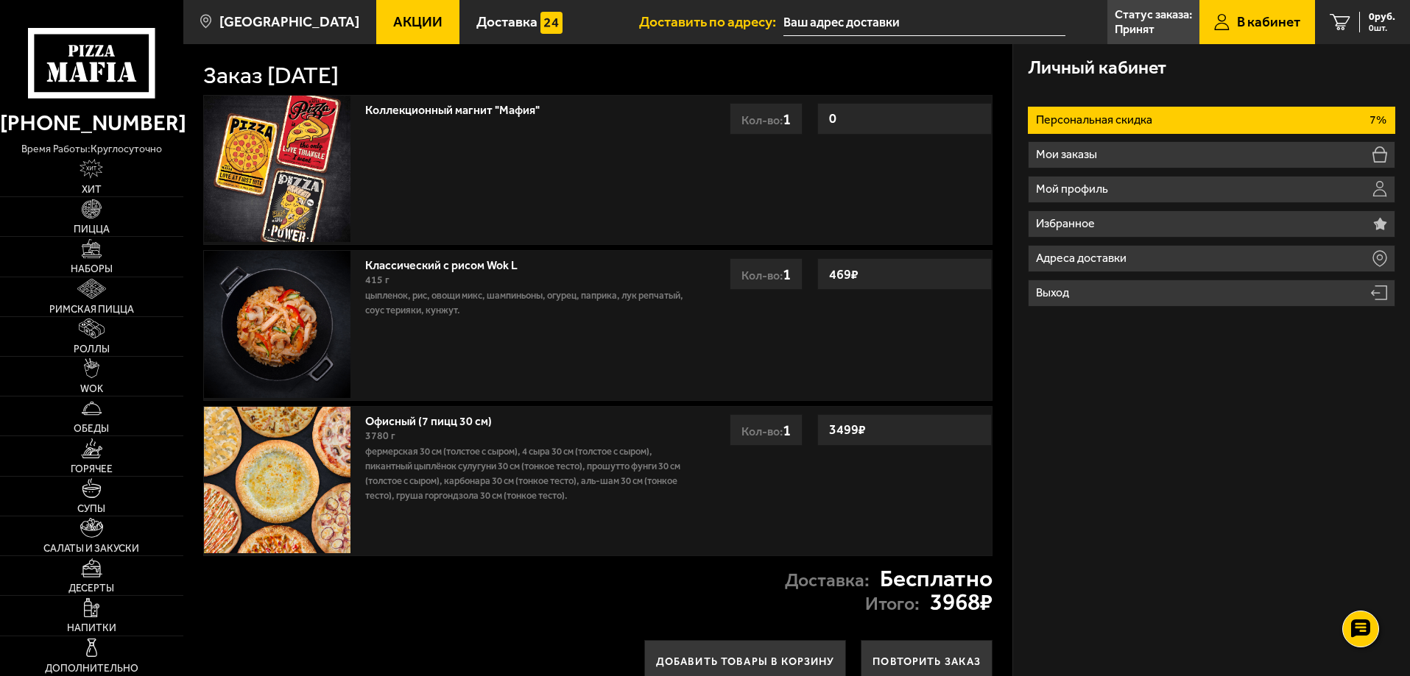
click at [1120, 174] on ul "Персональная скидка 7% Мои заказы Мой профиль Избранное Адреса доставки Выход" at bounding box center [1211, 207] width 367 height 200
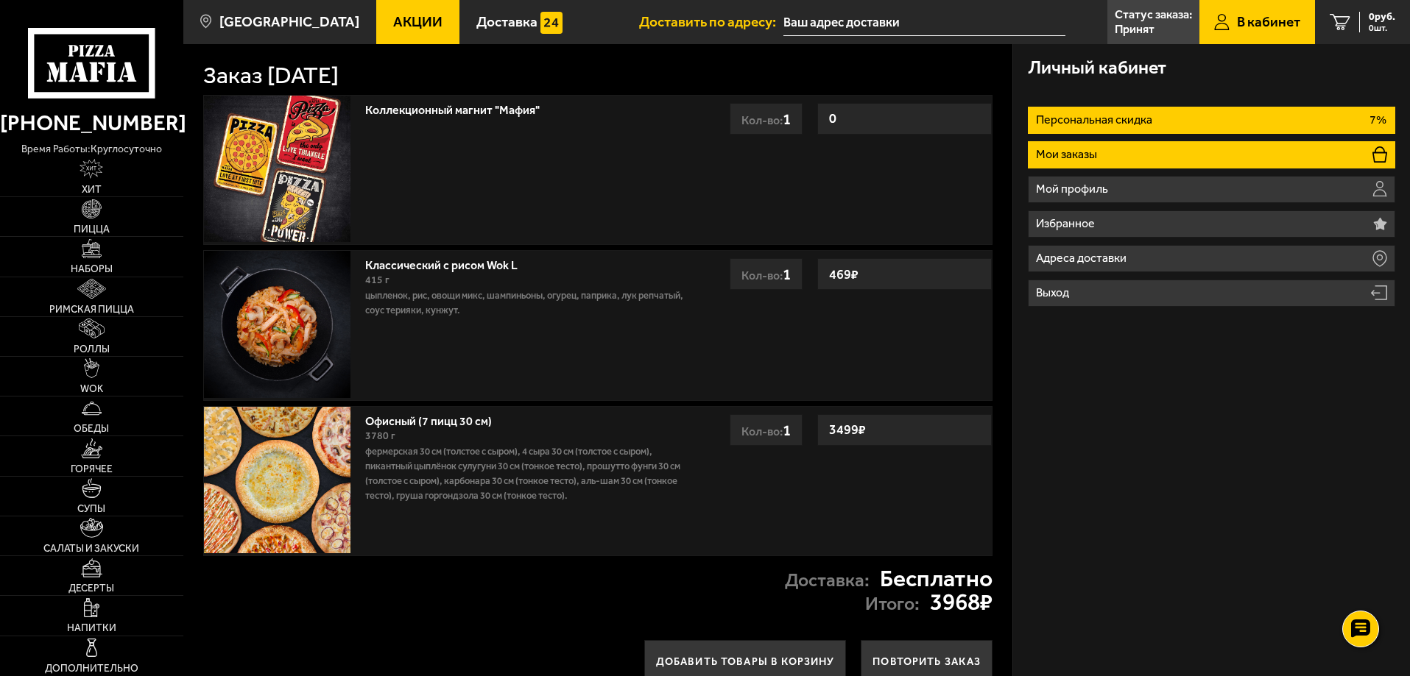
click at [1114, 160] on li "Мои заказы" at bounding box center [1211, 154] width 367 height 27
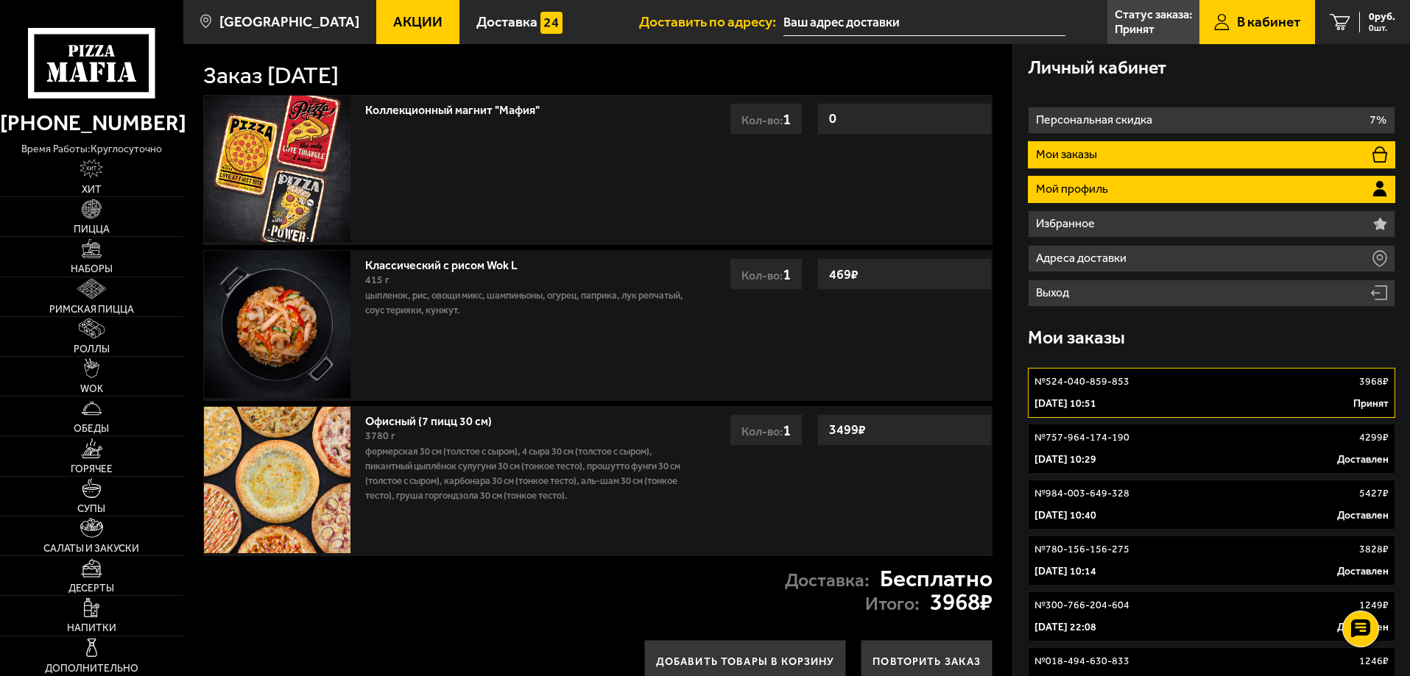
click at [1109, 202] on li "Мой профиль" at bounding box center [1211, 189] width 367 height 27
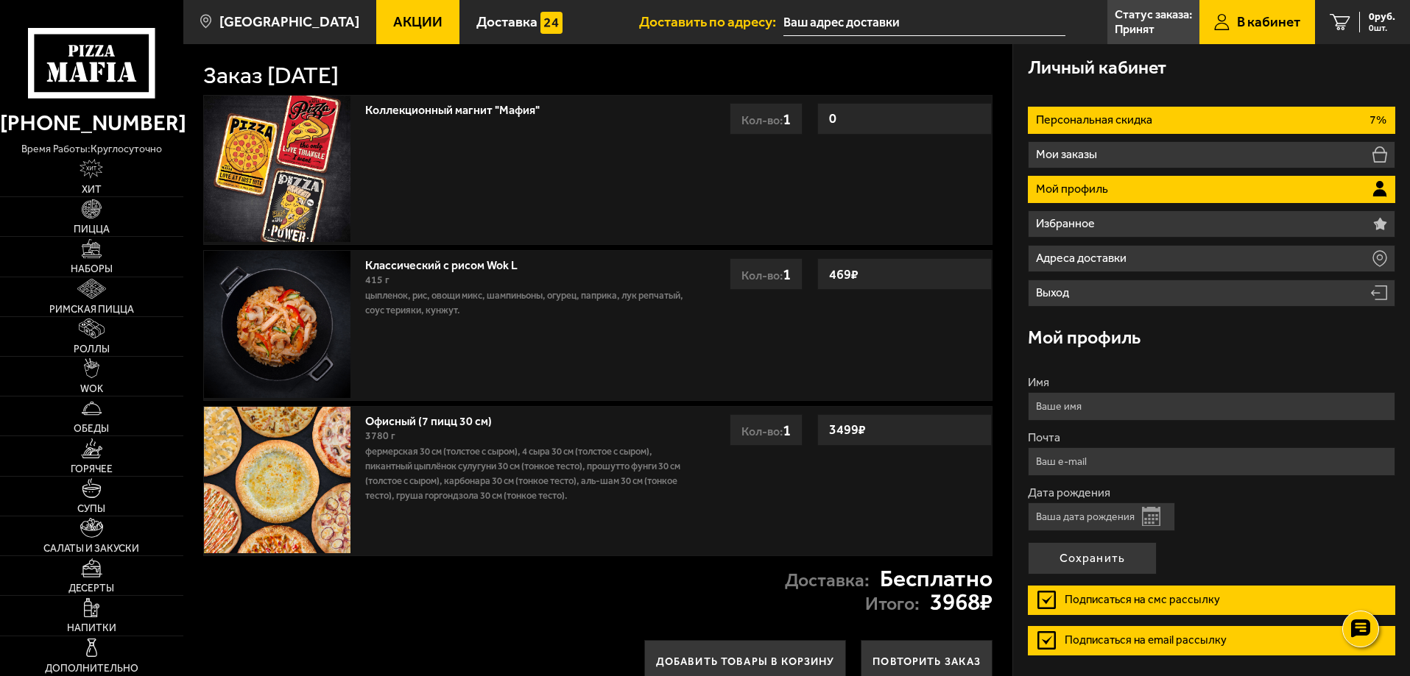
click at [1204, 124] on li "Персональная скидка 7%" at bounding box center [1211, 120] width 367 height 27
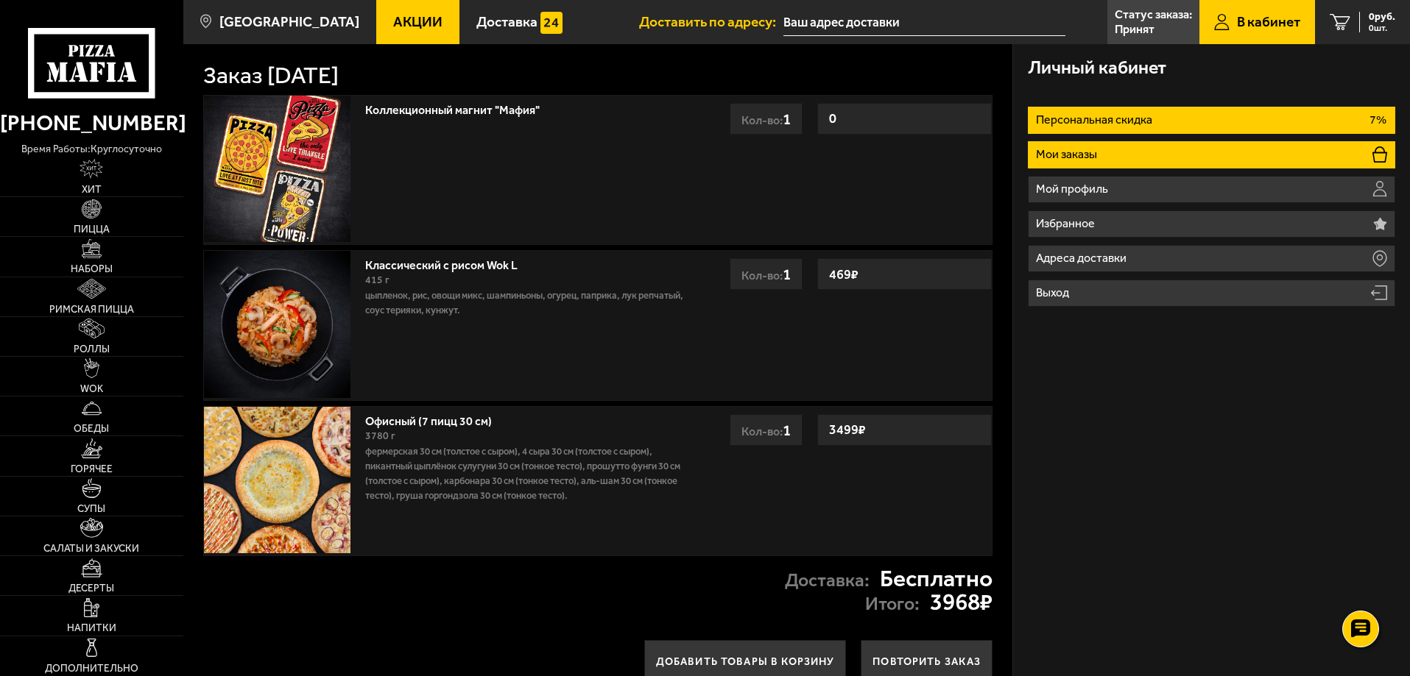
click at [1151, 156] on li "Мои заказы" at bounding box center [1211, 154] width 367 height 27
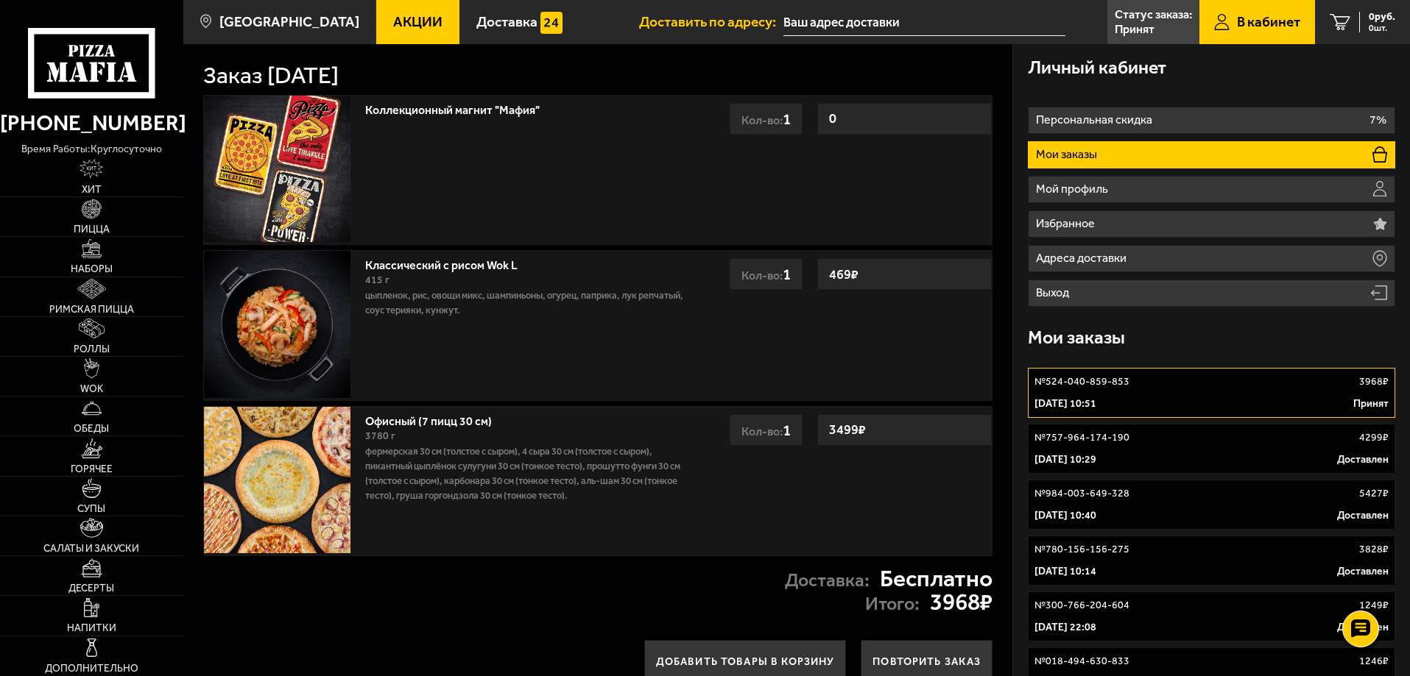
click at [1096, 403] on p "6 октября 2025 г. 10:51" at bounding box center [1065, 404] width 62 height 15
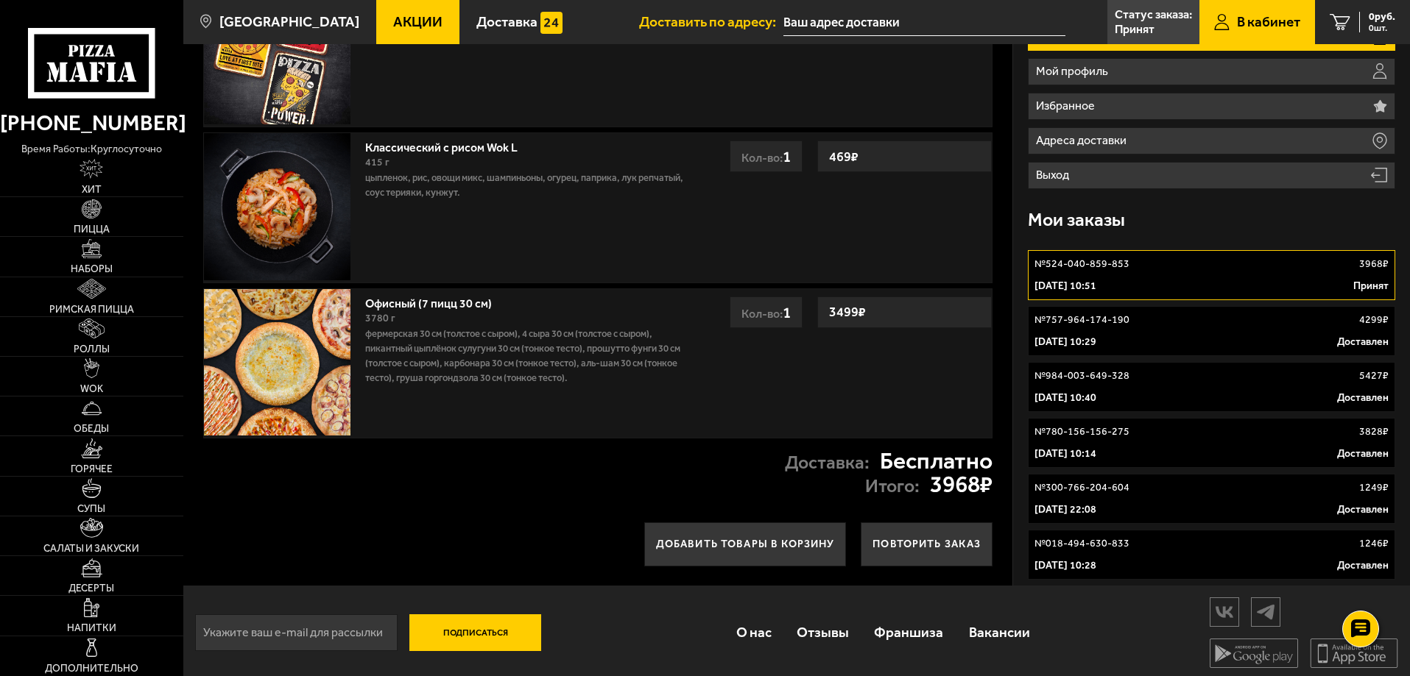
scroll to position [122, 0]
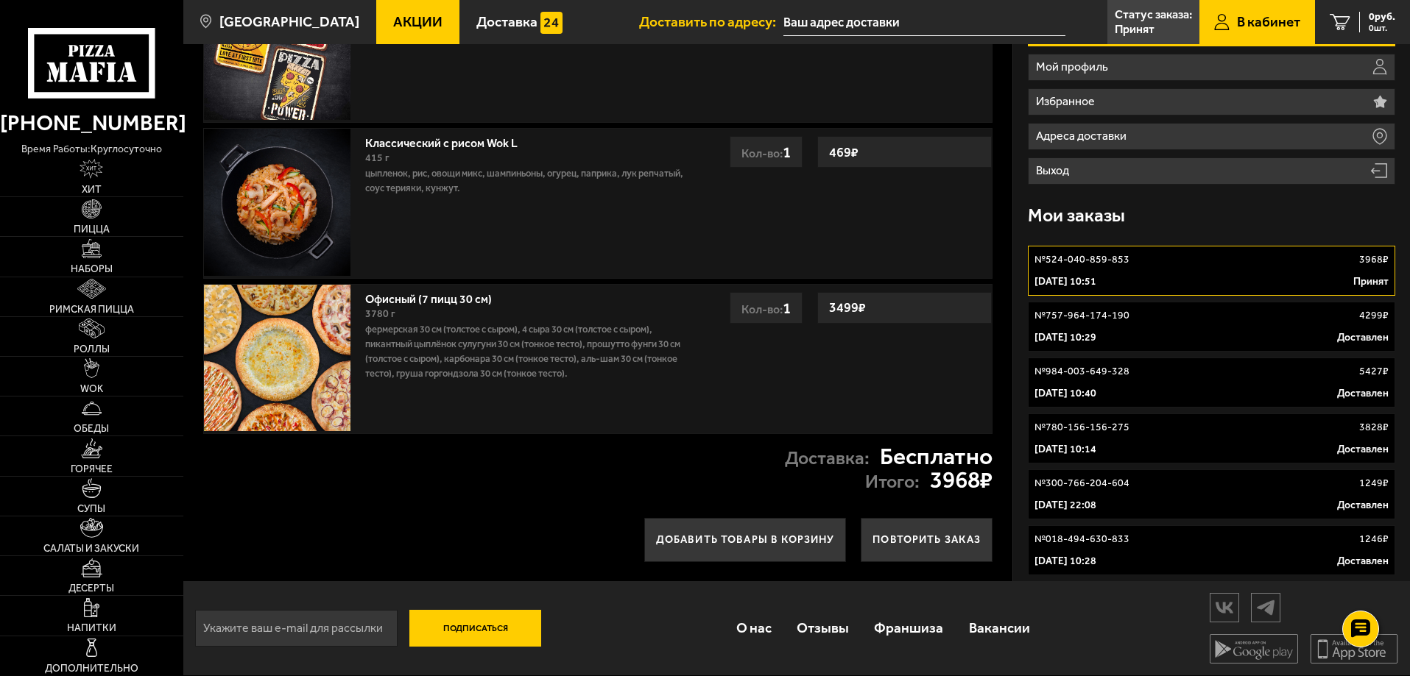
click at [1365, 264] on p "3968 ₽" at bounding box center [1373, 259] width 29 height 15
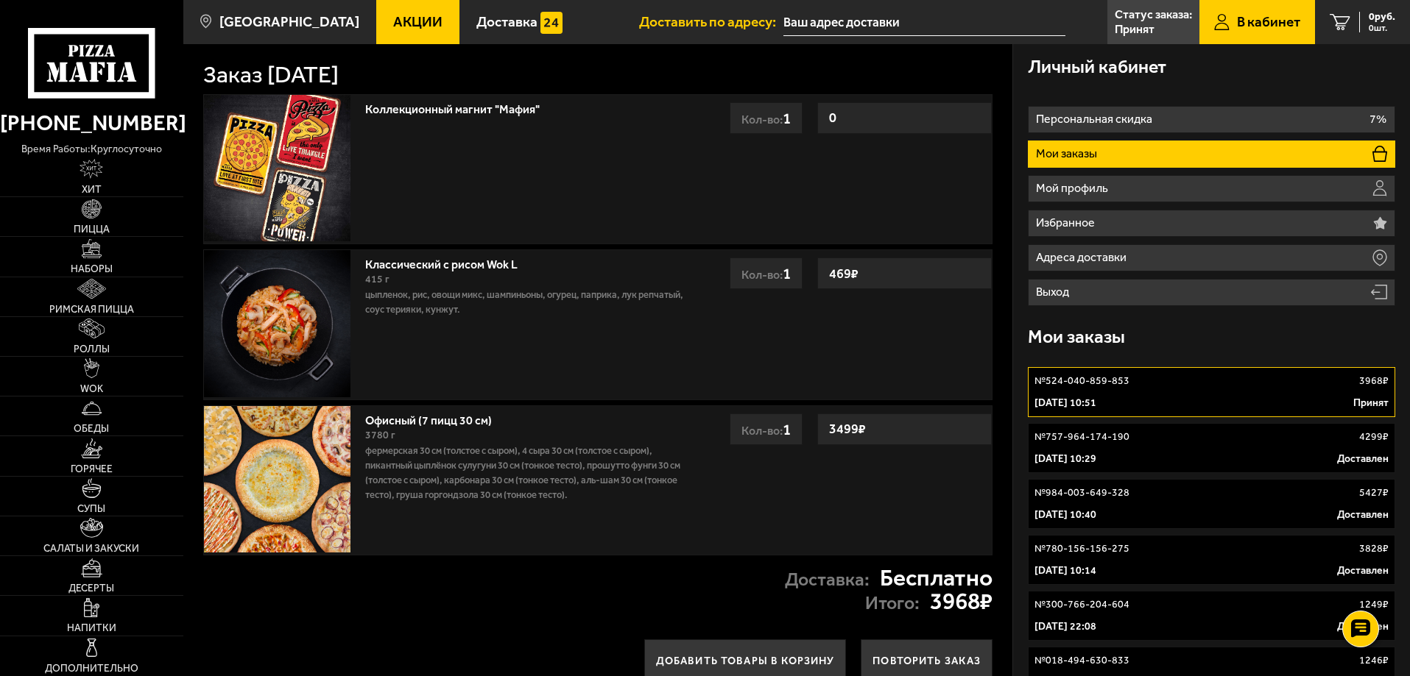
scroll to position [0, 0]
click at [1163, 10] on p "Статус заказа:" at bounding box center [1152, 15] width 77 height 12
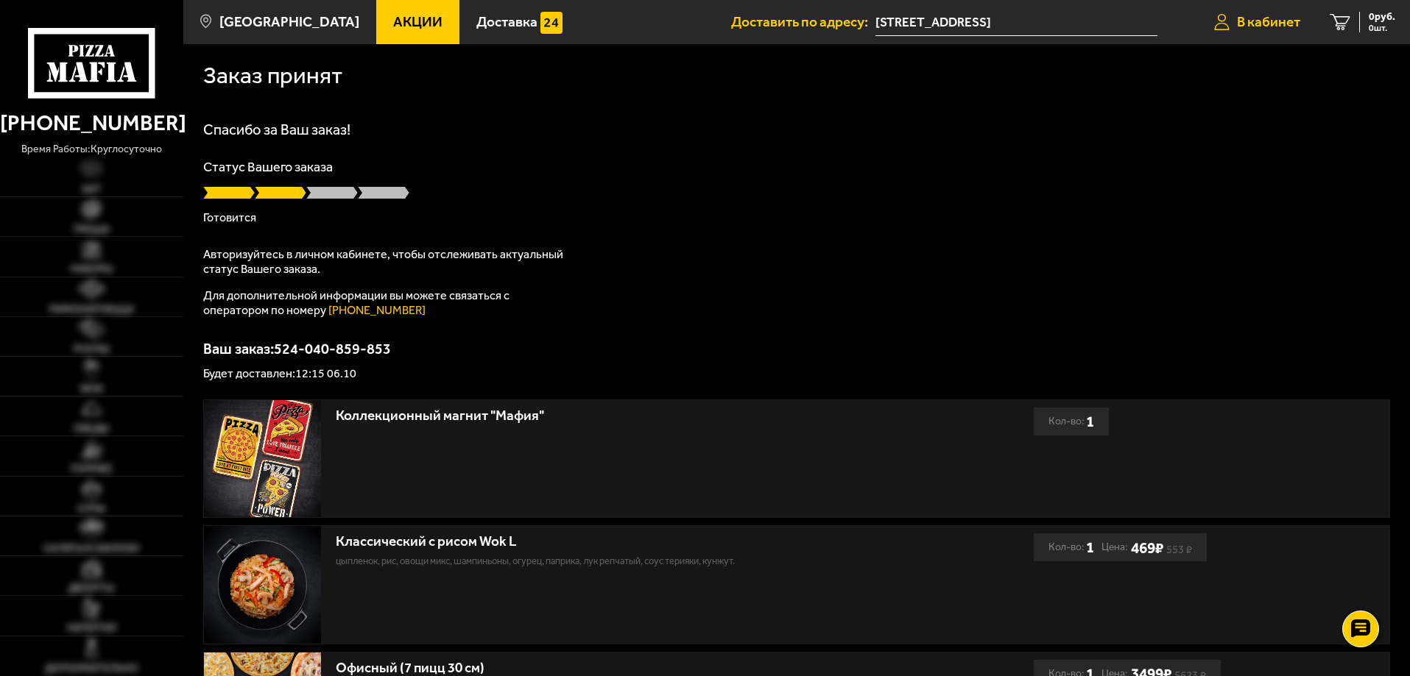
click at [1287, 20] on span "В кабинет" at bounding box center [1268, 22] width 63 height 14
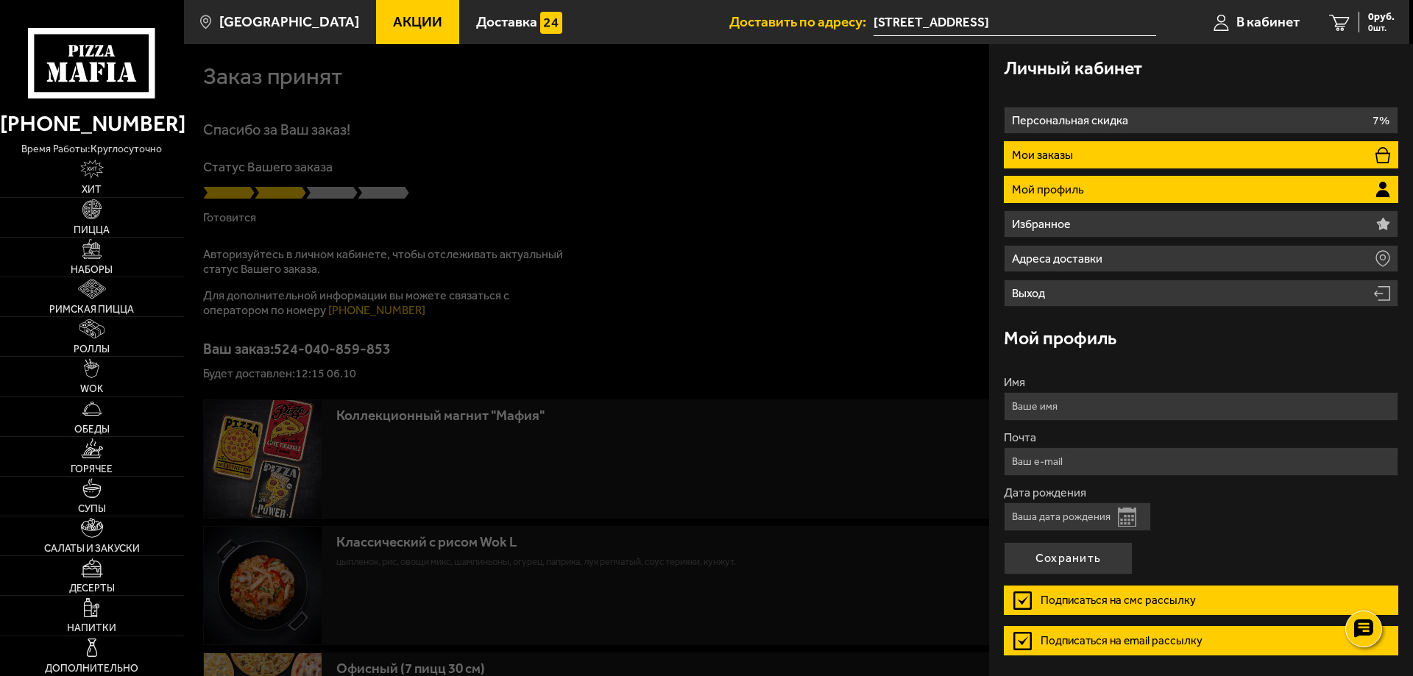
click at [1098, 155] on li "Мои заказы" at bounding box center [1201, 154] width 395 height 27
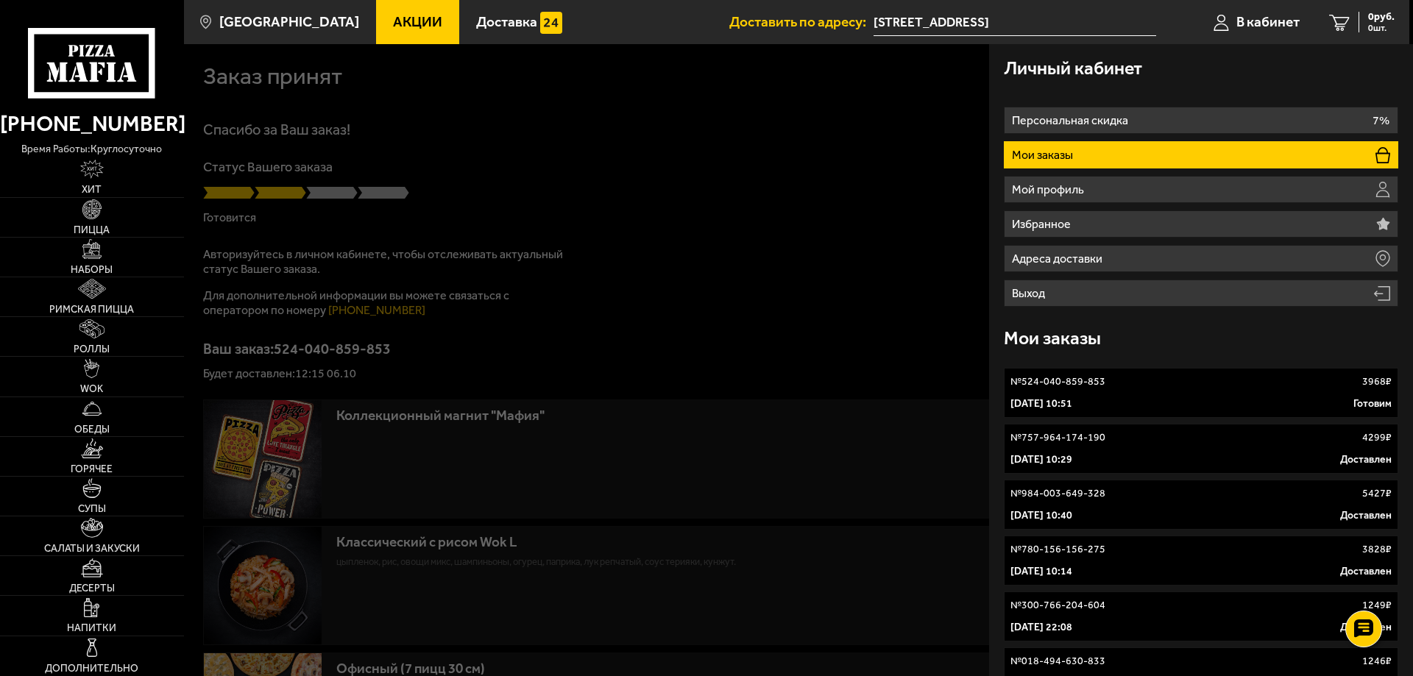
click at [1225, 374] on link "№ 524-040-859-853 3968 ₽ 6 октября 2025 г. 10:51 Готовим" at bounding box center [1201, 393] width 395 height 50
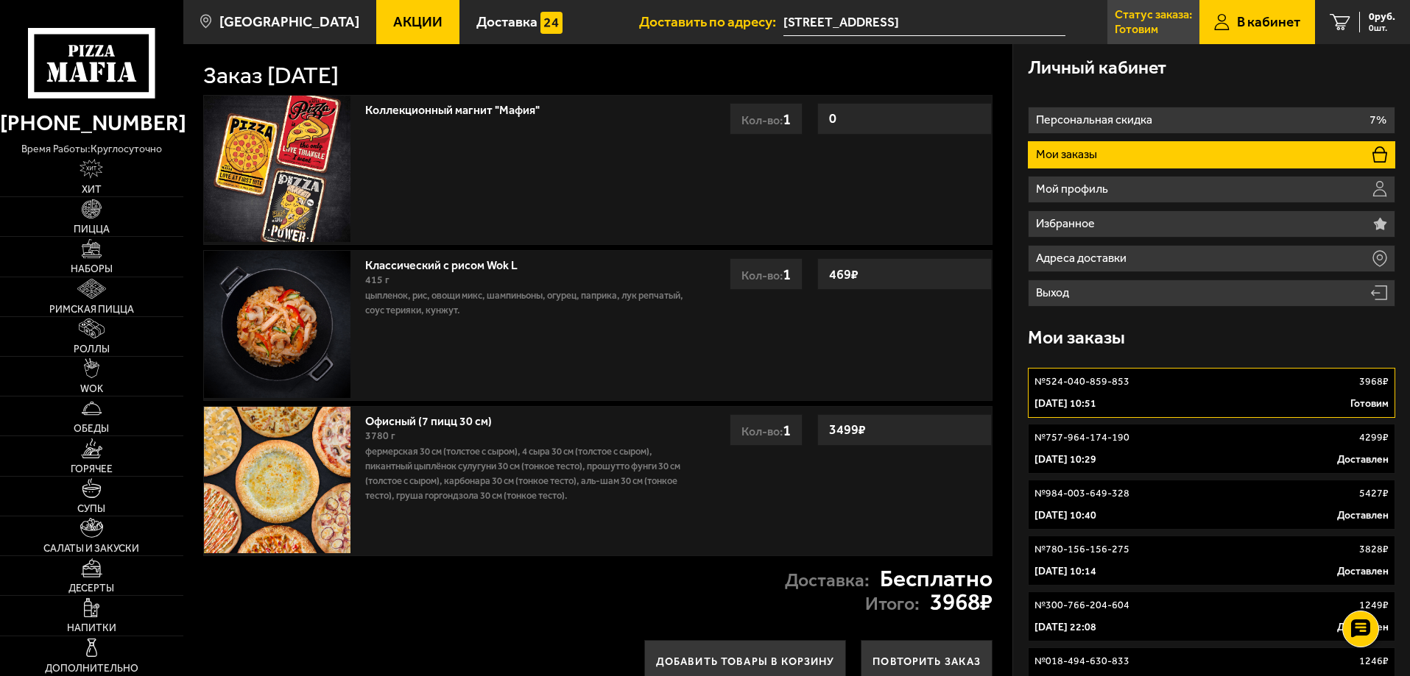
click at [1162, 14] on p "Статус заказа:" at bounding box center [1152, 15] width 77 height 12
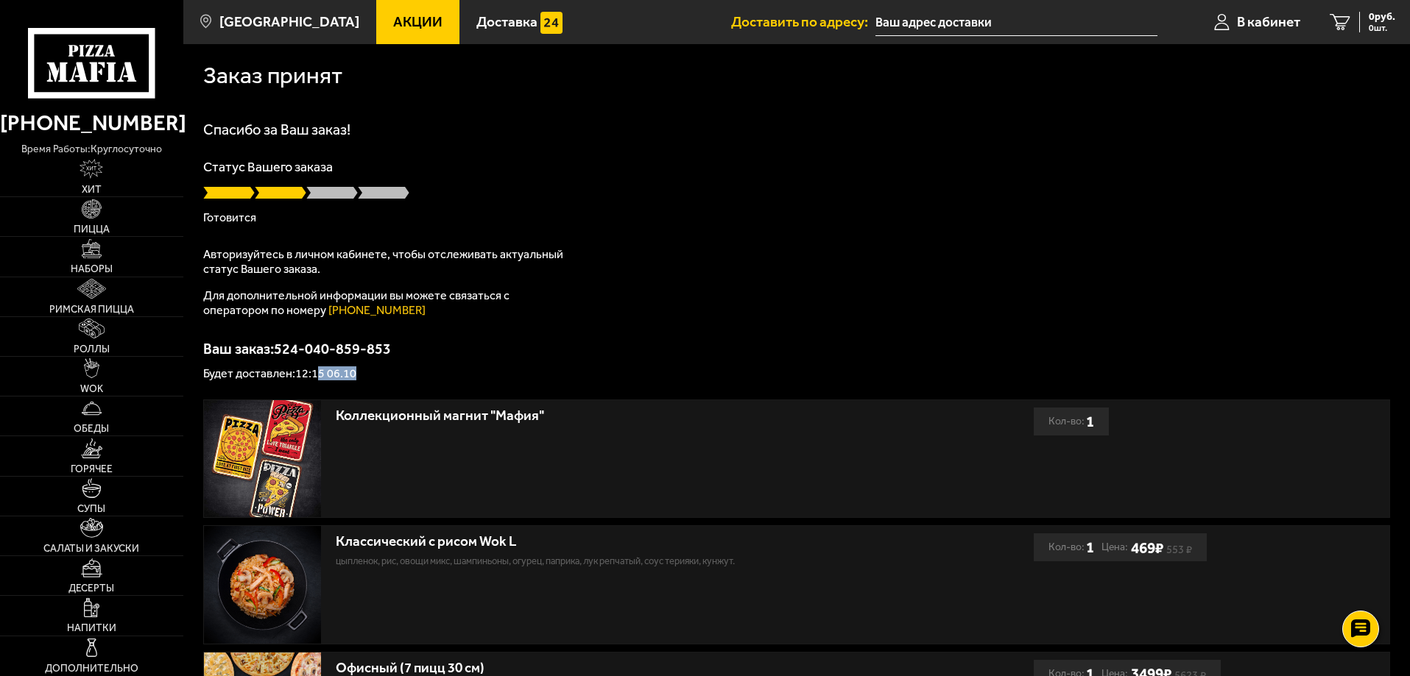
drag, startPoint x: 322, startPoint y: 375, endPoint x: 476, endPoint y: 361, distance: 155.1
click at [453, 365] on div "Ваш заказ: 524-040-859-853 Будет доставлен: 12:15 06.10" at bounding box center [796, 361] width 1187 height 38
click at [685, 271] on div "Спасибо за Ваш заказ! Статус Вашего заказа Готовится Авторизуйтесь в личном каб…" at bounding box center [796, 251] width 1187 height 258
drag, startPoint x: 1241, startPoint y: 22, endPoint x: 785, endPoint y: 130, distance: 468.1
click at [792, 131] on h1 "Спасибо за Ваш заказ!" at bounding box center [796, 129] width 1187 height 15
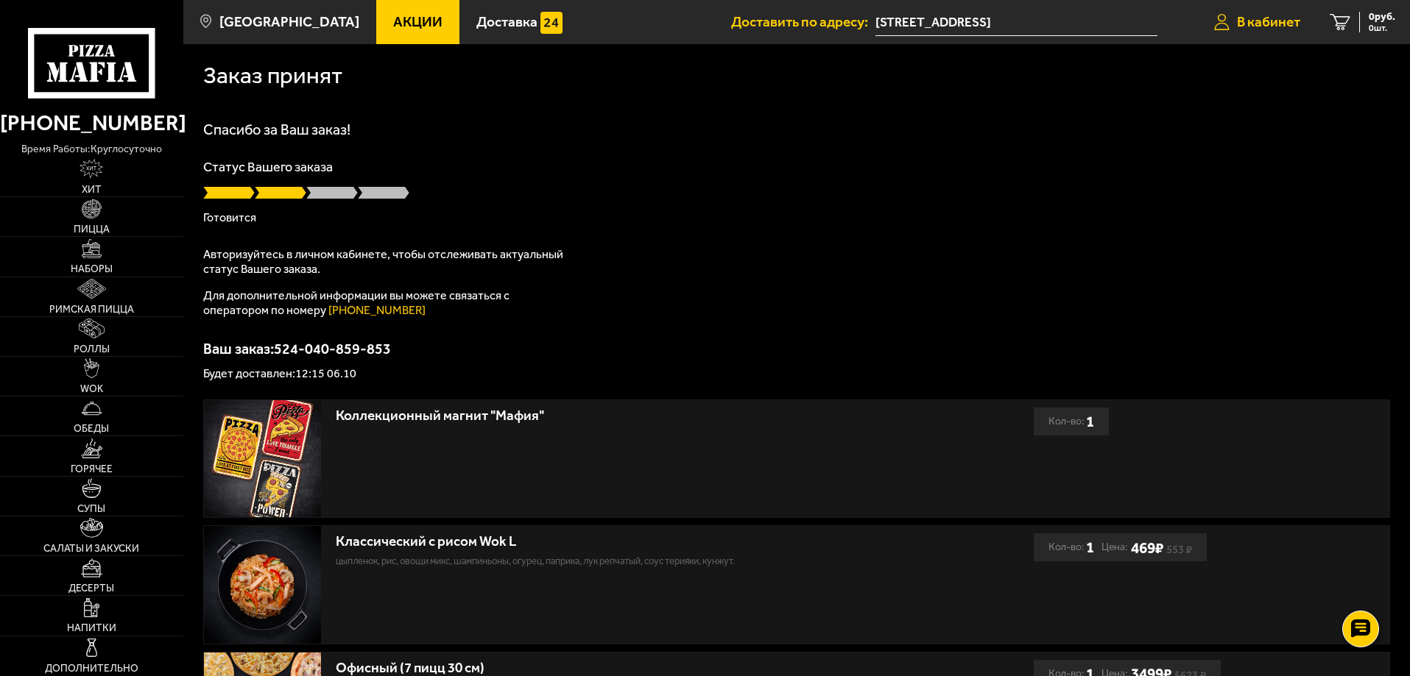
click at [1238, 24] on span "В кабинет" at bounding box center [1268, 22] width 63 height 14
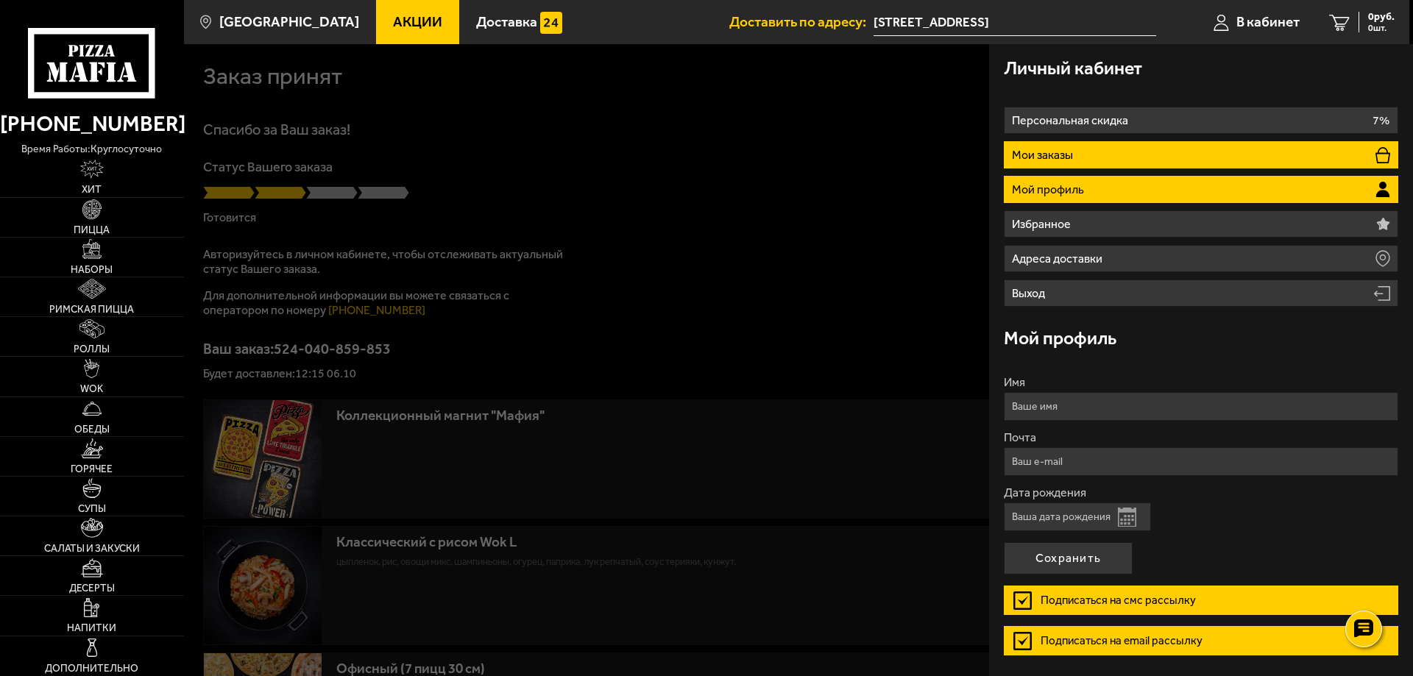
click at [1051, 168] on li "Мои заказы" at bounding box center [1201, 154] width 395 height 27
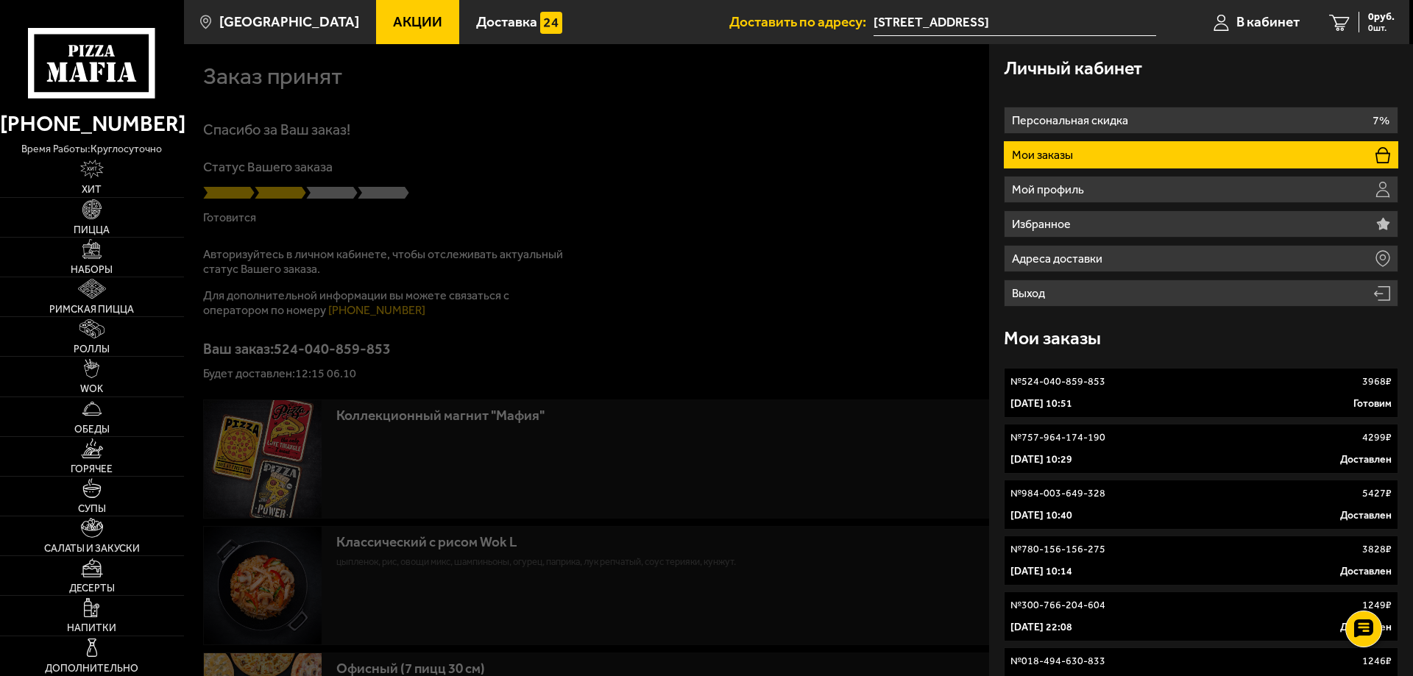
click at [1086, 386] on p "№ 524-040-859-853" at bounding box center [1058, 382] width 95 height 15
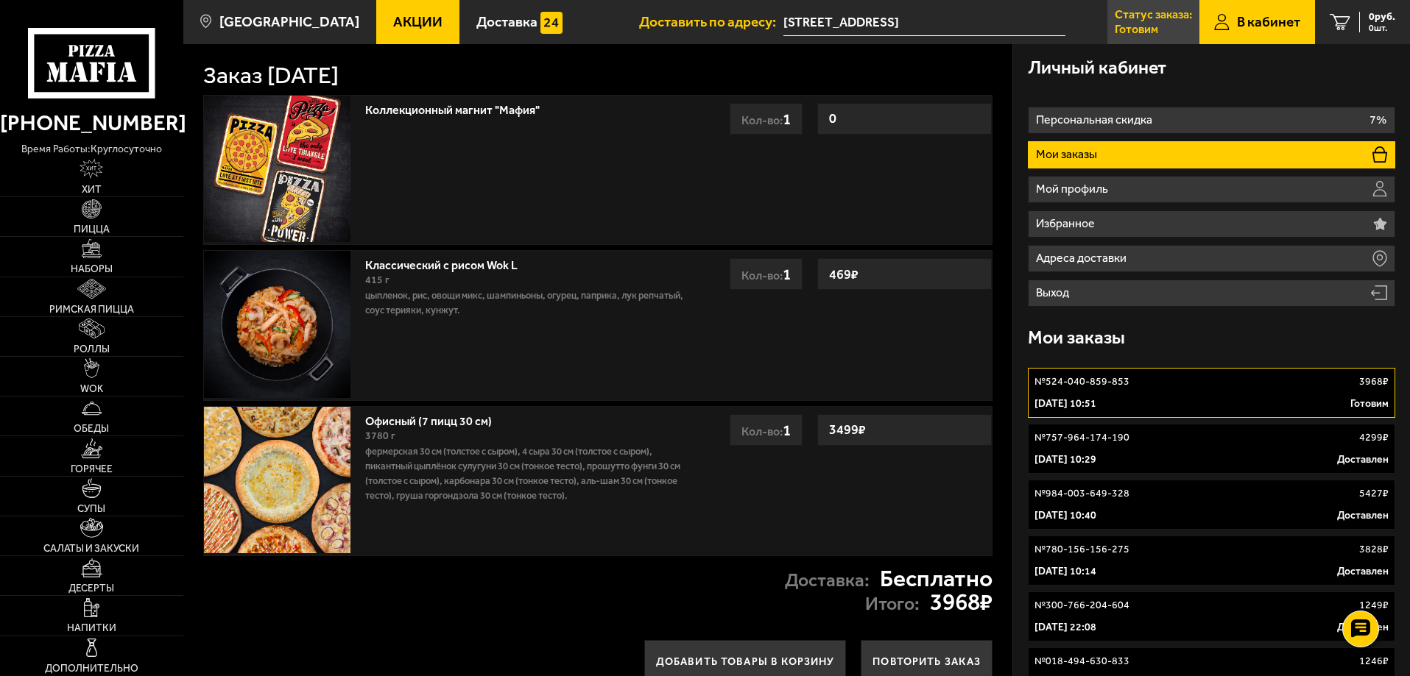
click at [1136, 25] on p "Готовим" at bounding box center [1135, 30] width 43 height 12
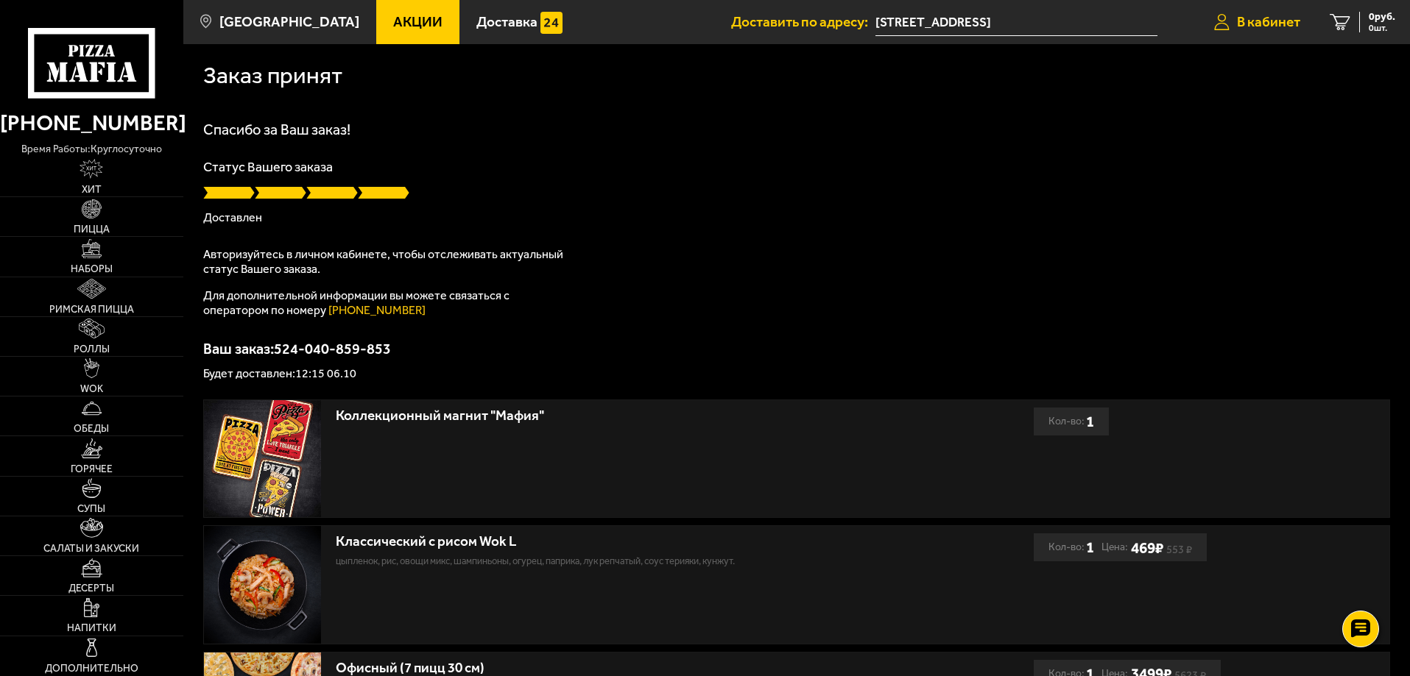
click at [1262, 21] on span "В кабинет" at bounding box center [1268, 22] width 63 height 14
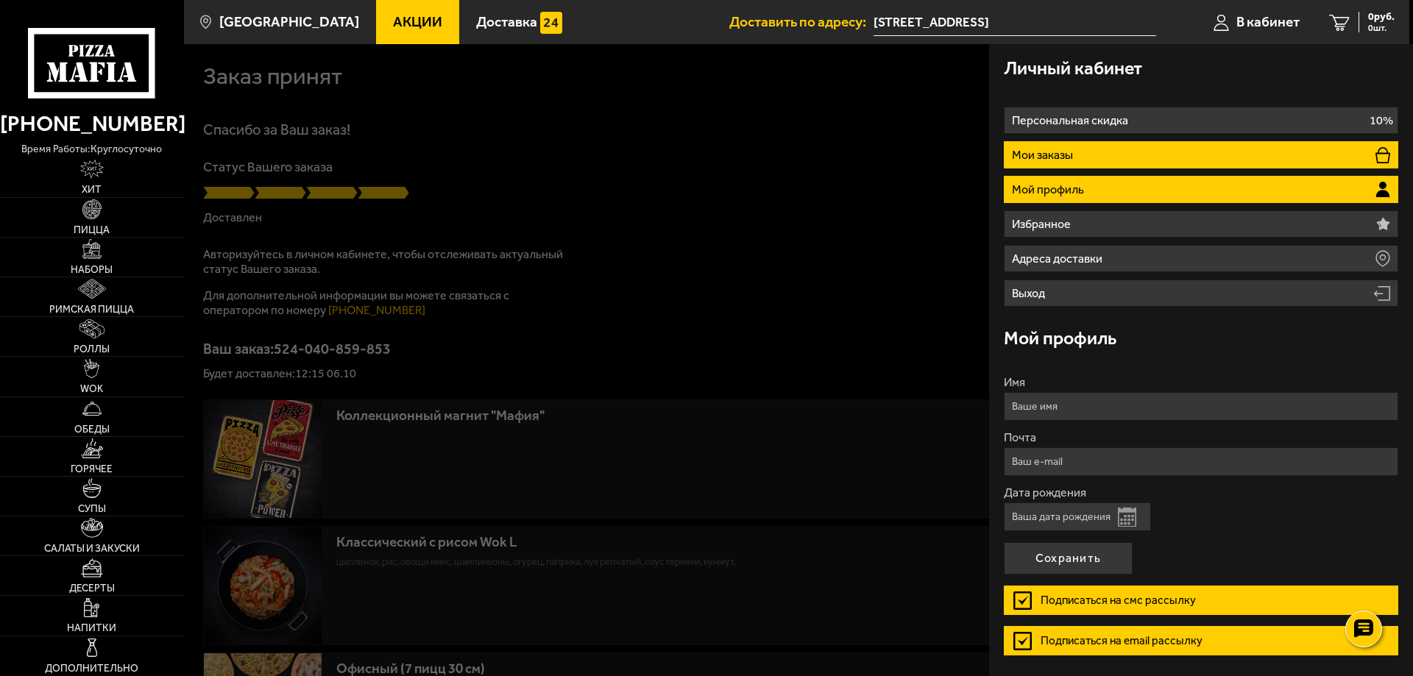
click at [1180, 161] on li "Мои заказы" at bounding box center [1201, 154] width 395 height 27
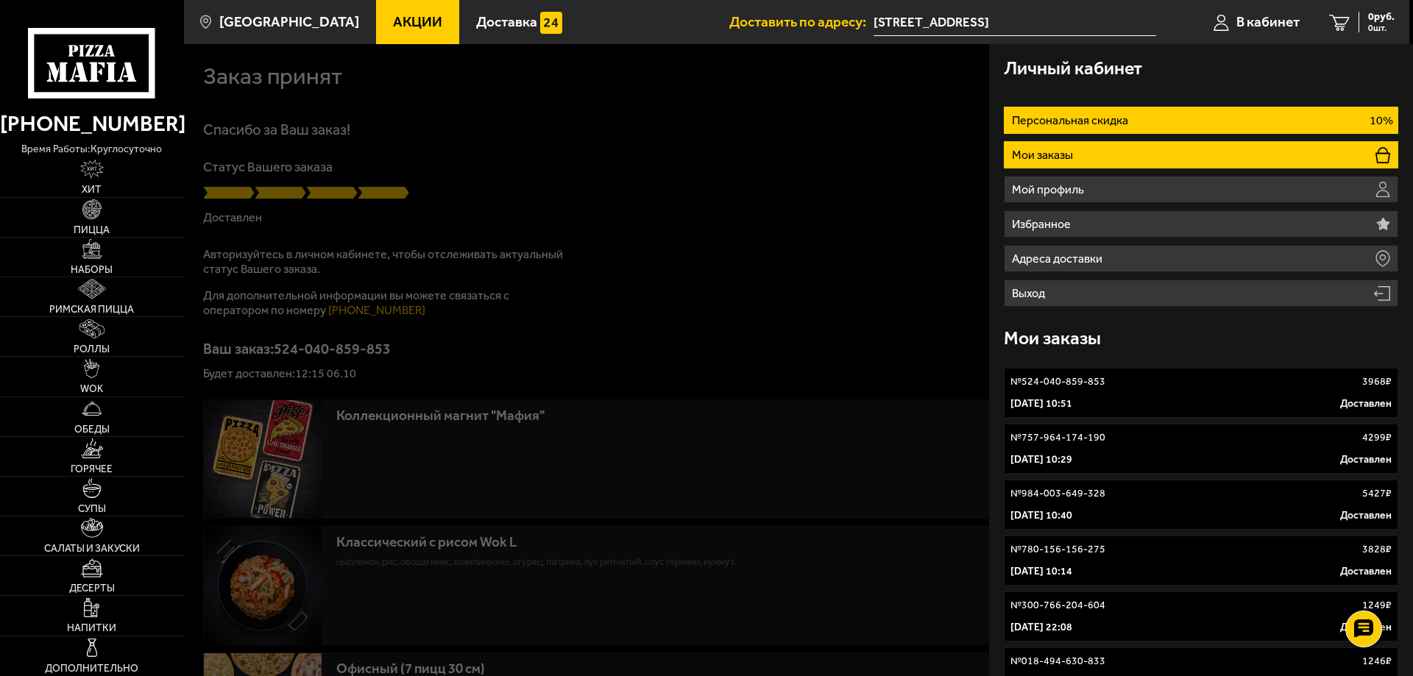
click at [1184, 117] on li "Персональная скидка 10%" at bounding box center [1201, 120] width 395 height 27
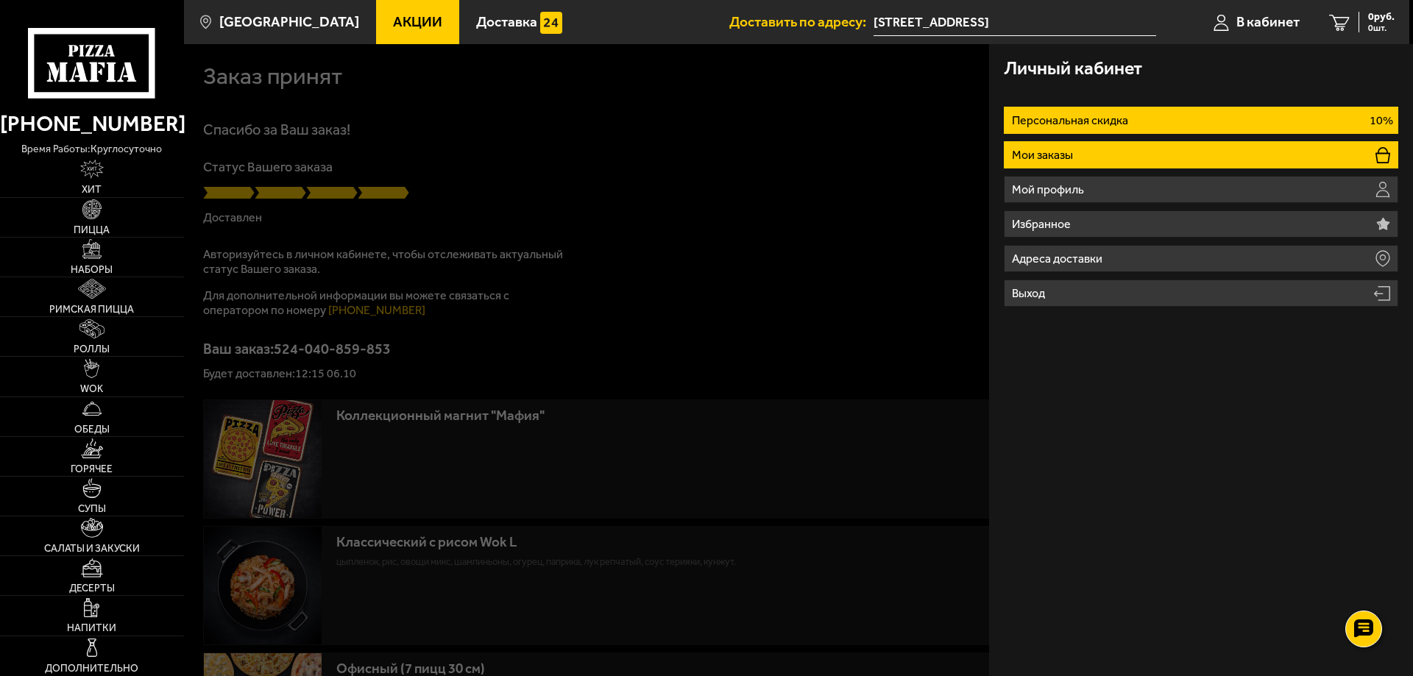
click at [1195, 166] on li "Мои заказы" at bounding box center [1201, 154] width 395 height 27
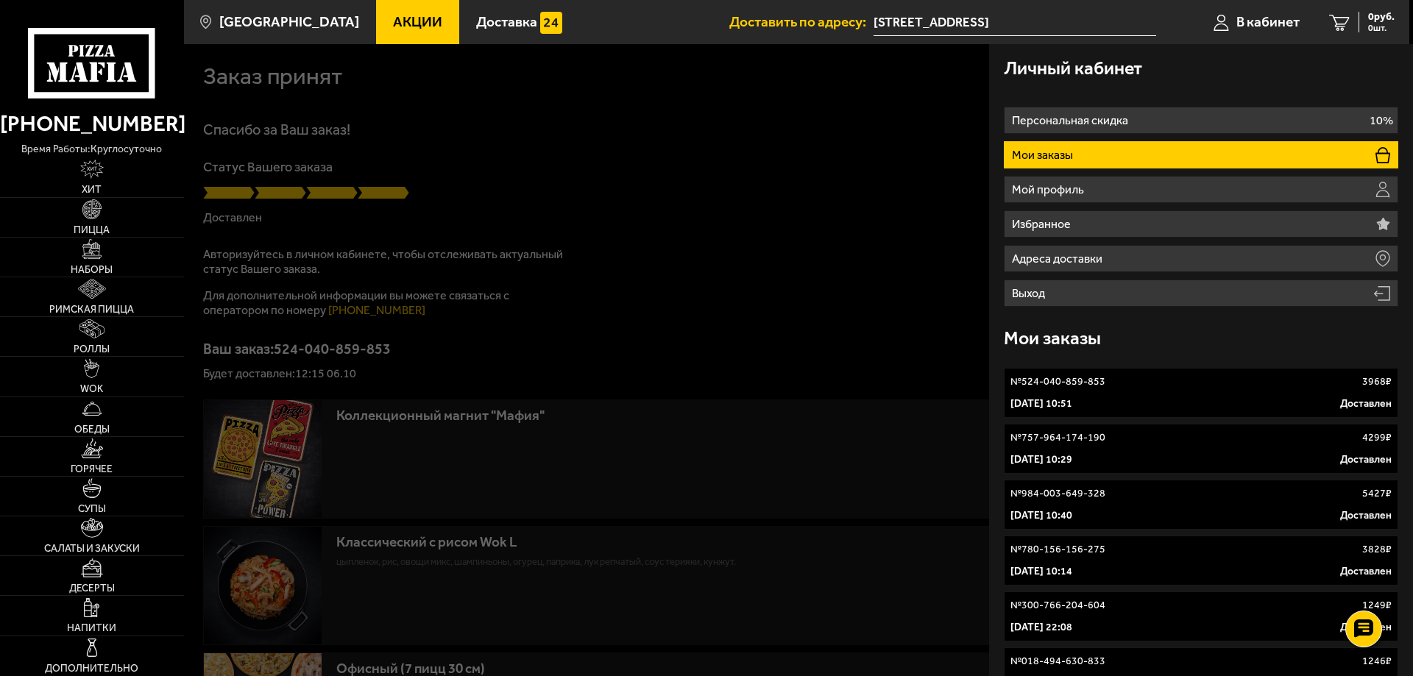
click at [1237, 414] on link "№ 524-040-859-853 3968 ₽ 6 октября 2025 г. 10:51 Доставлен" at bounding box center [1201, 393] width 395 height 50
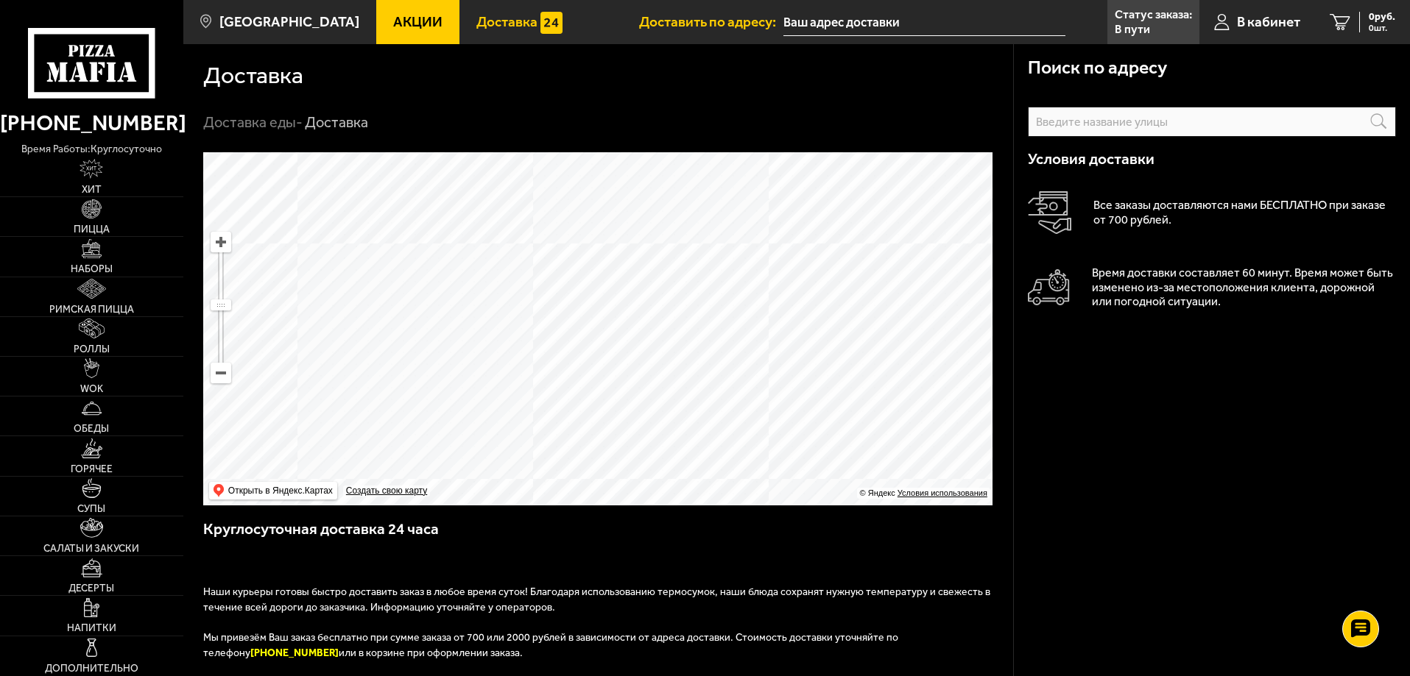
drag, startPoint x: 581, startPoint y: 325, endPoint x: 575, endPoint y: 242, distance: 82.6
click at [575, 242] on ymaps at bounding box center [597, 328] width 789 height 353
drag, startPoint x: 578, startPoint y: 227, endPoint x: 575, endPoint y: 322, distance: 95.0
click at [575, 322] on ymaps at bounding box center [597, 328] width 789 height 353
drag, startPoint x: 554, startPoint y: 376, endPoint x: 548, endPoint y: 312, distance: 64.2
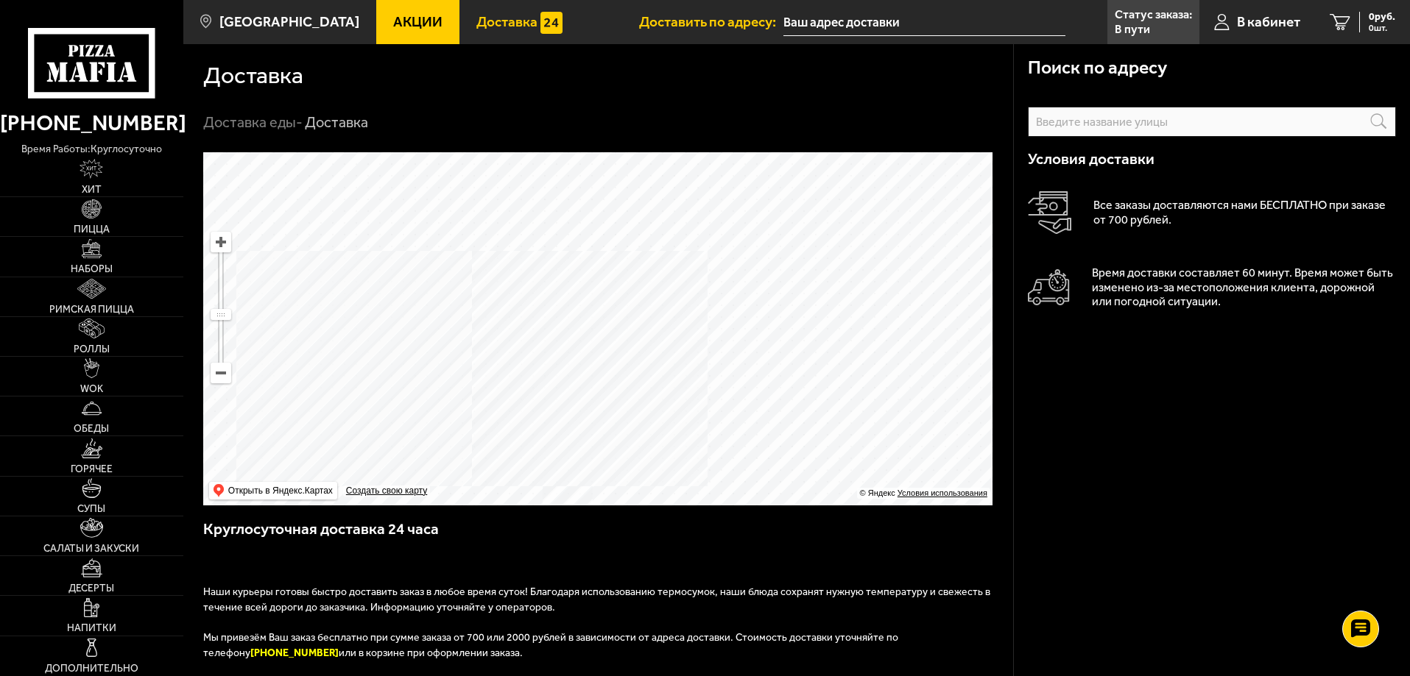
click at [548, 313] on ymaps at bounding box center [597, 328] width 789 height 353
